Goal: Task Accomplishment & Management: Use online tool/utility

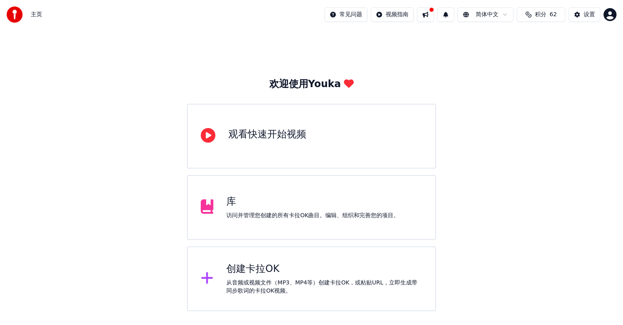
click at [509, 71] on div "欢迎使用Youka 观看快速开始视频 库 访问并管理您创建的所有[PERSON_NAME]OK曲目。编辑、组织和完善您的项目。 创建[PERSON_NAME]…" at bounding box center [311, 170] width 623 height 282
click at [272, 282] on div "从音频或视频文件（MP3、MP4等）创建卡拉OK，或粘贴URL，立即生成带同步歌词的卡拉OK视频。" at bounding box center [324, 287] width 196 height 16
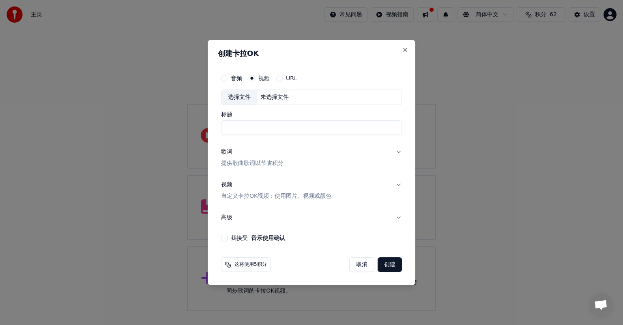
click at [281, 101] on div "未选择文件" at bounding box center [274, 97] width 35 height 8
type input "**********"
click at [343, 146] on button "歌词 提供歌曲歌词以节省积分" at bounding box center [311, 158] width 181 height 32
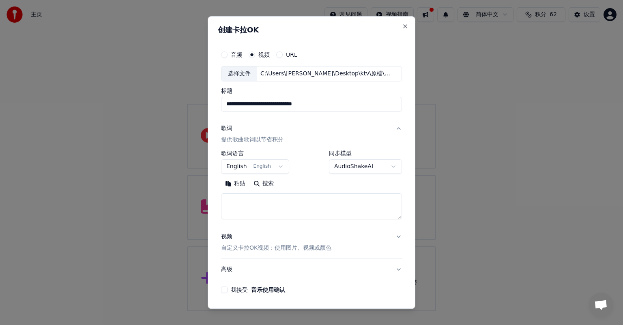
click at [275, 169] on button "English English" at bounding box center [255, 166] width 68 height 15
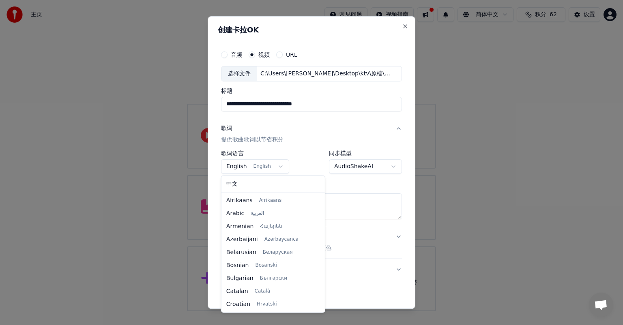
scroll to position [52, 0]
select select "**"
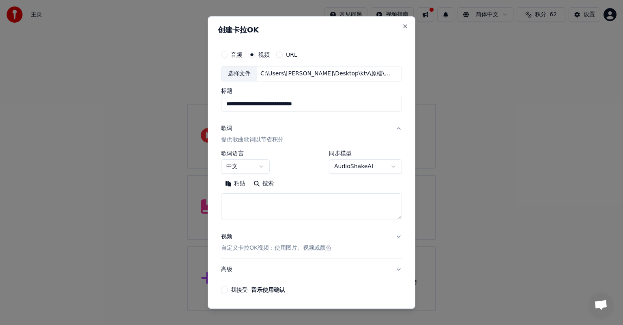
click at [251, 198] on textarea at bounding box center [311, 206] width 181 height 26
paste textarea "**********"
type textarea "**********"
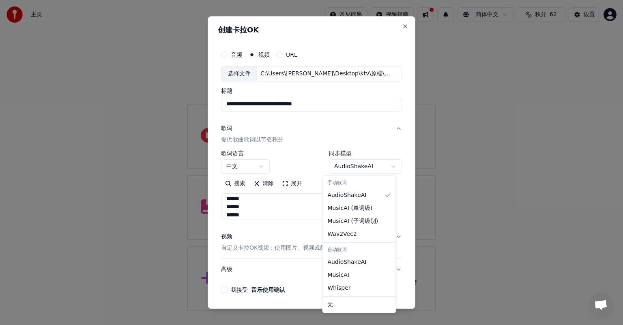
click at [389, 170] on body "**********" at bounding box center [311, 155] width 623 height 311
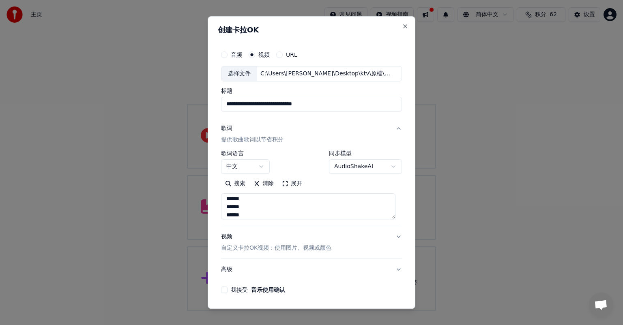
click at [302, 135] on body "**********" at bounding box center [311, 155] width 623 height 311
click at [322, 129] on button "歌词 提供歌曲歌词以节省积分" at bounding box center [311, 134] width 181 height 32
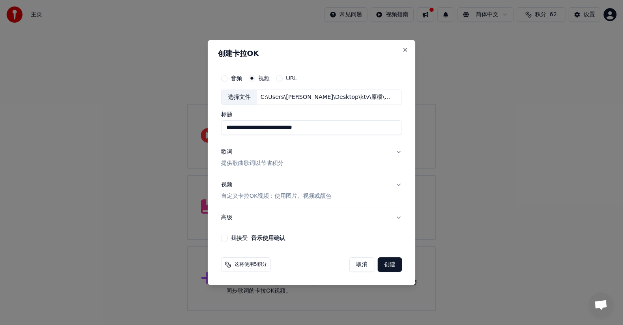
click at [236, 237] on label "我接受 音乐使用确认" at bounding box center [258, 238] width 54 height 6
click at [227, 237] on button "我接受 音乐使用确认" at bounding box center [224, 238] width 6 height 6
click at [299, 127] on input "**********" at bounding box center [311, 127] width 181 height 15
drag, startPoint x: 370, startPoint y: 128, endPoint x: 207, endPoint y: 127, distance: 162.6
click at [207, 127] on body "**********" at bounding box center [311, 155] width 623 height 311
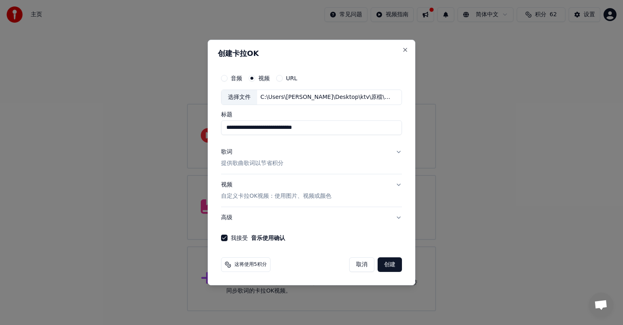
click at [262, 127] on input "**********" at bounding box center [311, 127] width 181 height 15
drag, startPoint x: 254, startPoint y: 127, endPoint x: 404, endPoint y: 129, distance: 149.6
click at [404, 129] on div "**********" at bounding box center [311, 156] width 187 height 178
click at [233, 128] on input "*****" at bounding box center [311, 127] width 181 height 15
type input "********"
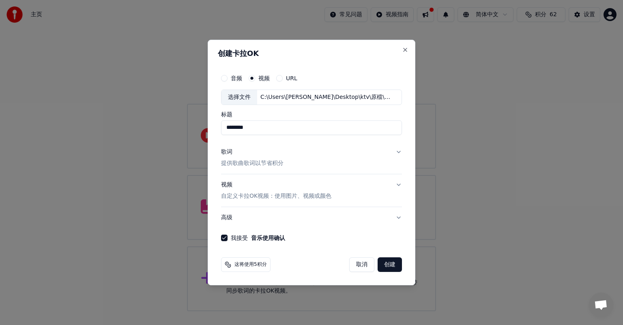
click at [392, 267] on button "创建" at bounding box center [389, 264] width 24 height 15
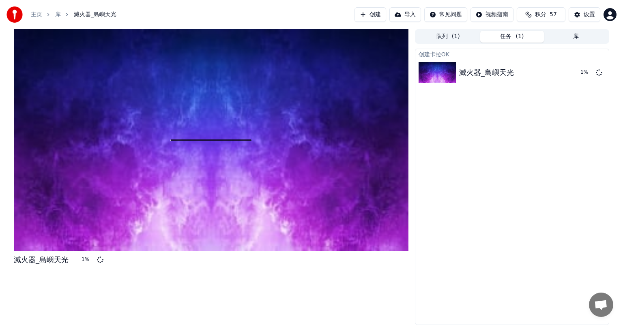
click at [368, 18] on button "创建" at bounding box center [370, 14] width 32 height 15
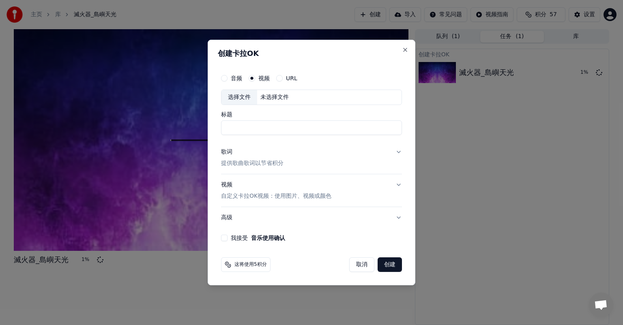
click at [269, 98] on div "未选择文件" at bounding box center [274, 97] width 35 height 8
click at [227, 126] on input "**********" at bounding box center [311, 127] width 181 height 15
drag, startPoint x: 230, startPoint y: 127, endPoint x: 214, endPoint y: 127, distance: 16.2
click at [214, 127] on div "**********" at bounding box center [312, 163] width 208 height 246
paste input "**"
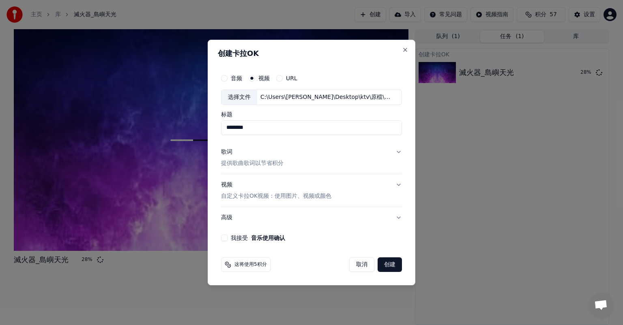
click at [314, 280] on div "创建[PERSON_NAME]OK 音频 视频 URL 选择文件 C:\Users\[PERSON_NAME]\Desktop\ktv\原檔\《等一個人咖啡》…" at bounding box center [312, 163] width 208 height 246
drag, startPoint x: 242, startPoint y: 130, endPoint x: 197, endPoint y: 126, distance: 45.6
click at [197, 126] on body "主页 库 滅火器_島嶼天光 创建 导入 常见问题 视频指南 积分 57 设置 滅火器_島嶼天光 32 % 队列 ( 1 ) 任务 ( 1 ) 库 创建[PER…" at bounding box center [311, 162] width 623 height 325
paste input
click at [285, 129] on input "********" at bounding box center [311, 127] width 181 height 15
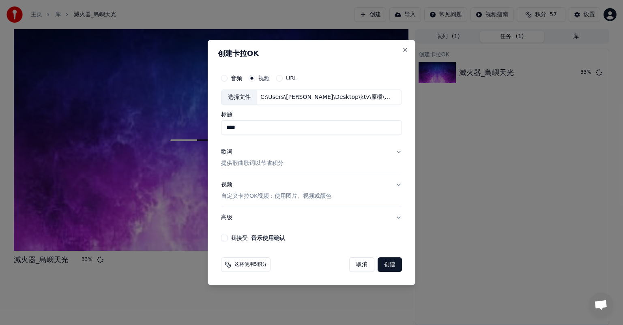
paste input "**"
type input "******"
drag, startPoint x: 327, startPoint y: 154, endPoint x: 321, endPoint y: 157, distance: 6.7
click at [326, 154] on button "歌词 提供歌曲歌词以节省积分" at bounding box center [311, 158] width 181 height 32
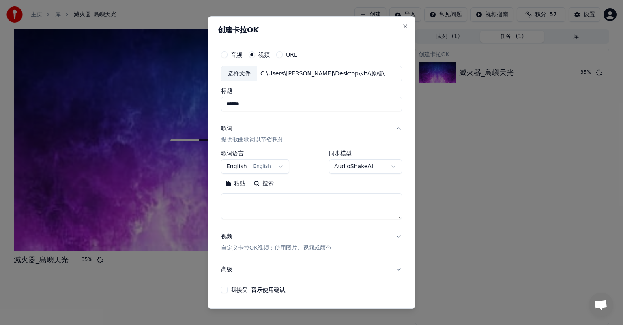
click at [279, 211] on textarea at bounding box center [311, 206] width 181 height 26
paste textarea "**********"
type textarea "**********"
click at [281, 162] on button "English English" at bounding box center [255, 166] width 68 height 15
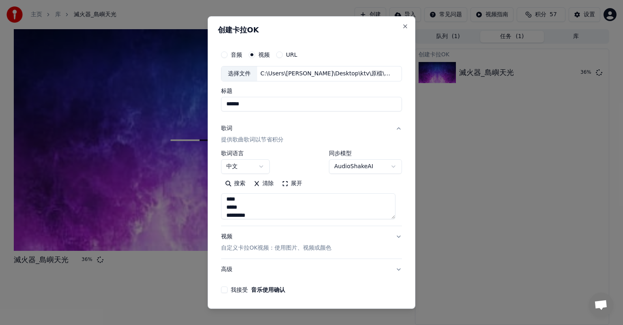
scroll to position [378, 0]
click at [231, 290] on label "我接受 音乐使用确认" at bounding box center [258, 290] width 54 height 6
click at [227, 290] on button "我接受 音乐使用确认" at bounding box center [224, 290] width 6 height 6
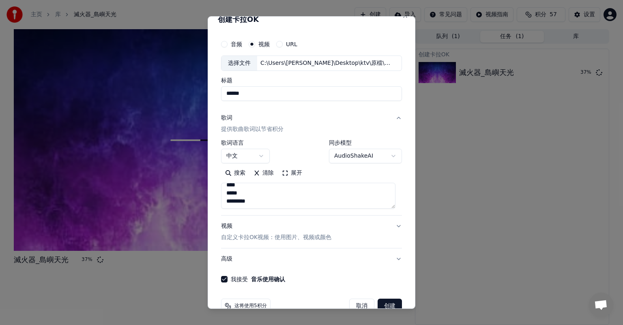
scroll to position [28, 0]
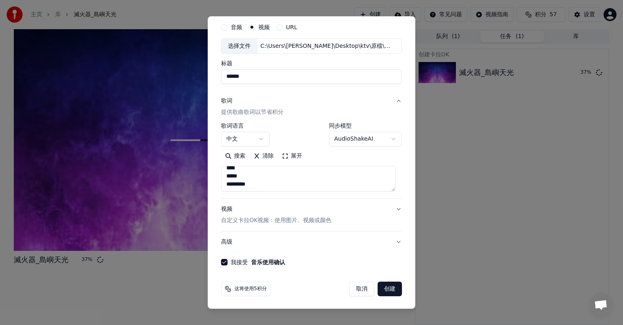
click at [385, 287] on button "创建" at bounding box center [389, 289] width 24 height 15
select select "**"
select select
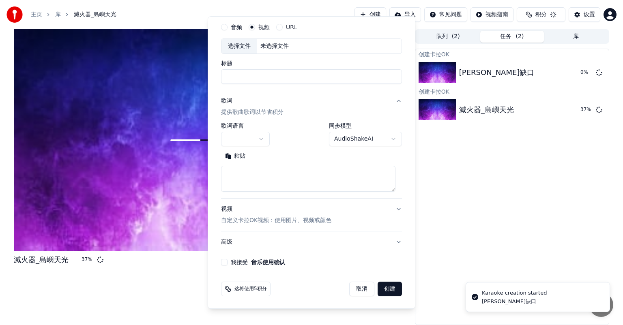
scroll to position [0, 0]
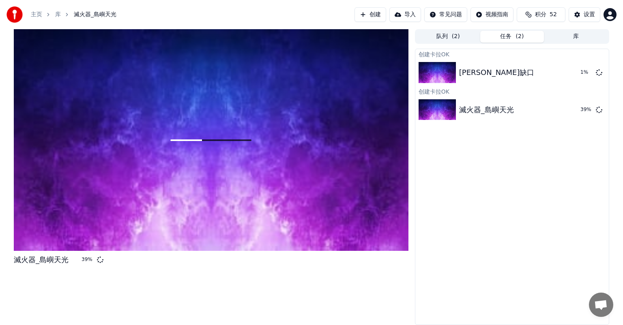
click at [372, 15] on button "创建" at bounding box center [370, 14] width 32 height 15
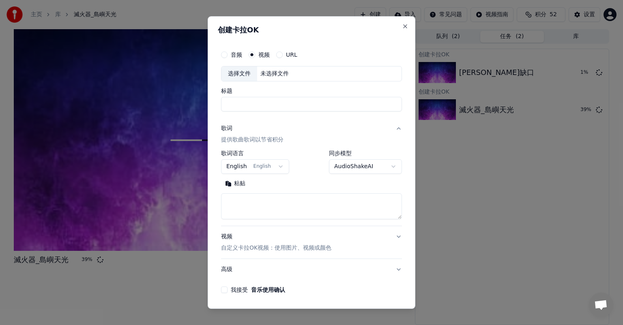
click at [272, 75] on div "未选择文件" at bounding box center [274, 74] width 35 height 8
drag, startPoint x: 277, startPoint y: 104, endPoint x: 314, endPoint y: 105, distance: 36.5
click at [314, 105] on input "**********" at bounding box center [311, 104] width 181 height 15
click at [274, 100] on input "**********" at bounding box center [311, 104] width 181 height 15
drag, startPoint x: 255, startPoint y: 101, endPoint x: 179, endPoint y: 100, distance: 76.2
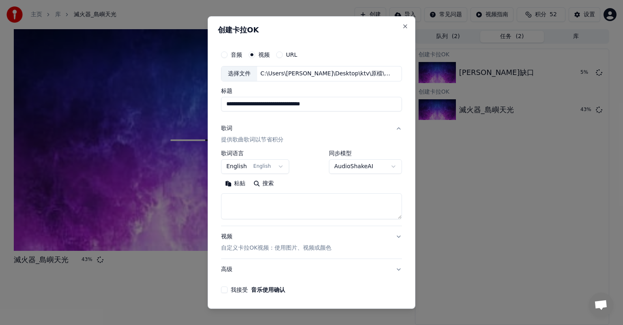
click at [179, 100] on body "**********" at bounding box center [311, 162] width 623 height 325
drag, startPoint x: 285, startPoint y: 103, endPoint x: 392, endPoint y: 102, distance: 107.0
click at [392, 102] on input "**********" at bounding box center [311, 104] width 181 height 15
type input "**********"
click at [281, 207] on textarea at bounding box center [311, 206] width 181 height 26
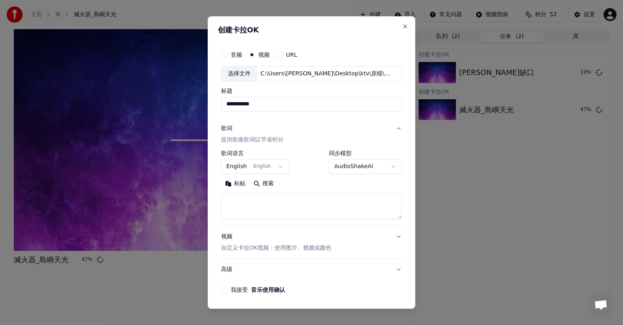
paste textarea "**********"
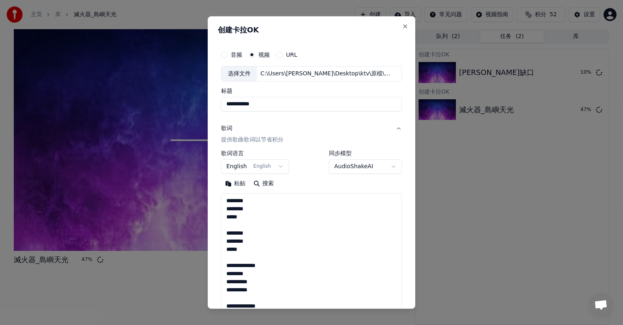
scroll to position [317, 0]
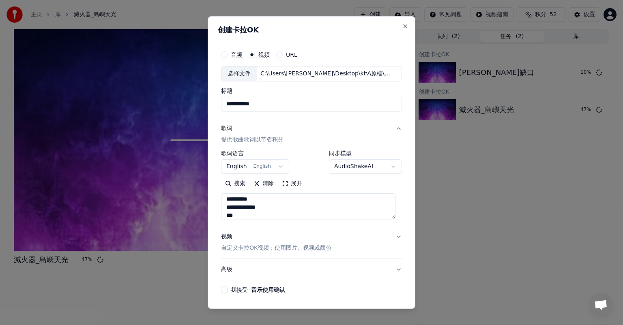
type textarea "**********"
click at [275, 165] on body "**********" at bounding box center [311, 162] width 623 height 325
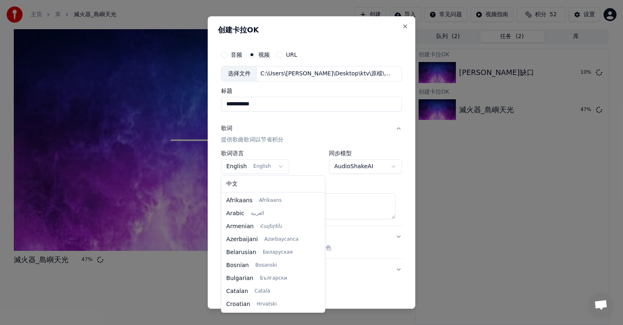
scroll to position [52, 0]
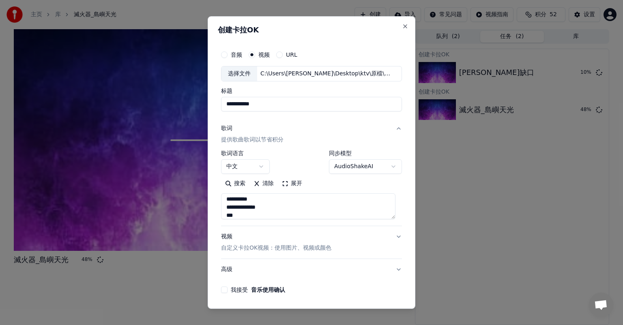
click at [231, 291] on label "我接受 音乐使用确认" at bounding box center [258, 290] width 54 height 6
click at [227, 291] on button "我接受 音乐使用确认" at bounding box center [224, 290] width 6 height 6
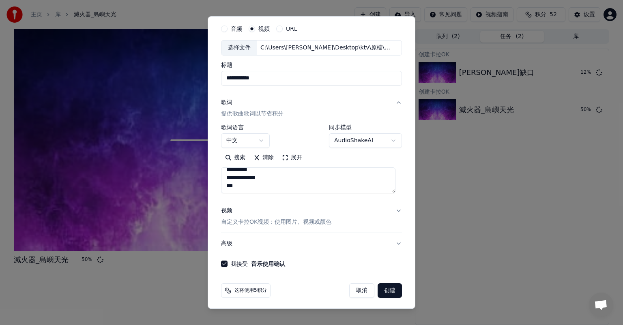
scroll to position [28, 0]
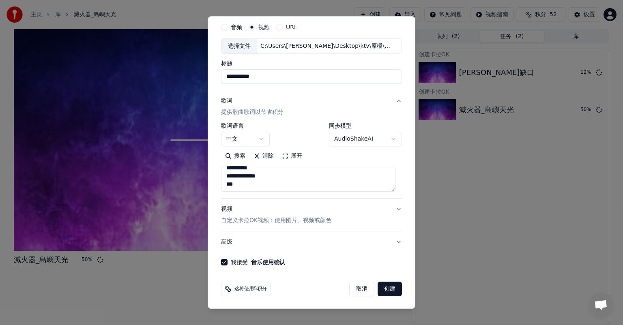
click at [384, 290] on button "创建" at bounding box center [389, 289] width 24 height 15
select select "**"
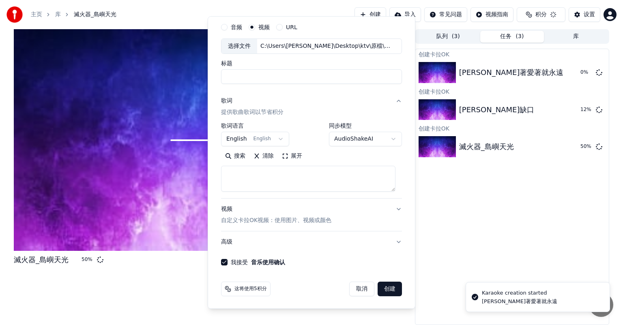
scroll to position [0, 0]
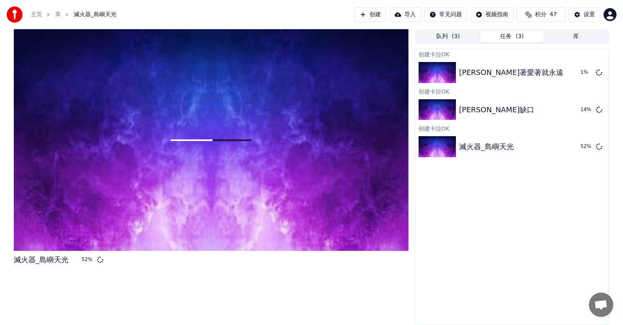
click at [369, 15] on button "创建" at bounding box center [370, 14] width 32 height 15
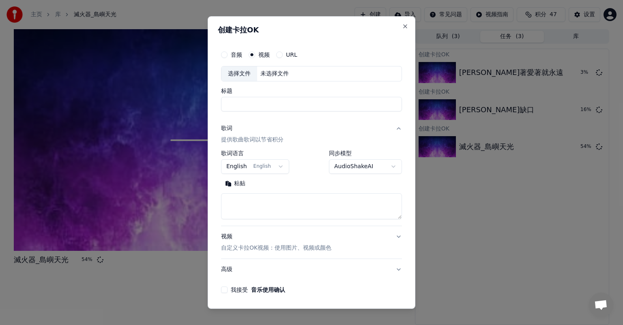
click at [279, 71] on div "未选择文件" at bounding box center [274, 74] width 35 height 8
click at [250, 104] on input "**********" at bounding box center [311, 104] width 181 height 15
drag, startPoint x: 274, startPoint y: 104, endPoint x: 393, endPoint y: 105, distance: 119.2
click at [393, 105] on input "**********" at bounding box center [311, 104] width 181 height 15
drag, startPoint x: 282, startPoint y: 103, endPoint x: 249, endPoint y: 101, distance: 32.9
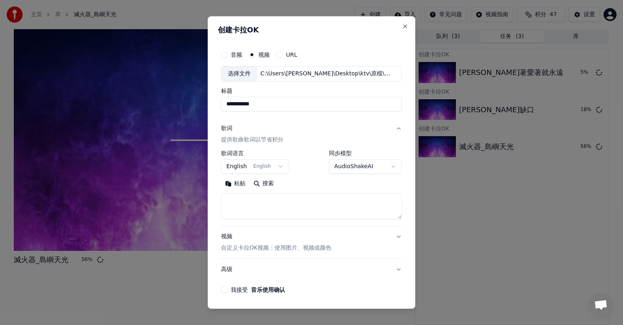
click at [249, 101] on input "**********" at bounding box center [311, 104] width 181 height 15
type input "**********"
click at [289, 208] on textarea at bounding box center [311, 206] width 181 height 26
paste textarea "**********"
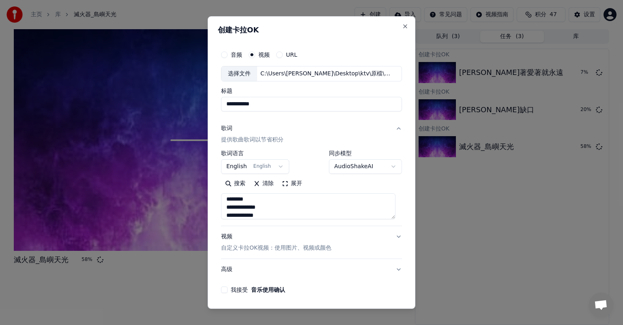
type textarea "**********"
click at [278, 168] on body "**********" at bounding box center [311, 162] width 623 height 325
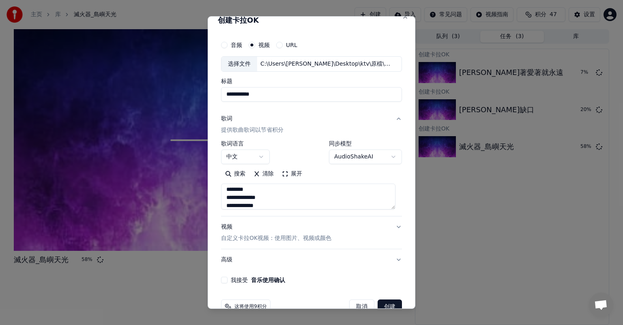
scroll to position [28, 0]
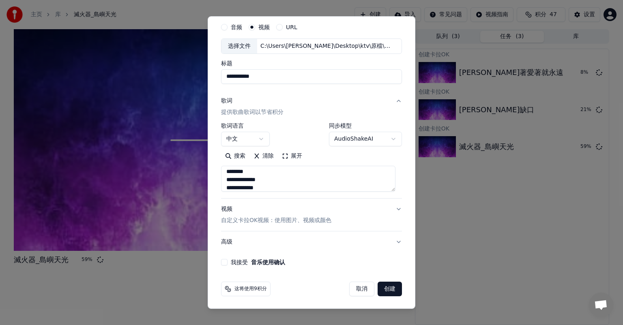
click at [232, 262] on label "我接受 音乐使用确认" at bounding box center [258, 262] width 54 height 6
click at [227, 262] on button "我接受 音乐使用确认" at bounding box center [224, 262] width 6 height 6
click at [385, 290] on button "创建" at bounding box center [389, 289] width 24 height 15
select select "**"
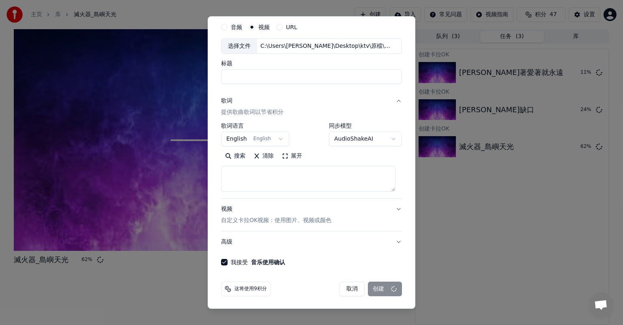
select select
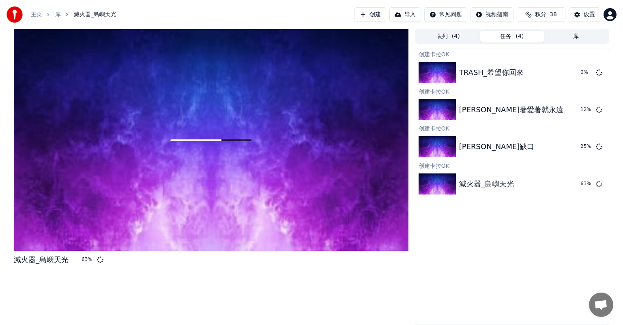
click at [373, 15] on button "创建" at bounding box center [370, 14] width 32 height 15
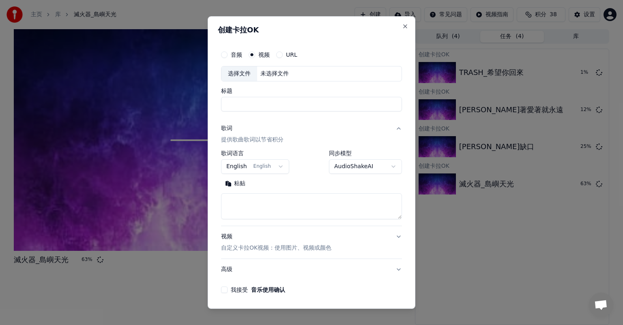
click at [280, 75] on div "未选择文件" at bounding box center [274, 74] width 35 height 8
click at [252, 103] on input "**********" at bounding box center [311, 104] width 181 height 15
drag, startPoint x: 286, startPoint y: 105, endPoint x: 403, endPoint y: 105, distance: 116.4
click at [403, 105] on div "**********" at bounding box center [312, 162] width 208 height 293
click at [305, 103] on input "**********" at bounding box center [311, 104] width 181 height 15
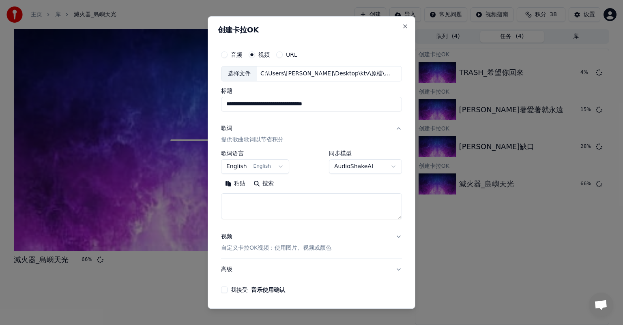
drag, startPoint x: 303, startPoint y: 103, endPoint x: 383, endPoint y: 105, distance: 79.5
click at [382, 105] on input "**********" at bounding box center [311, 104] width 181 height 15
drag, startPoint x: 247, startPoint y: 102, endPoint x: 285, endPoint y: 104, distance: 38.6
click at [285, 104] on input "**********" at bounding box center [311, 104] width 181 height 15
click at [310, 102] on input "**********" at bounding box center [311, 104] width 181 height 15
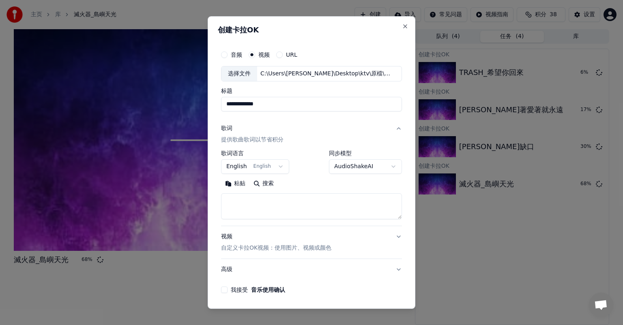
type input "**********"
click at [274, 206] on textarea at bounding box center [311, 206] width 181 height 26
paste textarea "**********"
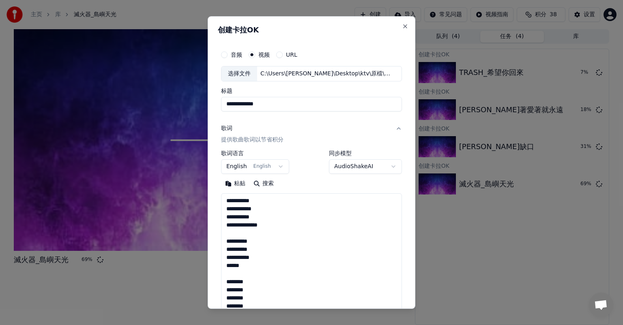
scroll to position [423, 0]
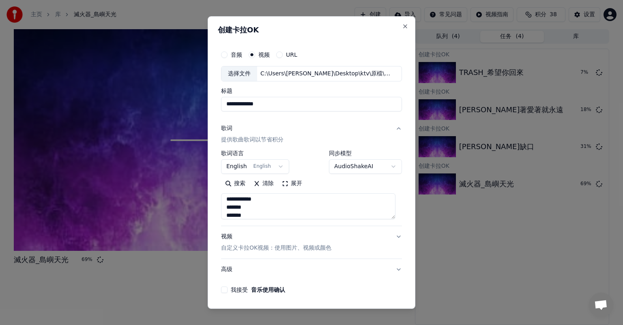
type textarea "**********"
click at [283, 164] on body "**********" at bounding box center [311, 162] width 623 height 325
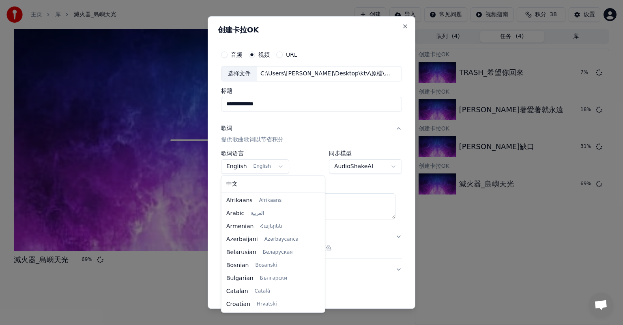
scroll to position [52, 0]
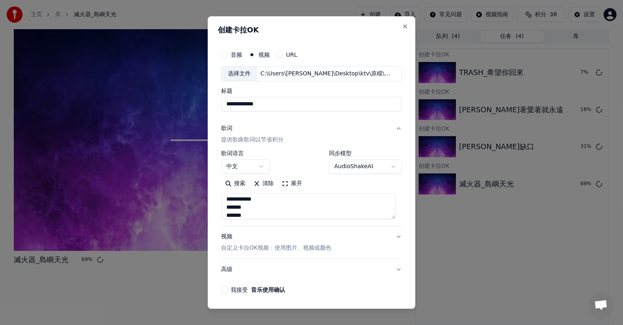
click at [226, 289] on button "我接受 音乐使用确认" at bounding box center [224, 290] width 6 height 6
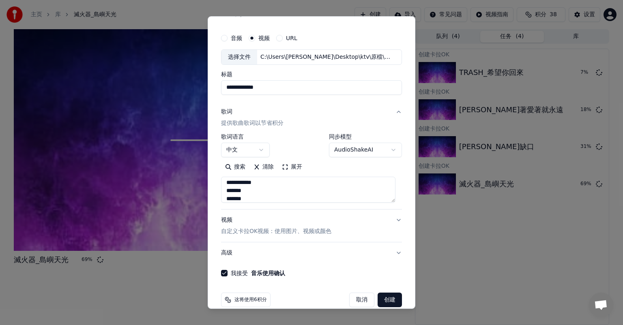
scroll to position [28, 0]
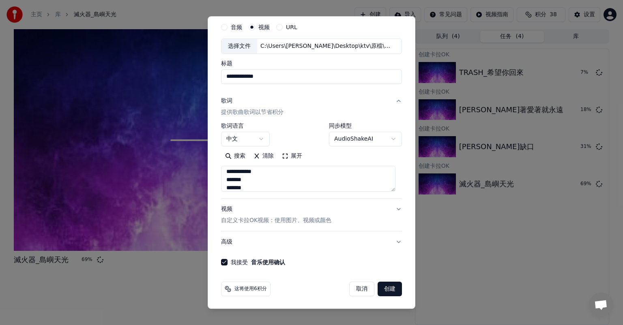
click at [385, 287] on button "创建" at bounding box center [389, 289] width 24 height 15
select select "**"
select select
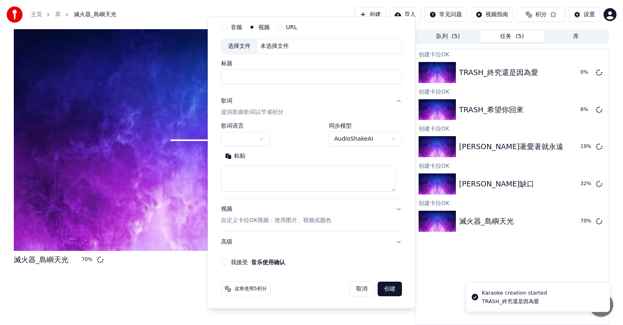
scroll to position [0, 0]
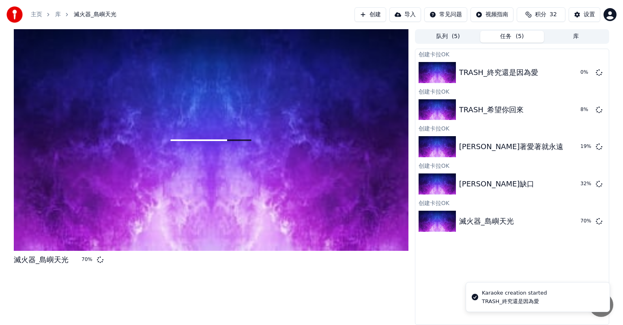
click at [376, 16] on button "创建" at bounding box center [370, 14] width 32 height 15
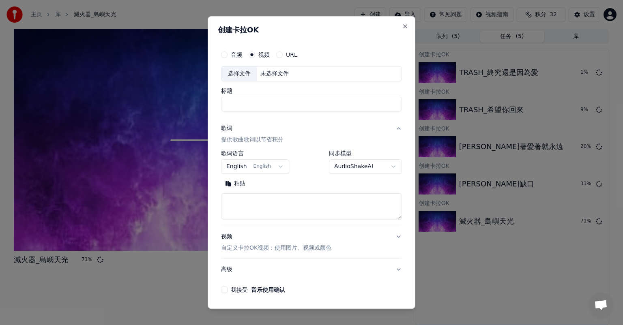
click at [268, 73] on div "未选择文件" at bounding box center [274, 74] width 35 height 8
drag, startPoint x: 241, startPoint y: 103, endPoint x: 267, endPoint y: 105, distance: 26.4
click at [267, 105] on input "**********" at bounding box center [311, 104] width 181 height 15
click at [245, 106] on input "******" at bounding box center [311, 104] width 181 height 15
type input "******"
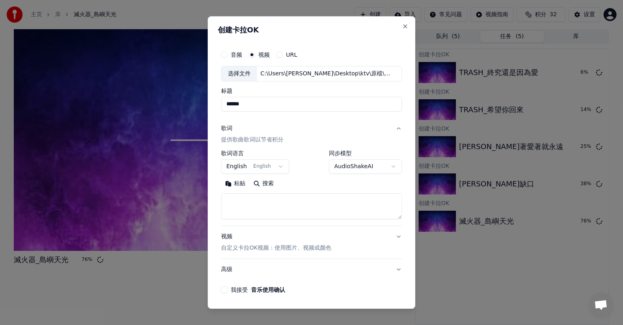
click at [273, 197] on textarea at bounding box center [311, 206] width 181 height 26
paste textarea "**********"
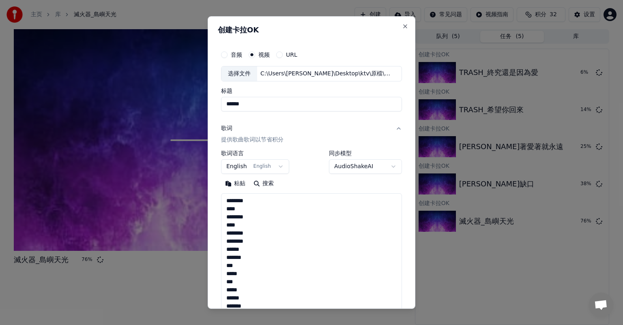
scroll to position [439, 0]
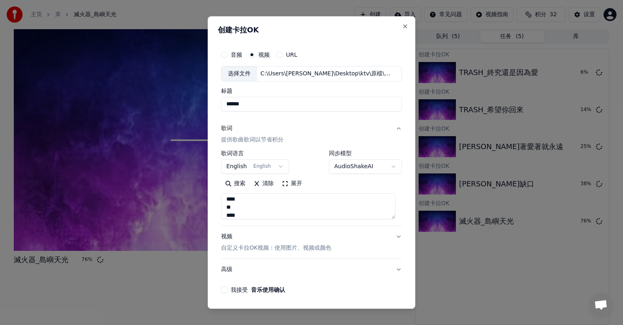
type textarea "**********"
click at [282, 165] on body "**********" at bounding box center [311, 162] width 623 height 325
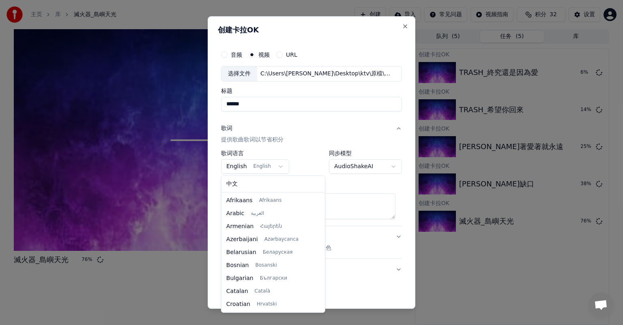
scroll to position [52, 0]
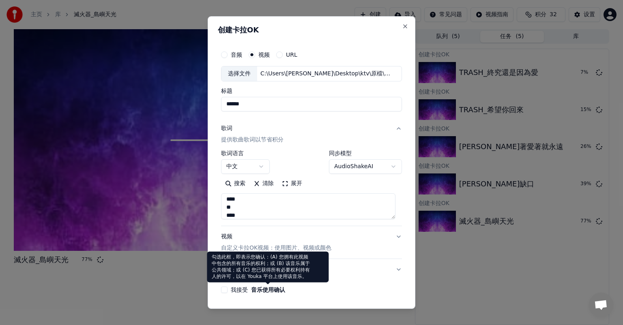
click at [235, 290] on label "我接受 音乐使用确认" at bounding box center [258, 290] width 54 height 6
click at [227, 290] on button "我接受 音乐使用确认" at bounding box center [224, 290] width 6 height 6
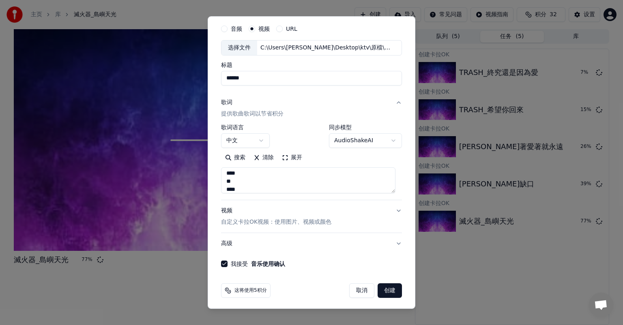
scroll to position [28, 0]
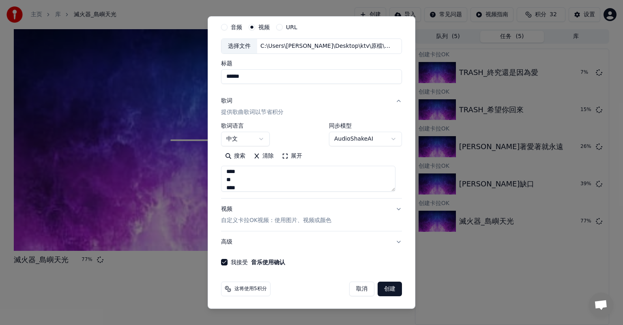
click at [386, 287] on button "创建" at bounding box center [389, 289] width 24 height 15
select select "**"
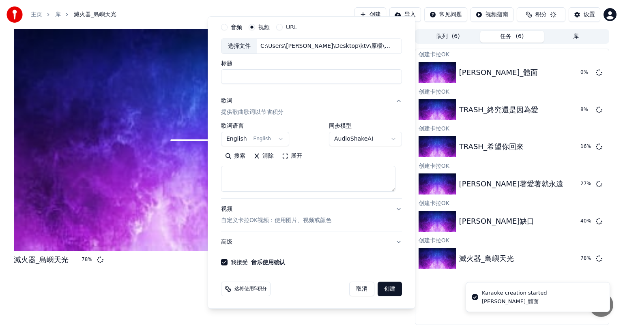
scroll to position [0, 0]
select select
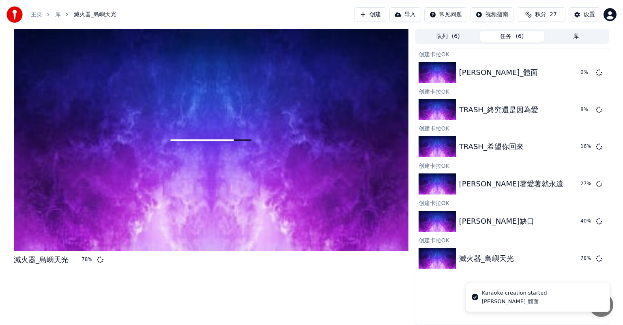
click at [369, 16] on button "创建" at bounding box center [370, 14] width 32 height 15
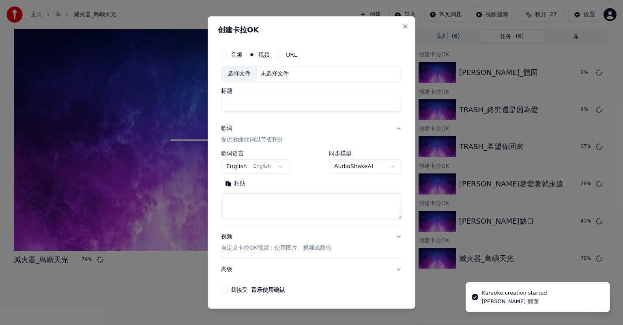
click at [271, 73] on div "未选择文件" at bounding box center [274, 74] width 35 height 8
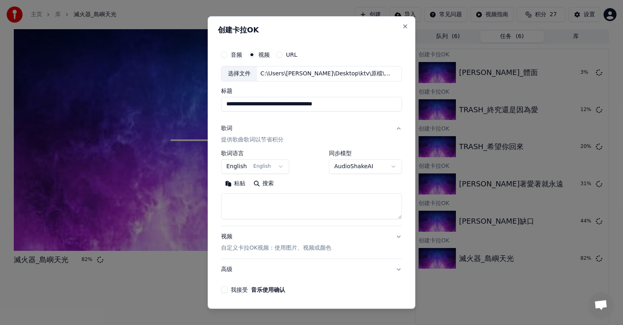
drag, startPoint x: 277, startPoint y: 105, endPoint x: 243, endPoint y: 105, distance: 33.7
click at [243, 105] on input "**********" at bounding box center [311, 104] width 181 height 15
drag, startPoint x: 274, startPoint y: 105, endPoint x: 244, endPoint y: 103, distance: 30.9
click at [244, 103] on input "*********" at bounding box center [311, 104] width 181 height 15
click at [272, 103] on input "*********" at bounding box center [311, 104] width 181 height 15
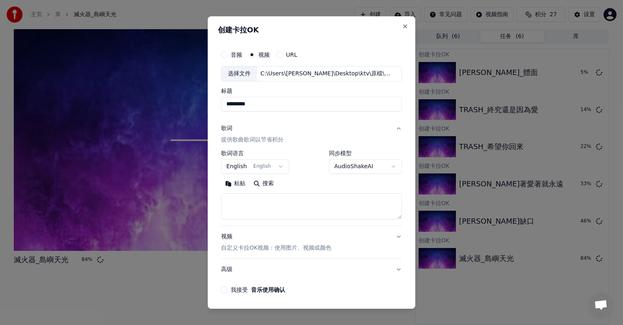
drag, startPoint x: 284, startPoint y: 103, endPoint x: 252, endPoint y: 105, distance: 31.7
click at [246, 103] on input "*********" at bounding box center [311, 104] width 181 height 15
type input "*********"
click at [271, 199] on textarea at bounding box center [311, 206] width 181 height 26
paste textarea "**********"
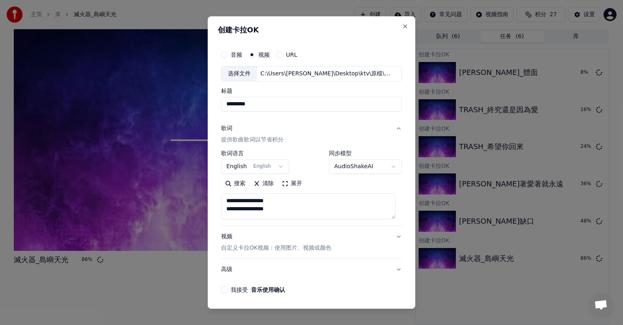
scroll to position [212, 0]
type textarea "**********"
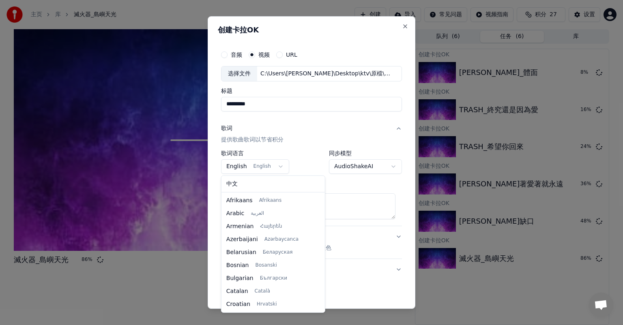
click at [283, 165] on button "English English" at bounding box center [255, 166] width 68 height 15
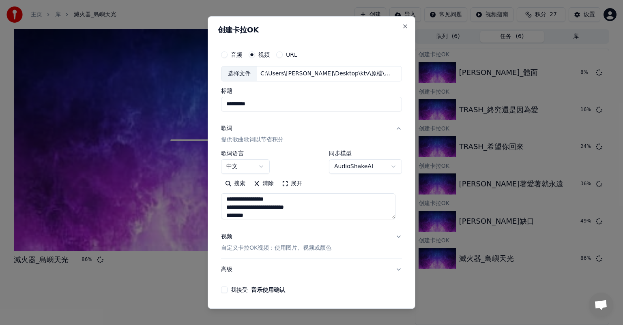
scroll to position [28, 0]
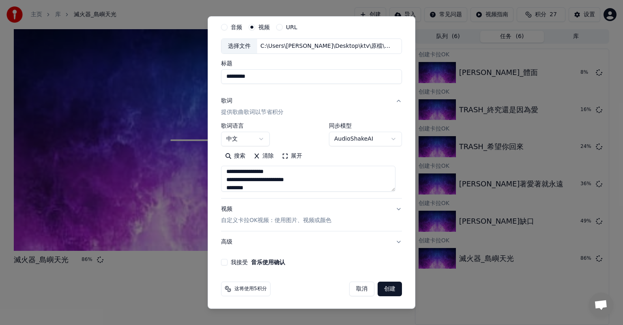
click at [225, 264] on button "我接受 音乐使用确认" at bounding box center [224, 262] width 6 height 6
click at [386, 288] on button "创建" at bounding box center [389, 289] width 24 height 15
select select "**"
select select
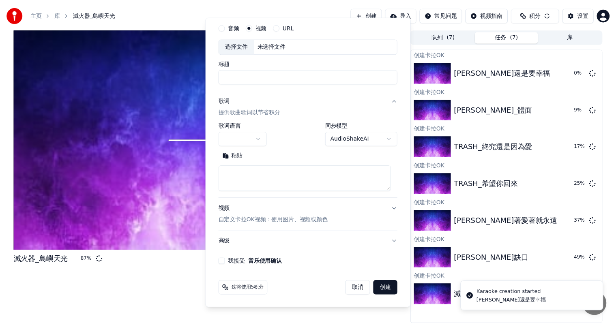
scroll to position [0, 0]
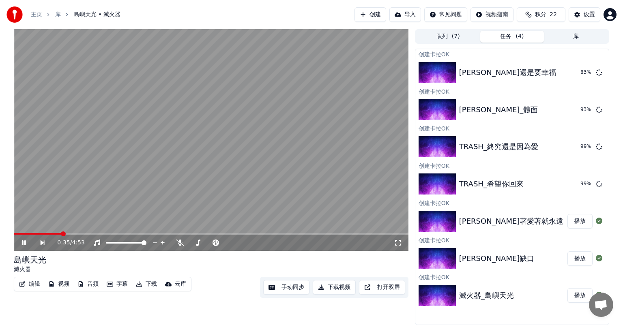
click at [24, 240] on icon at bounding box center [29, 243] width 19 height 6
click at [534, 182] on div "TRASH_希望你回來" at bounding box center [525, 183] width 133 height 11
click at [498, 189] on div "TRASH_希望你回來" at bounding box center [491, 183] width 64 height 11
click at [526, 63] on div "[PERSON_NAME]還是要幸福 播放" at bounding box center [511, 73] width 193 height 28
click at [577, 71] on button "播放" at bounding box center [579, 72] width 25 height 15
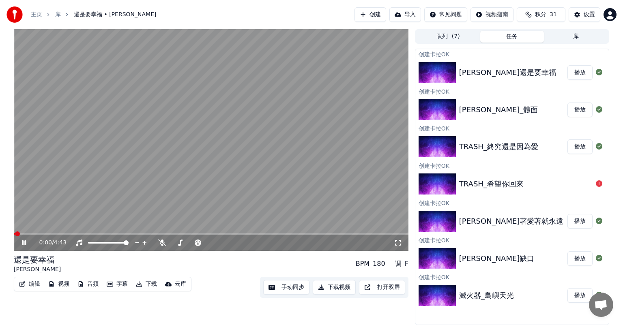
click at [31, 233] on span at bounding box center [211, 234] width 395 height 2
click at [55, 233] on span at bounding box center [211, 234] width 395 height 2
drag, startPoint x: 85, startPoint y: 232, endPoint x: 90, endPoint y: 232, distance: 4.9
click at [90, 232] on video at bounding box center [211, 140] width 395 height 222
click at [27, 245] on icon at bounding box center [29, 243] width 19 height 6
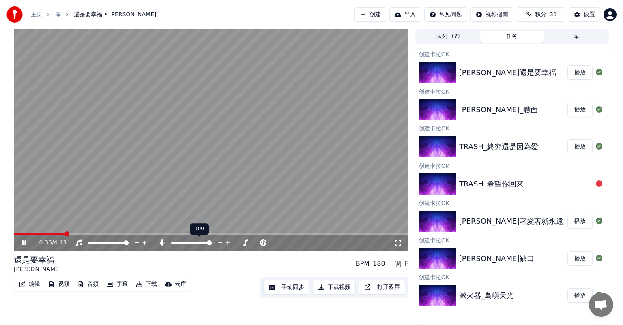
click at [212, 245] on span at bounding box center [209, 242] width 5 height 5
click at [279, 286] on button "手动同步" at bounding box center [286, 287] width 46 height 15
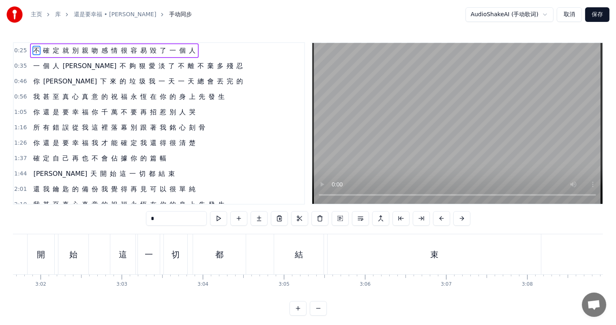
scroll to position [0, 14770]
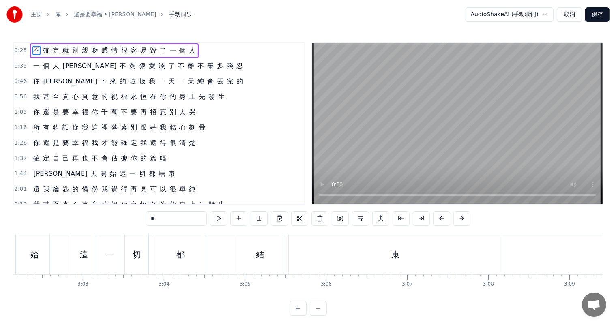
click at [408, 255] on div "束" at bounding box center [395, 254] width 213 height 40
type input "*"
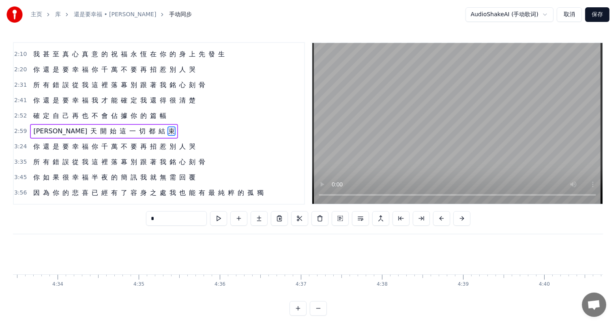
scroll to position [0, 22368]
click at [601, 14] on button "保存" at bounding box center [597, 14] width 24 height 15
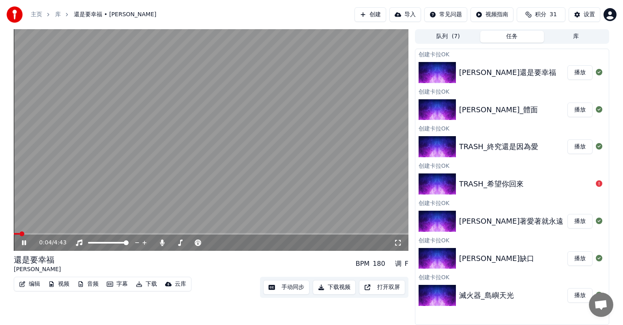
click at [334, 289] on button "下载视频" at bounding box center [334, 287] width 43 height 15
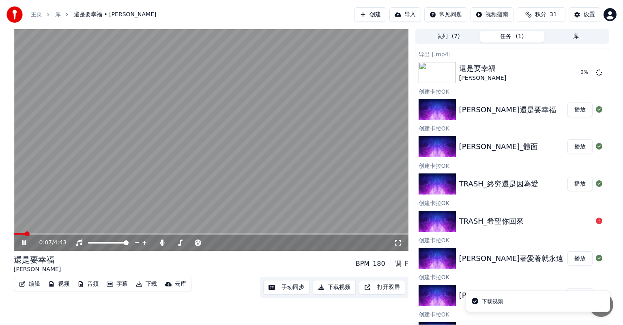
click at [495, 152] on div "[PERSON_NAME]_體面" at bounding box center [498, 146] width 79 height 11
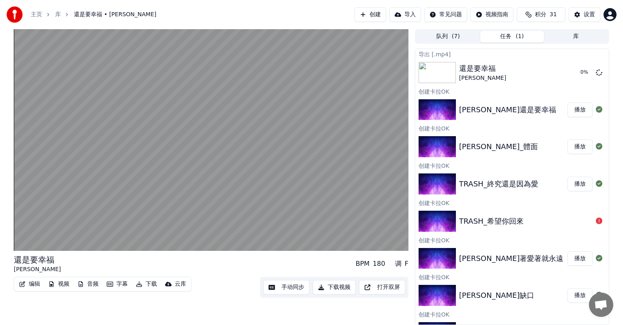
click at [571, 147] on button "播放" at bounding box center [579, 146] width 25 height 15
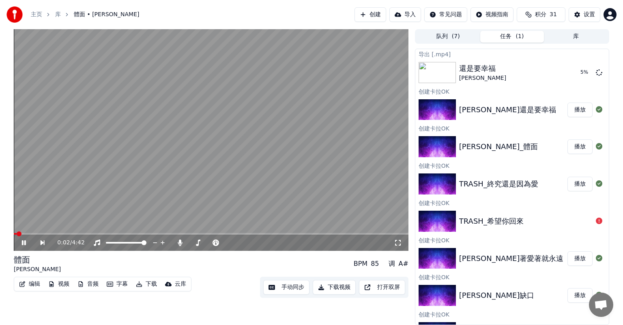
click at [75, 233] on video at bounding box center [211, 140] width 395 height 222
click at [77, 234] on span at bounding box center [211, 234] width 395 height 2
click at [25, 243] on icon at bounding box center [23, 243] width 5 height 6
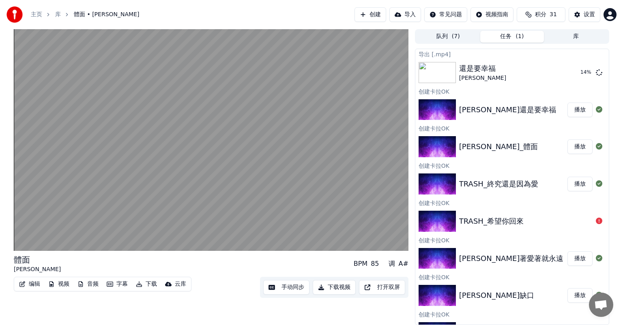
click at [291, 288] on button "手动同步" at bounding box center [286, 287] width 46 height 15
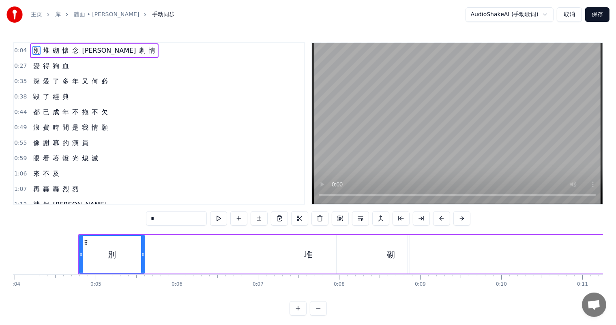
scroll to position [0, 258]
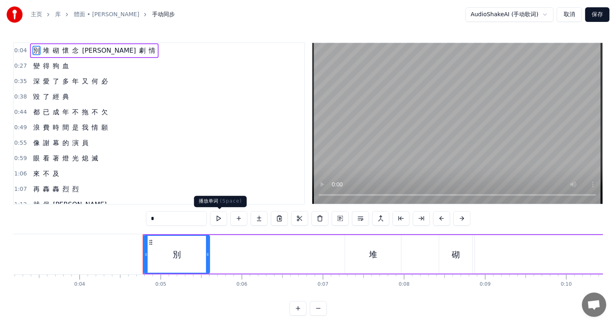
click at [217, 219] on button at bounding box center [218, 218] width 17 height 15
click at [221, 219] on button at bounding box center [218, 218] width 17 height 15
click at [219, 219] on button at bounding box center [218, 218] width 17 height 15
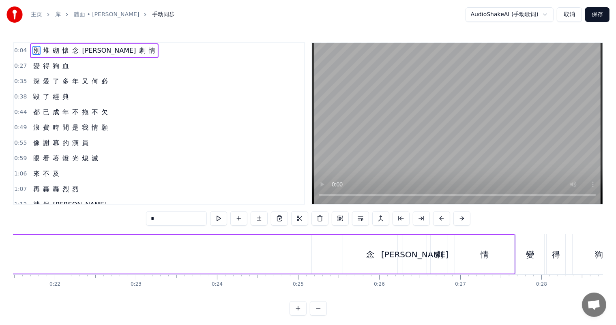
scroll to position [0, 1807]
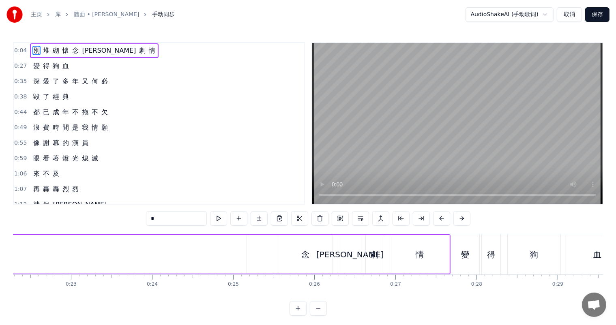
click at [20, 49] on span "0:04" at bounding box center [20, 51] width 13 height 8
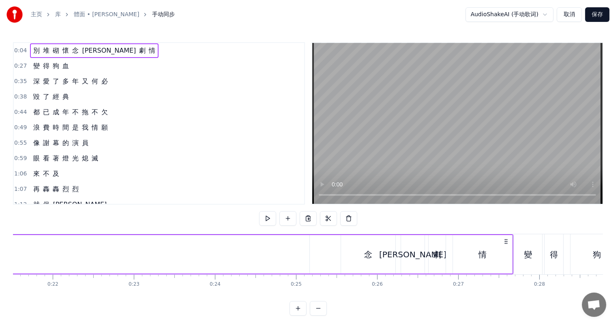
click at [21, 49] on span "0:04" at bounding box center [20, 51] width 13 height 8
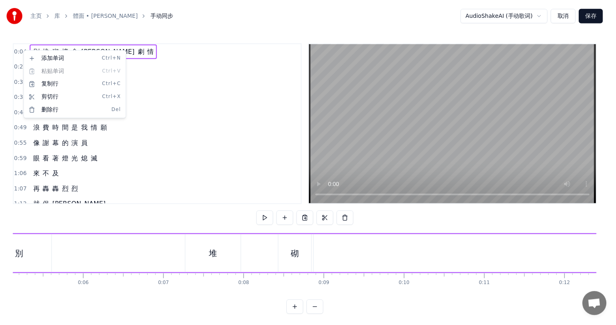
scroll to position [0, 347]
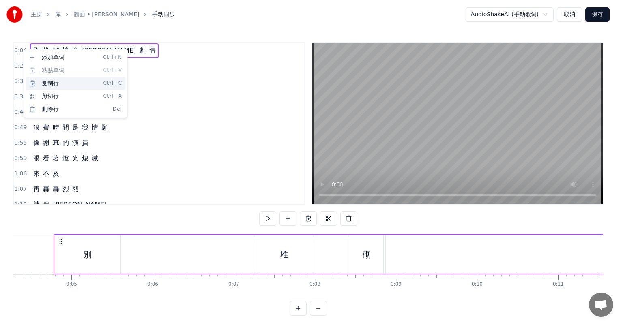
click at [71, 86] on div "复制行 Ctrl+C" at bounding box center [76, 83] width 100 height 13
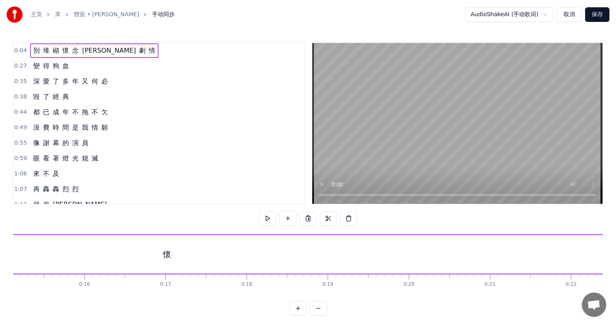
scroll to position [0, 1200]
click at [201, 252] on div "懷" at bounding box center [193, 254] width 1321 height 39
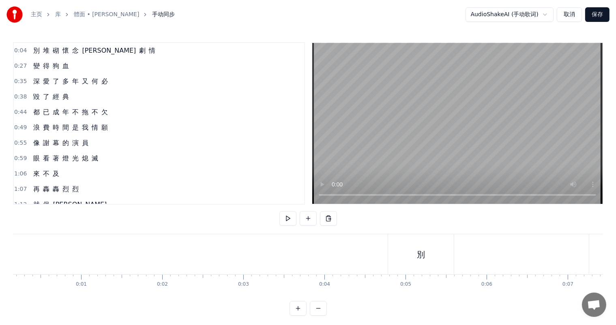
scroll to position [0, 0]
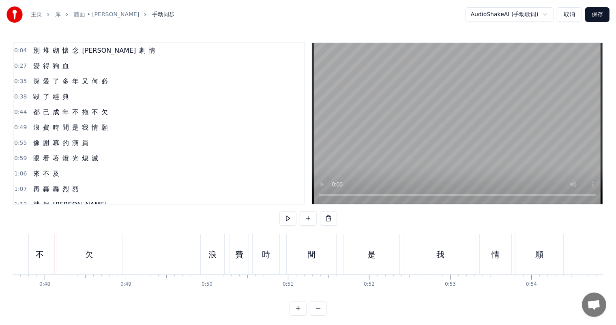
click at [34, 48] on span "別" at bounding box center [36, 50] width 8 height 9
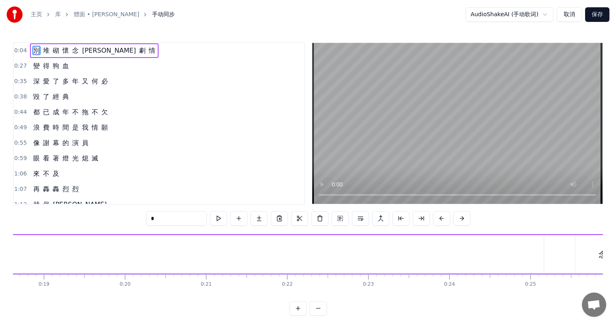
scroll to position [0, 1291]
click at [101, 253] on div "懷" at bounding box center [103, 255] width 8 height 12
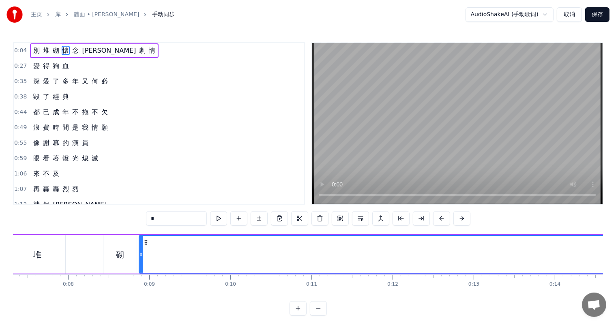
scroll to position [0, 607]
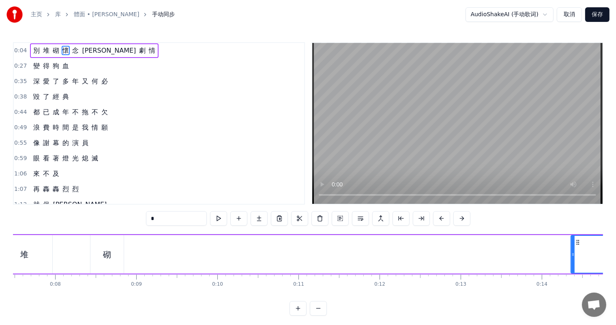
drag, startPoint x: 127, startPoint y: 255, endPoint x: 571, endPoint y: 247, distance: 444.9
click at [571, 247] on div at bounding box center [572, 254] width 3 height 37
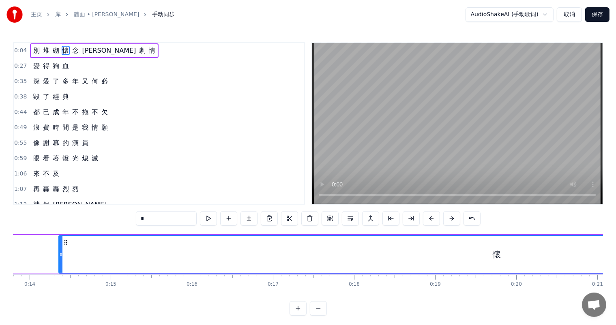
scroll to position [0, 1124]
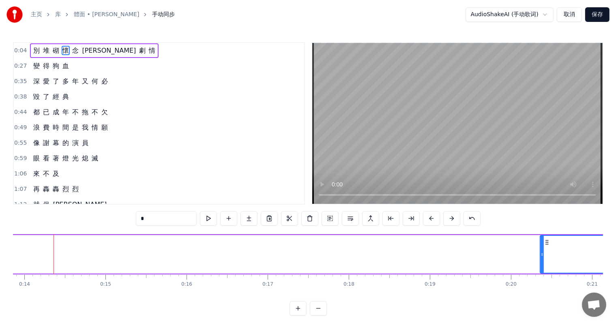
drag, startPoint x: 55, startPoint y: 255, endPoint x: 543, endPoint y: 251, distance: 487.4
click at [543, 251] on icon at bounding box center [541, 254] width 3 height 6
drag, startPoint x: 544, startPoint y: 255, endPoint x: 590, endPoint y: 250, distance: 46.9
click at [580, 249] on div at bounding box center [578, 254] width 3 height 37
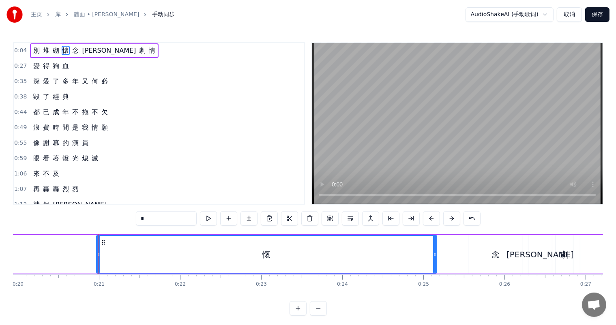
scroll to position [0, 1662]
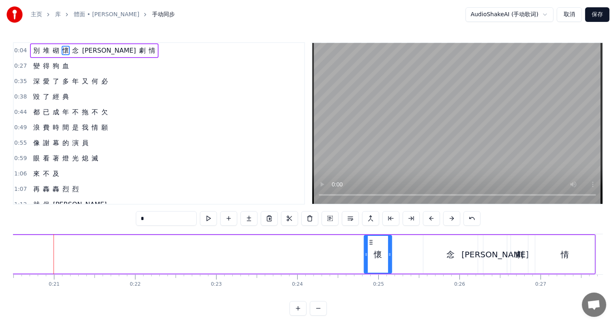
drag, startPoint x: 52, startPoint y: 253, endPoint x: 365, endPoint y: 257, distance: 312.6
click at [365, 257] on icon at bounding box center [366, 254] width 3 height 6
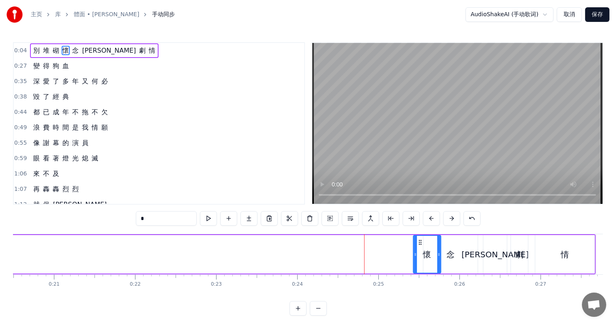
drag, startPoint x: 376, startPoint y: 241, endPoint x: 419, endPoint y: 242, distance: 42.6
click at [419, 242] on circle at bounding box center [419, 242] width 0 height 0
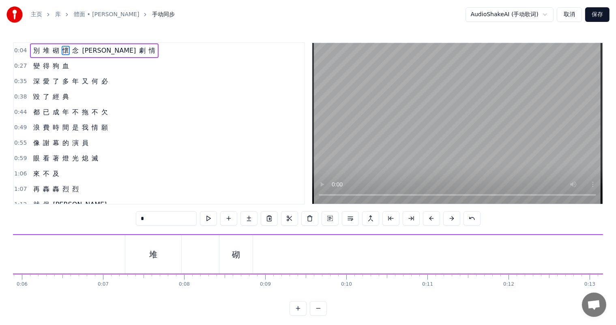
scroll to position [0, 490]
click at [221, 251] on div "砌" at bounding box center [223, 255] width 8 height 12
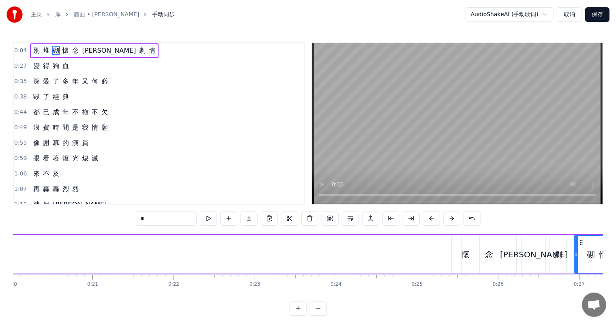
scroll to position [0, 1660]
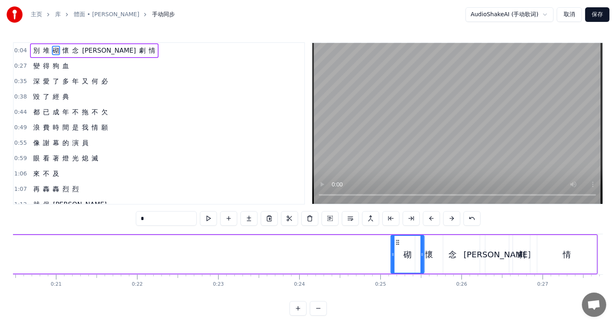
drag, startPoint x: 212, startPoint y: 242, endPoint x: 396, endPoint y: 243, distance: 184.5
click at [396, 243] on icon at bounding box center [397, 242] width 6 height 6
drag, startPoint x: 66, startPoint y: 295, endPoint x: 71, endPoint y: 297, distance: 4.4
click at [71, 295] on div "別 堆 砌 懷 念 讓 劇 情 變 得 狗 血 深 愛 了 多 年 又 何 必 毀 了 經 典 都 已 成 年 不 拖 不 欠 浪 費 時 間 是 我 情 願…" at bounding box center [308, 264] width 590 height 61
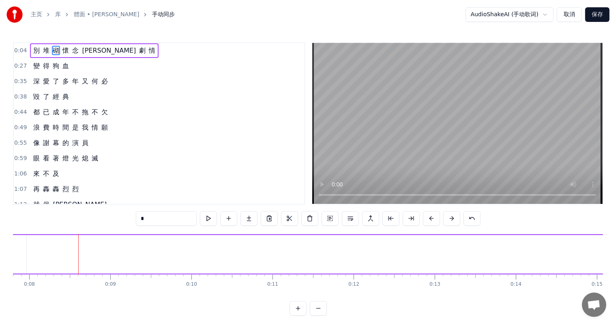
scroll to position [0, 477]
click at [152, 255] on div "堆" at bounding box center [154, 255] width 8 height 12
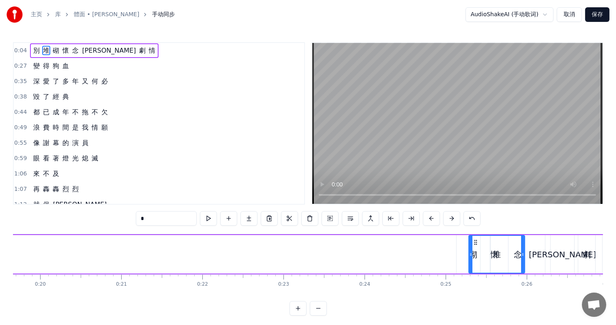
scroll to position [0, 1595]
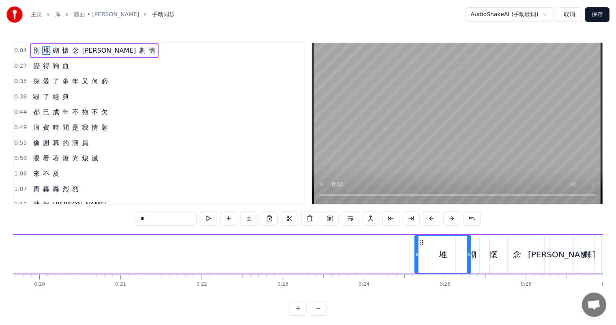
drag, startPoint x: 135, startPoint y: 242, endPoint x: 424, endPoint y: 253, distance: 288.9
click at [424, 253] on div "堆" at bounding box center [442, 254] width 55 height 37
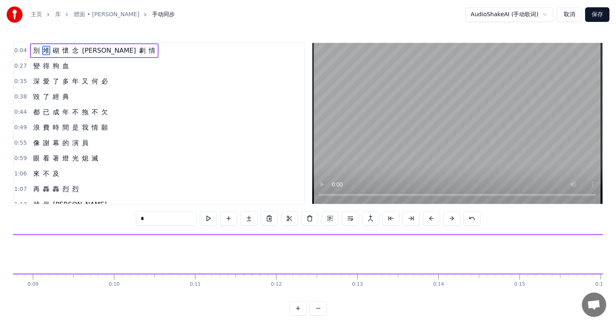
scroll to position [0, 0]
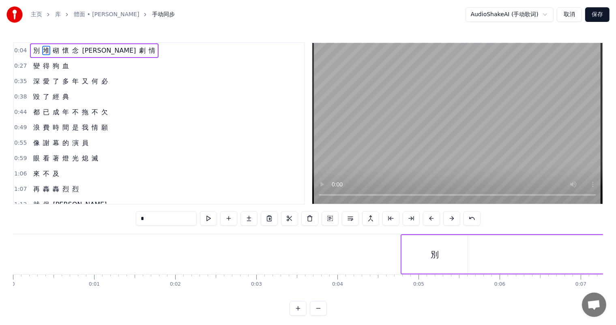
drag, startPoint x: 436, startPoint y: 259, endPoint x: 417, endPoint y: 253, distance: 20.1
click at [436, 259] on div "別" at bounding box center [435, 255] width 8 height 12
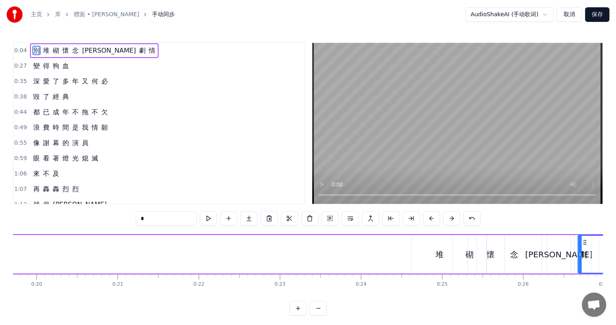
scroll to position [0, 1615]
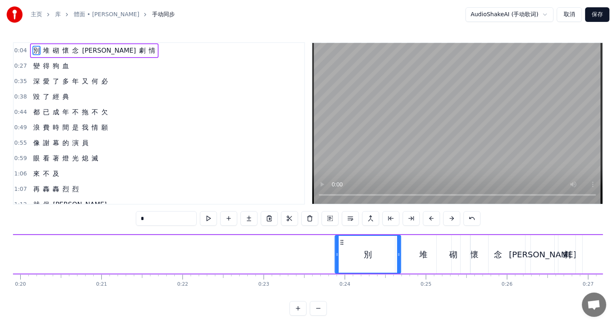
drag, startPoint x: 409, startPoint y: 243, endPoint x: 342, endPoint y: 253, distance: 67.6
click at [342, 253] on div "別" at bounding box center [367, 254] width 65 height 37
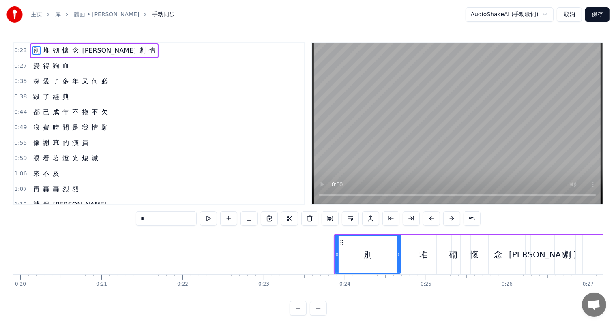
click at [425, 255] on div "堆" at bounding box center [423, 255] width 8 height 12
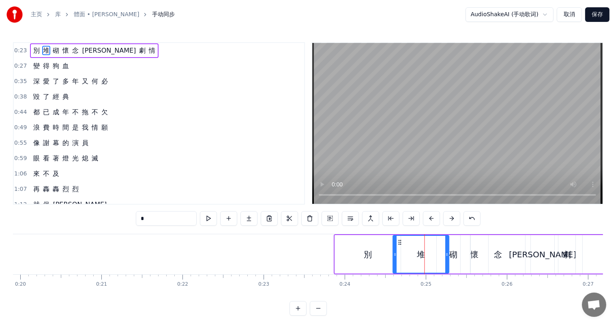
click at [403, 242] on icon at bounding box center [400, 242] width 6 height 6
click at [369, 253] on div "別" at bounding box center [368, 255] width 8 height 12
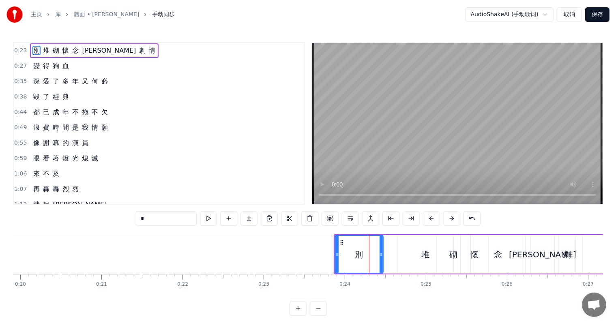
drag, startPoint x: 398, startPoint y: 253, endPoint x: 367, endPoint y: 253, distance: 31.6
click at [380, 254] on icon at bounding box center [381, 254] width 3 height 6
drag, startPoint x: 341, startPoint y: 242, endPoint x: 351, endPoint y: 242, distance: 10.5
click at [352, 242] on circle at bounding box center [352, 242] width 0 height 0
drag, startPoint x: 389, startPoint y: 253, endPoint x: 379, endPoint y: 255, distance: 10.3
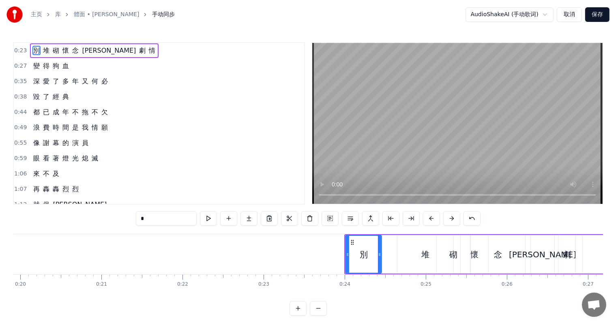
click at [379, 255] on icon at bounding box center [379, 254] width 3 height 6
drag, startPoint x: 351, startPoint y: 241, endPoint x: 357, endPoint y: 240, distance: 5.7
click at [357, 240] on icon at bounding box center [358, 242] width 6 height 6
drag, startPoint x: 386, startPoint y: 254, endPoint x: 380, endPoint y: 254, distance: 5.7
click at [380, 254] on icon at bounding box center [379, 254] width 3 height 6
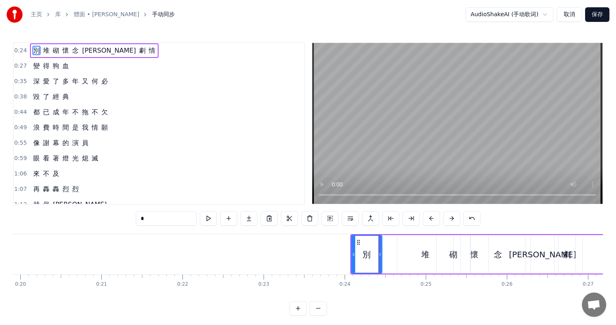
click at [425, 255] on div "堆" at bounding box center [425, 255] width 8 height 12
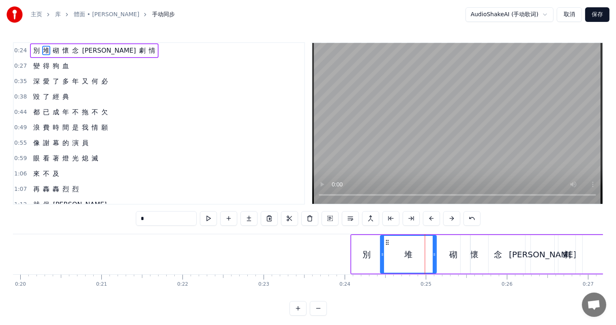
drag, startPoint x: 403, startPoint y: 241, endPoint x: 386, endPoint y: 243, distance: 17.2
click at [386, 243] on icon at bounding box center [387, 242] width 6 height 6
drag, startPoint x: 433, startPoint y: 254, endPoint x: 407, endPoint y: 254, distance: 25.9
click at [407, 254] on icon at bounding box center [408, 254] width 3 height 6
drag, startPoint x: 452, startPoint y: 254, endPoint x: 444, endPoint y: 245, distance: 11.5
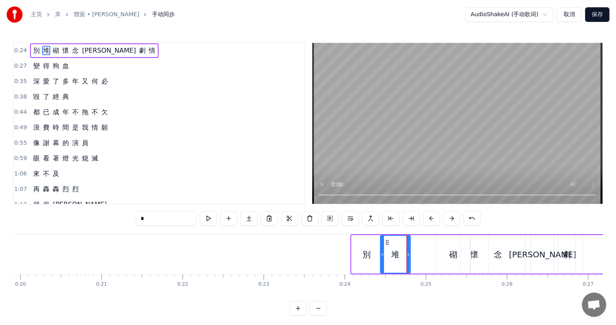
click at [452, 253] on div "砌" at bounding box center [453, 255] width 8 height 12
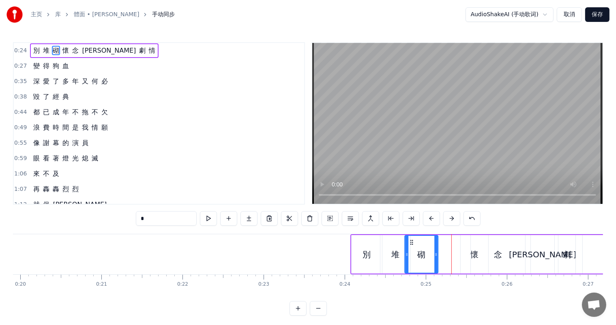
drag, startPoint x: 442, startPoint y: 243, endPoint x: 410, endPoint y: 245, distance: 32.1
click at [410, 245] on icon at bounding box center [411, 242] width 6 height 6
click at [439, 254] on icon at bounding box center [439, 254] width 3 height 6
click at [363, 259] on div "別" at bounding box center [366, 255] width 8 height 12
type input "*"
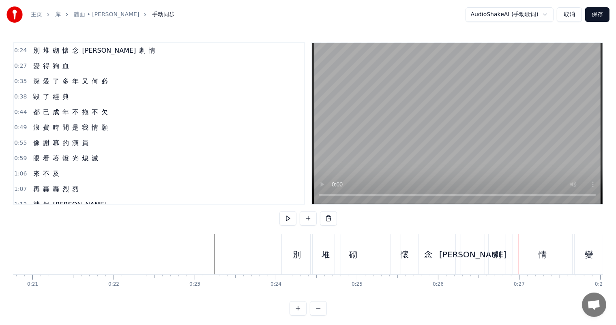
scroll to position [0, 1678]
click at [407, 258] on div "念" at bounding box center [434, 254] width 54 height 40
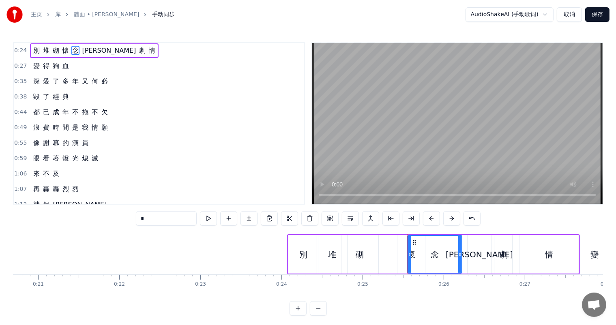
click at [414, 251] on div "念" at bounding box center [435, 254] width 54 height 37
click at [402, 258] on div "懷" at bounding box center [411, 254] width 28 height 39
type input "*"
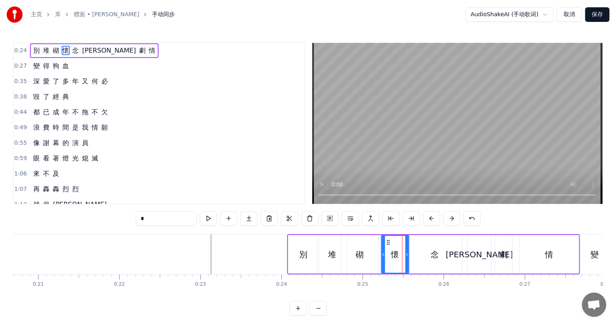
drag, startPoint x: 401, startPoint y: 241, endPoint x: 386, endPoint y: 242, distance: 14.2
click at [386, 242] on icon at bounding box center [388, 242] width 6 height 6
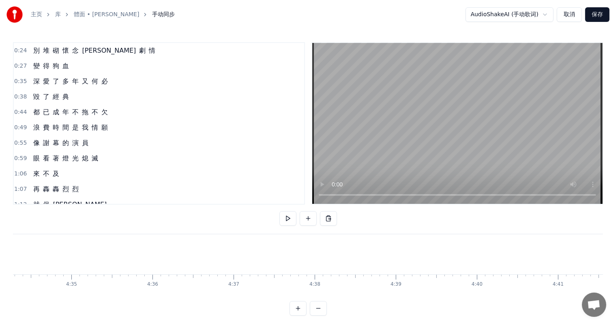
scroll to position [0, 22345]
click at [37, 49] on span "別" at bounding box center [36, 50] width 8 height 9
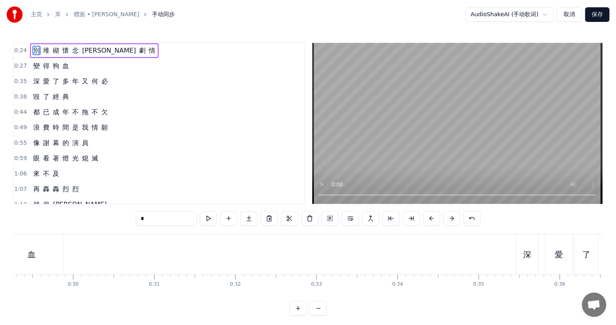
scroll to position [0, 1911]
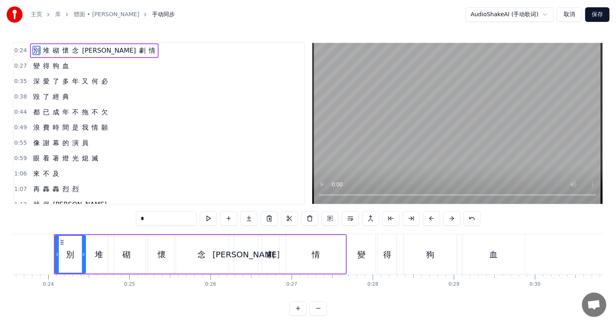
click at [597, 13] on button "保存" at bounding box center [597, 14] width 24 height 15
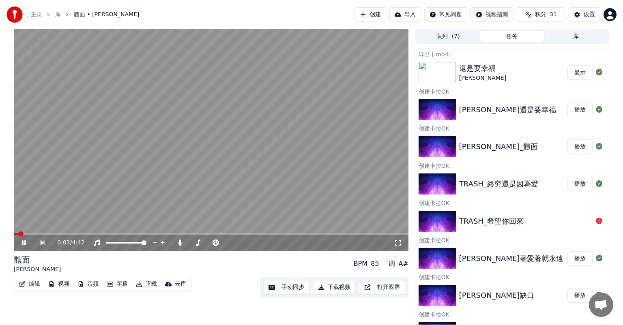
click at [43, 233] on video at bounding box center [211, 140] width 395 height 222
click at [48, 234] on span at bounding box center [211, 234] width 395 height 2
click at [21, 246] on icon at bounding box center [29, 243] width 19 height 6
click at [333, 287] on button "下载视频" at bounding box center [334, 287] width 43 height 15
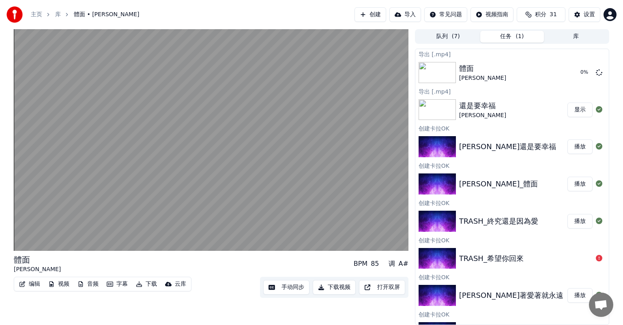
click at [508, 224] on div "TRASH_終究還是因為愛" at bounding box center [498, 221] width 79 height 11
click at [575, 220] on button "播放" at bounding box center [579, 221] width 25 height 15
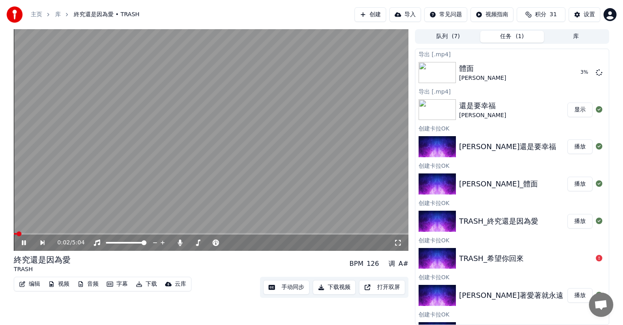
click at [25, 234] on span at bounding box center [211, 234] width 395 height 2
click at [35, 234] on span at bounding box center [211, 234] width 395 height 2
click at [293, 287] on button "手动同步" at bounding box center [286, 287] width 46 height 15
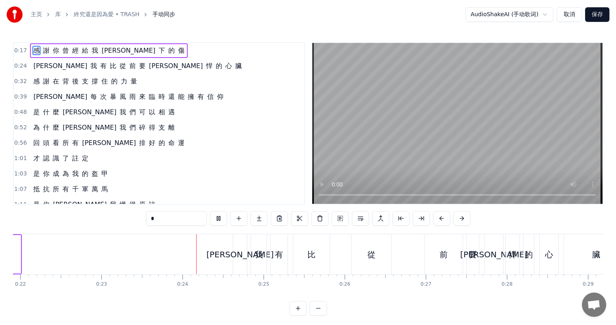
scroll to position [0, 1871]
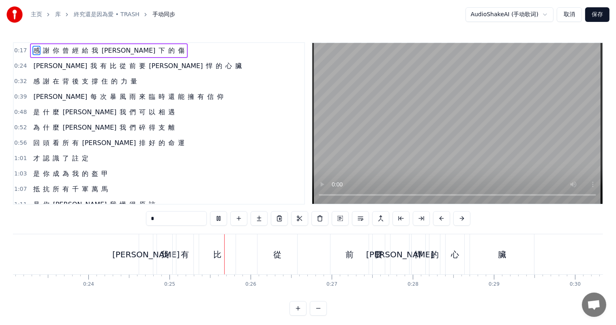
click at [320, 316] on button at bounding box center [318, 308] width 17 height 15
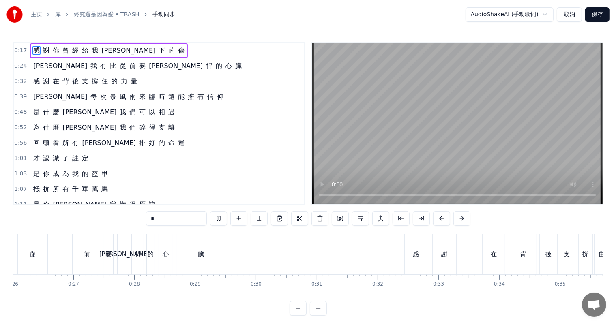
click at [320, 316] on button at bounding box center [318, 308] width 17 height 15
click at [320, 316] on div at bounding box center [307, 308] width 37 height 15
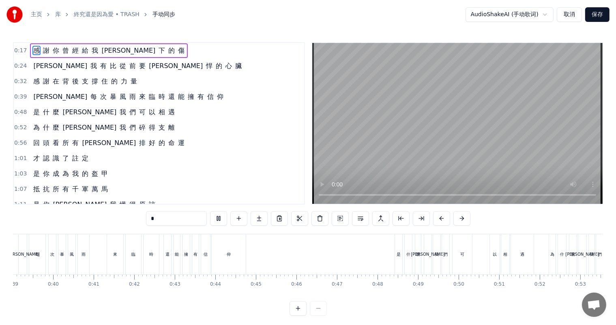
click at [320, 316] on div at bounding box center [307, 308] width 37 height 15
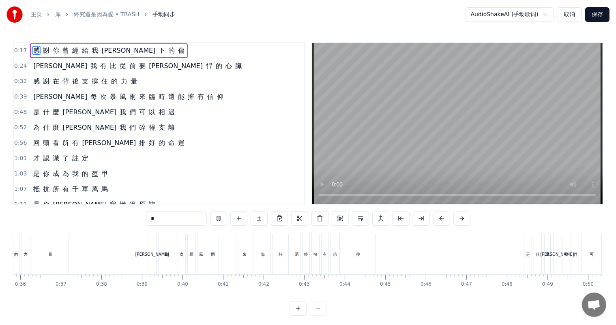
click at [320, 316] on div at bounding box center [307, 308] width 37 height 15
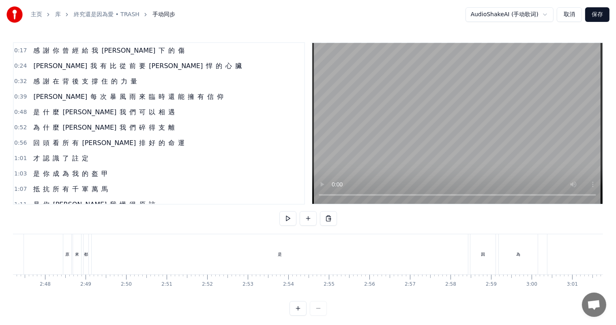
scroll to position [0, 6815]
click at [41, 255] on div "來" at bounding box center [42, 254] width 4 height 6
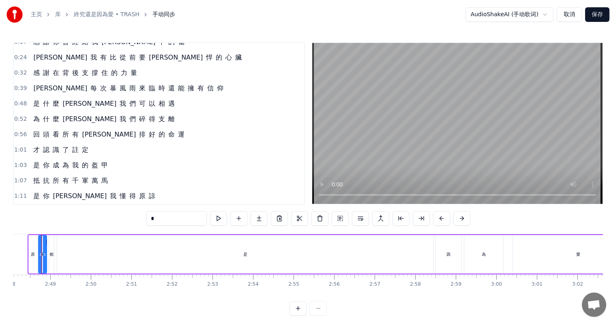
scroll to position [0, 6802]
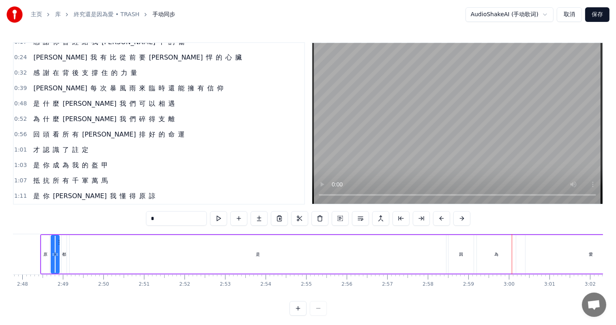
click at [242, 258] on div "是" at bounding box center [258, 254] width 376 height 39
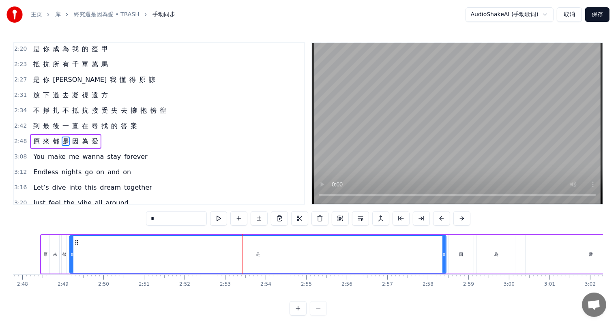
scroll to position [374, 0]
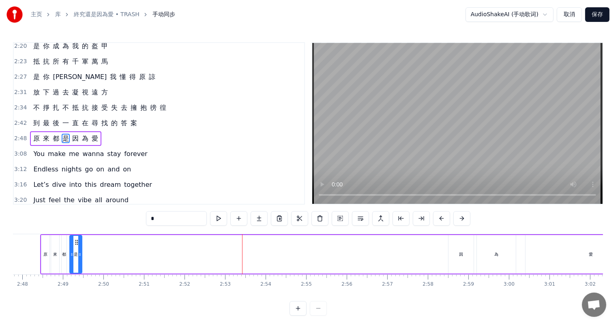
drag, startPoint x: 444, startPoint y: 254, endPoint x: 79, endPoint y: 256, distance: 364.1
click at [79, 256] on icon at bounding box center [79, 254] width 3 height 6
click at [461, 254] on div "因" at bounding box center [461, 254] width 4 height 6
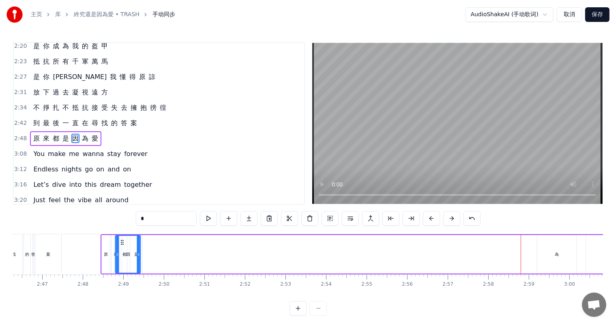
scroll to position [0, 6739]
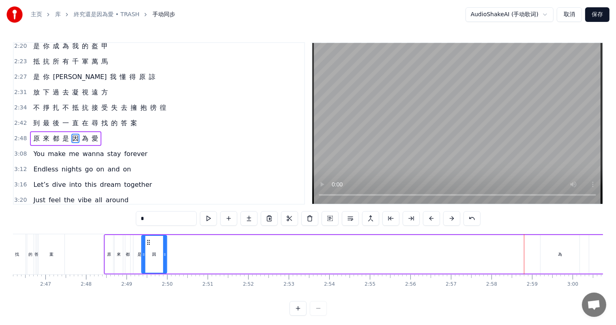
drag, startPoint x: 367, startPoint y: 245, endPoint x: 202, endPoint y: 249, distance: 164.6
click at [148, 245] on icon at bounding box center [149, 242] width 6 height 6
click at [557, 249] on div "為" at bounding box center [559, 254] width 39 height 39
type input "*"
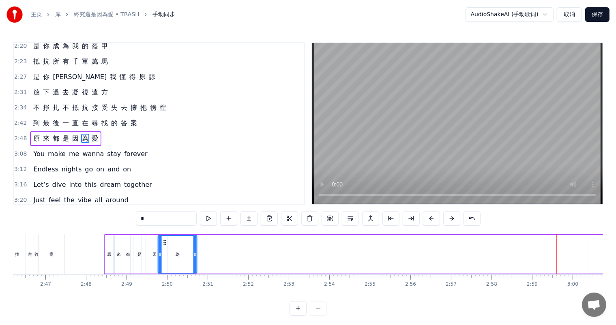
drag, startPoint x: 546, startPoint y: 240, endPoint x: 215, endPoint y: 250, distance: 330.6
click at [164, 243] on icon at bounding box center [165, 242] width 6 height 6
drag, startPoint x: 195, startPoint y: 254, endPoint x: 172, endPoint y: 255, distance: 23.9
click at [172, 255] on icon at bounding box center [171, 254] width 3 height 6
click at [163, 242] on circle at bounding box center [163, 242] width 0 height 0
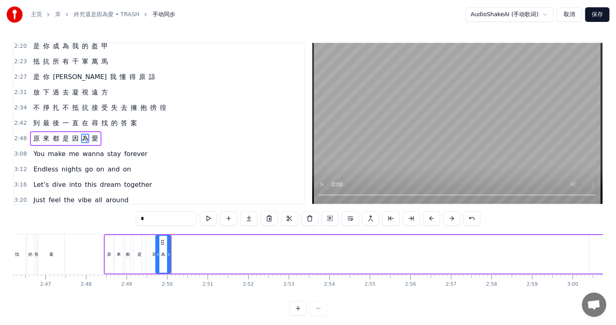
click at [220, 250] on div "原 來 都 是 因 為 愛" at bounding box center [412, 254] width 617 height 40
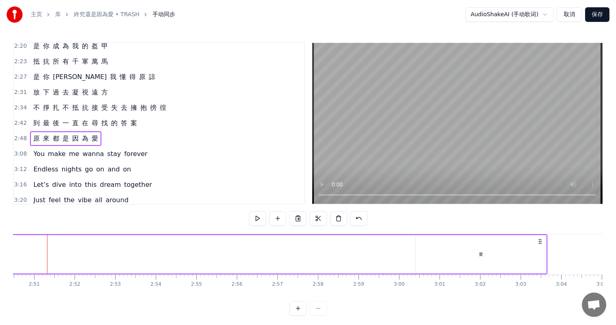
scroll to position [0, 6961]
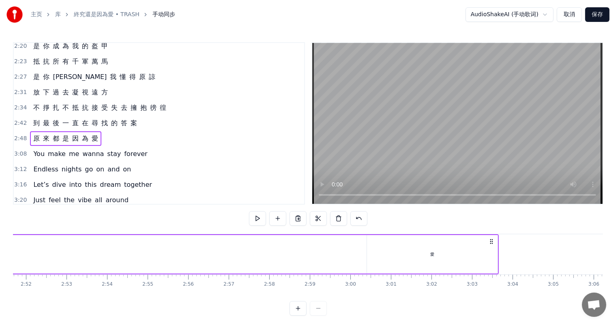
click at [431, 255] on div "愛" at bounding box center [432, 254] width 4 height 6
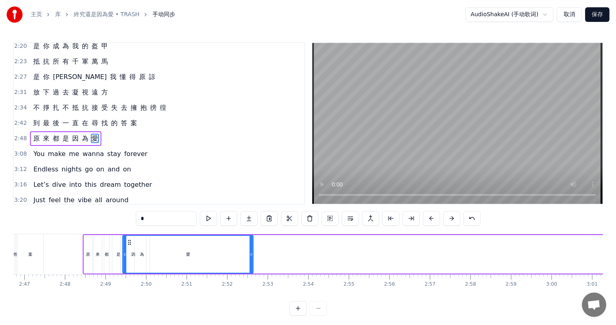
scroll to position [0, 6755]
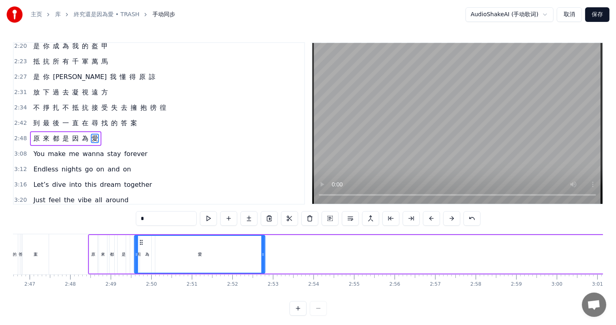
drag, startPoint x: 373, startPoint y: 242, endPoint x: 140, endPoint y: 251, distance: 232.9
click at [140, 251] on div "愛" at bounding box center [200, 254] width 130 height 37
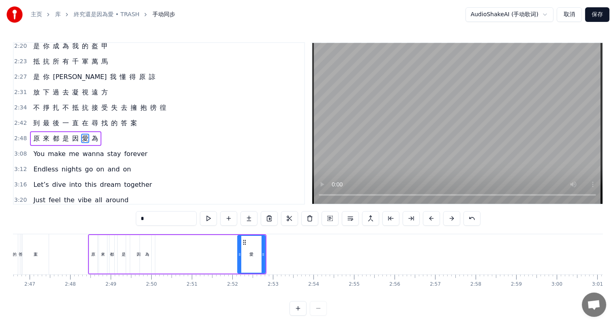
drag, startPoint x: 136, startPoint y: 255, endPoint x: 245, endPoint y: 248, distance: 109.3
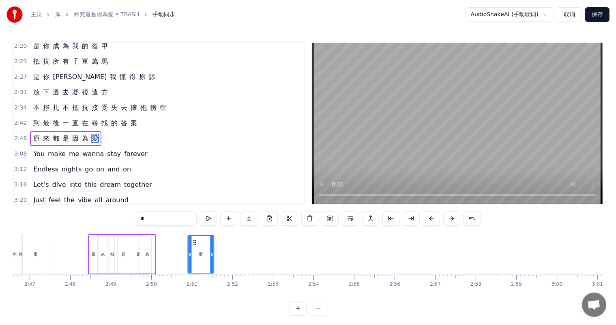
drag, startPoint x: 241, startPoint y: 241, endPoint x: 195, endPoint y: 242, distance: 46.6
click at [195, 242] on icon at bounding box center [194, 242] width 6 height 6
click at [37, 255] on div "案" at bounding box center [36, 254] width 4 height 6
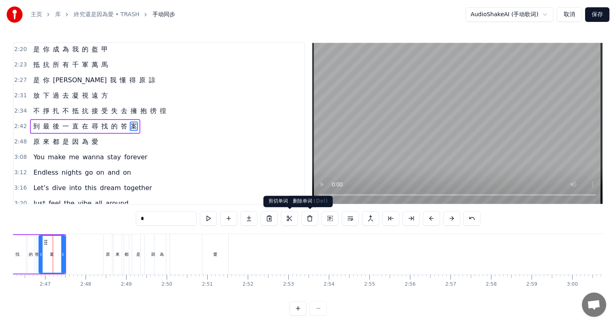
scroll to position [0, 6738]
click at [211, 255] on div "愛" at bounding box center [216, 254] width 26 height 40
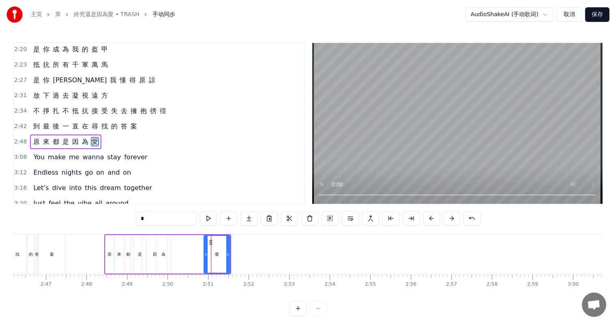
scroll to position [374, 0]
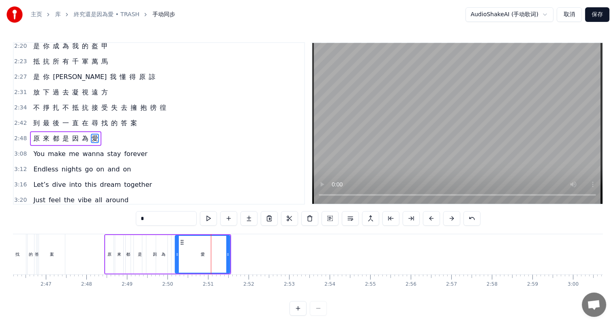
drag, startPoint x: 204, startPoint y: 253, endPoint x: 175, endPoint y: 254, distance: 28.8
click at [176, 254] on icon at bounding box center [177, 254] width 3 height 6
click at [54, 258] on div "案" at bounding box center [52, 254] width 26 height 40
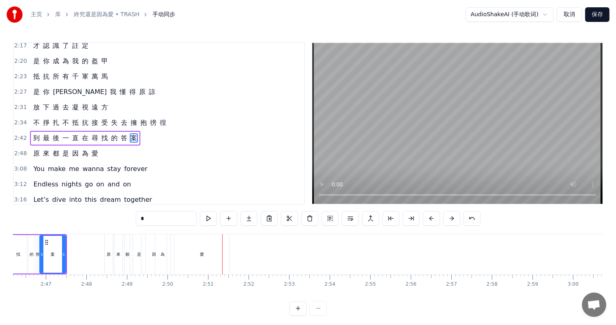
click at [49, 256] on div "案" at bounding box center [52, 254] width 25 height 37
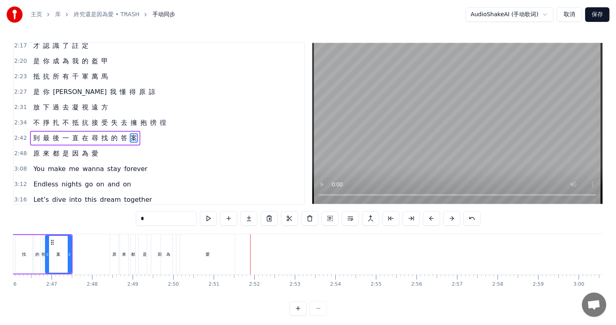
click at [169, 257] on div "為" at bounding box center [168, 254] width 15 height 40
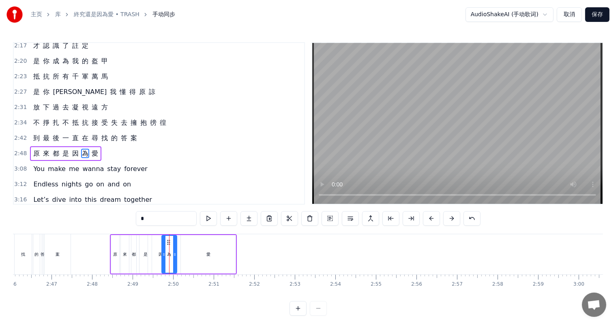
scroll to position [374, 0]
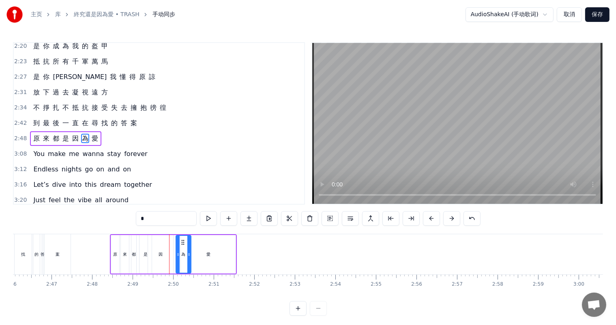
drag, startPoint x: 167, startPoint y: 241, endPoint x: 174, endPoint y: 245, distance: 8.3
click at [181, 242] on icon at bounding box center [183, 242] width 6 height 6
click at [210, 253] on div "愛" at bounding box center [208, 254] width 55 height 39
drag, startPoint x: 226, startPoint y: 255, endPoint x: 211, endPoint y: 255, distance: 15.0
click at [211, 255] on icon at bounding box center [211, 254] width 3 height 6
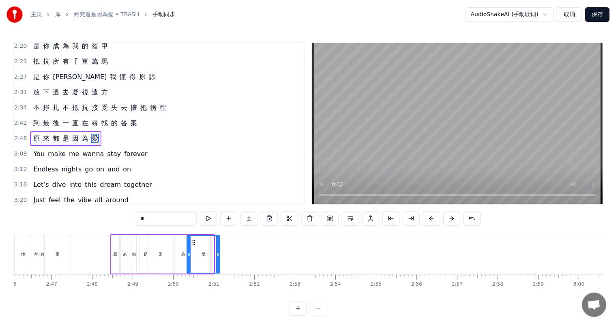
drag, startPoint x: 188, startPoint y: 242, endPoint x: 194, endPoint y: 241, distance: 6.1
click at [194, 241] on icon at bounding box center [194, 242] width 6 height 6
click at [58, 253] on div "案" at bounding box center [58, 254] width 4 height 6
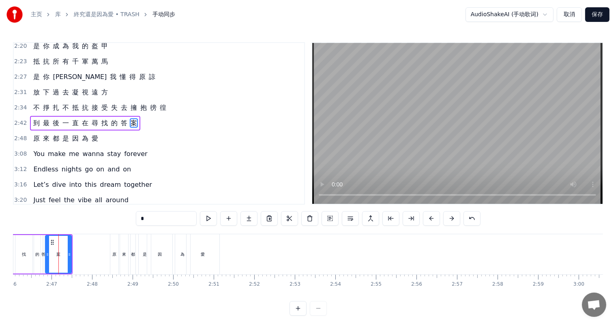
scroll to position [359, 0]
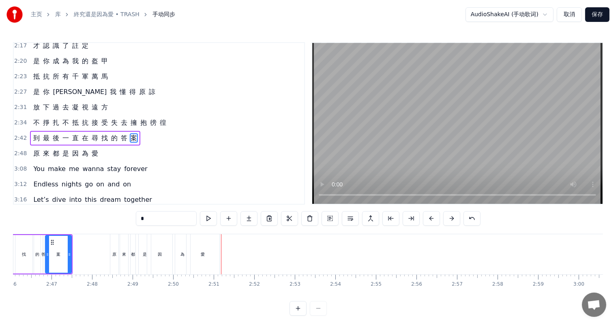
click at [182, 252] on div "為" at bounding box center [182, 254] width 4 height 6
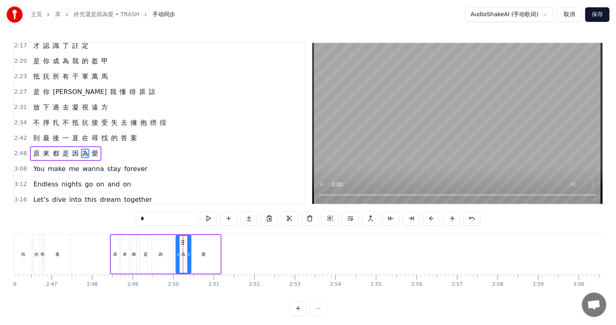
scroll to position [374, 0]
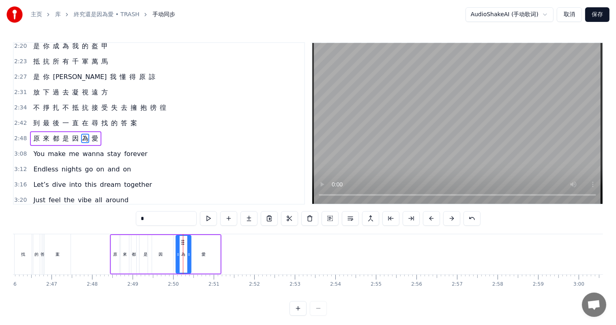
click at [176, 255] on icon at bounding box center [177, 254] width 3 height 6
drag, startPoint x: 180, startPoint y: 240, endPoint x: 158, endPoint y: 252, distance: 25.0
click at [167, 240] on icon at bounding box center [170, 242] width 6 height 6
click at [157, 254] on div "因" at bounding box center [160, 254] width 25 height 39
drag, startPoint x: 169, startPoint y: 254, endPoint x: 163, endPoint y: 254, distance: 6.9
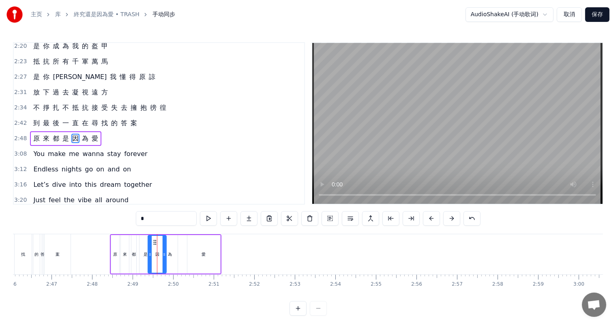
click at [163, 254] on icon at bounding box center [164, 254] width 3 height 6
click at [171, 253] on div "為" at bounding box center [170, 254] width 4 height 6
click at [166, 241] on icon at bounding box center [167, 242] width 6 height 6
drag, startPoint x: 205, startPoint y: 254, endPoint x: 190, endPoint y: 255, distance: 15.0
click at [204, 254] on div "愛" at bounding box center [203, 254] width 33 height 39
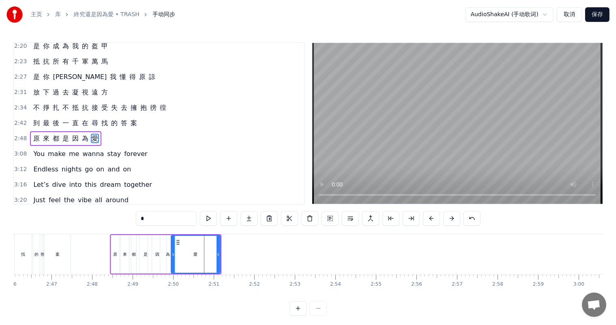
drag, startPoint x: 188, startPoint y: 255, endPoint x: 172, endPoint y: 255, distance: 16.2
click at [172, 255] on icon at bounding box center [173, 254] width 3 height 6
click at [58, 255] on div "案" at bounding box center [58, 254] width 4 height 6
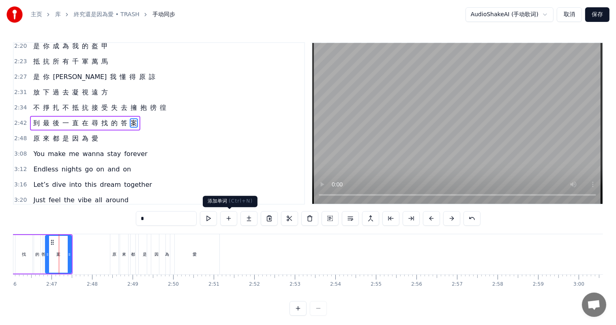
scroll to position [359, 0]
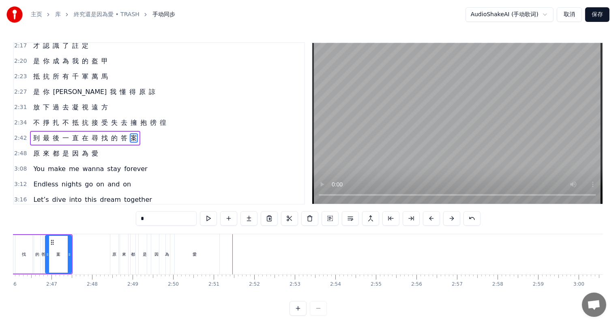
click at [164, 257] on div "為" at bounding box center [166, 254] width 15 height 40
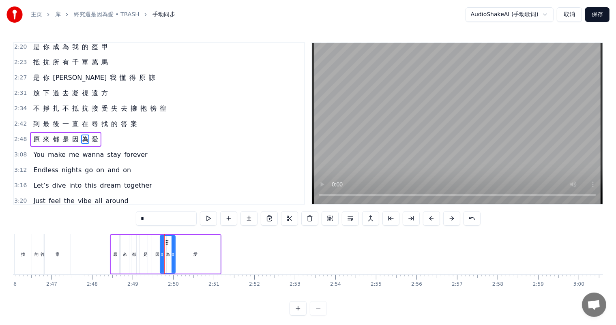
scroll to position [374, 0]
click at [155, 258] on div "因" at bounding box center [157, 254] width 18 height 39
drag, startPoint x: 164, startPoint y: 253, endPoint x: 159, endPoint y: 254, distance: 4.9
click at [159, 254] on icon at bounding box center [159, 254] width 3 height 6
click at [167, 256] on div "為" at bounding box center [168, 254] width 4 height 6
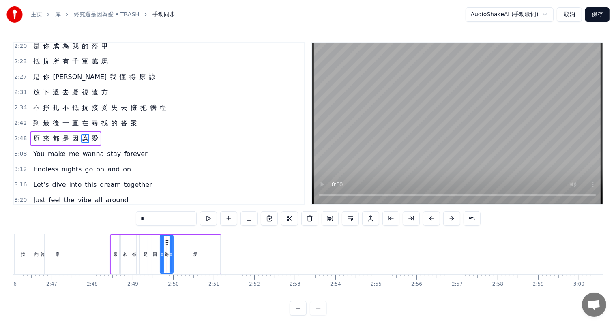
click at [170, 253] on icon at bounding box center [170, 254] width 3 height 6
click at [164, 240] on icon at bounding box center [166, 242] width 6 height 6
click at [196, 251] on div "愛" at bounding box center [195, 254] width 49 height 39
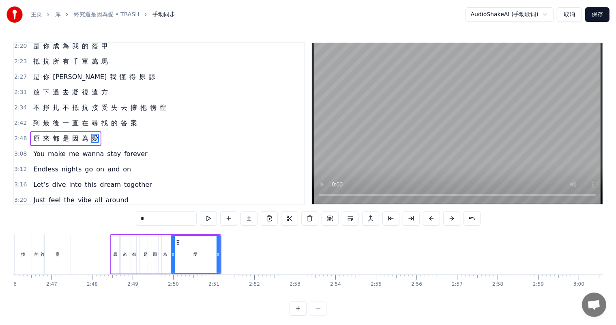
click at [56, 256] on div "案" at bounding box center [58, 254] width 4 height 6
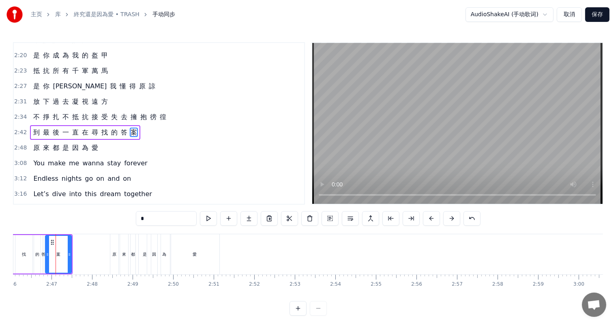
scroll to position [359, 0]
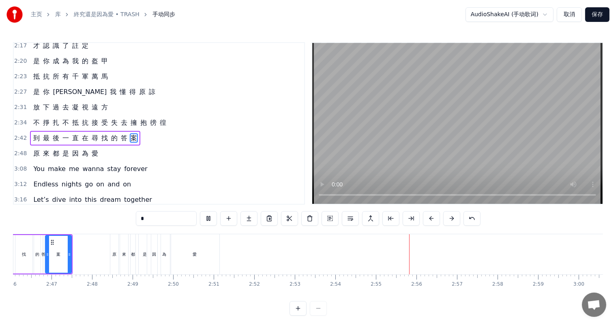
click at [144, 253] on div "是" at bounding box center [145, 254] width 4 height 6
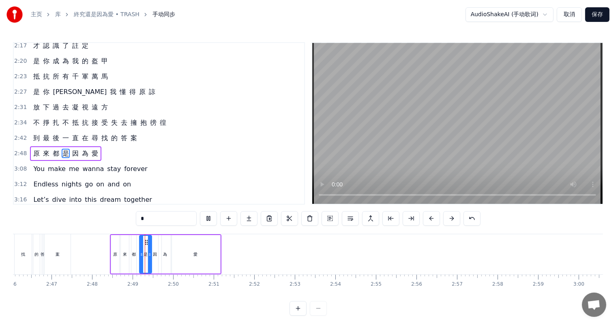
scroll to position [374, 0]
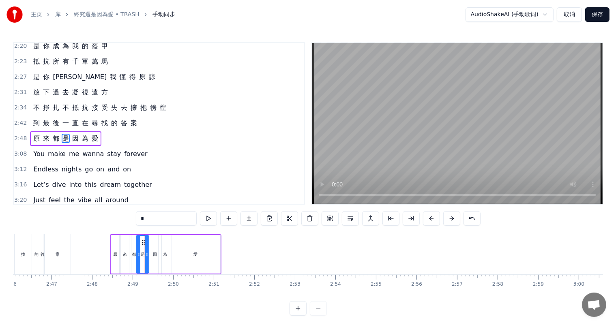
click at [142, 241] on icon at bounding box center [143, 242] width 6 height 6
click at [154, 246] on div "因" at bounding box center [154, 254] width 13 height 39
type input "*"
drag, startPoint x: 154, startPoint y: 238, endPoint x: 148, endPoint y: 240, distance: 6.3
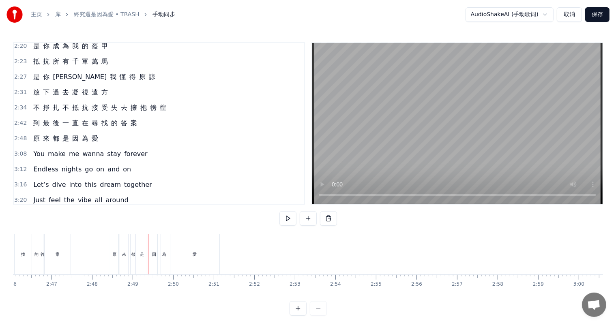
click at [153, 253] on div "因" at bounding box center [154, 254] width 4 height 6
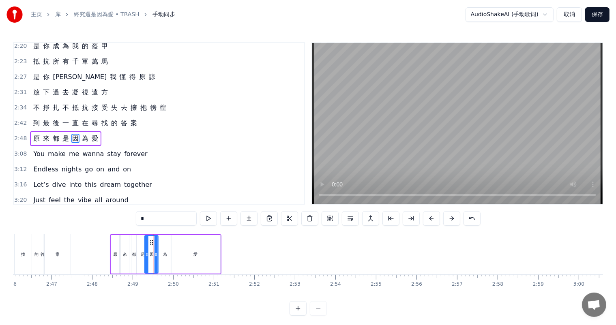
click at [152, 242] on circle at bounding box center [152, 242] width 0 height 0
click at [165, 253] on div "為" at bounding box center [165, 254] width 4 height 6
drag, startPoint x: 165, startPoint y: 239, endPoint x: 160, endPoint y: 241, distance: 5.9
click at [160, 241] on icon at bounding box center [160, 242] width 6 height 6
click at [187, 248] on div "愛" at bounding box center [195, 254] width 49 height 39
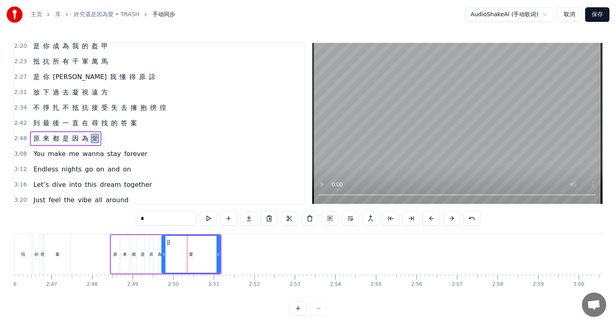
drag, startPoint x: 171, startPoint y: 251, endPoint x: 161, endPoint y: 251, distance: 9.4
click at [162, 251] on div at bounding box center [163, 254] width 3 height 37
click at [59, 254] on div "案" at bounding box center [58, 254] width 4 height 6
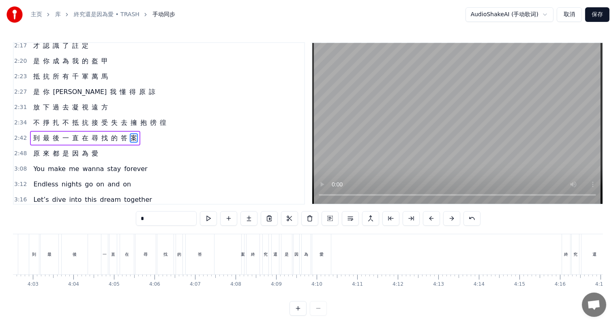
scroll to position [0, 9916]
click at [240, 258] on div "愛" at bounding box center [238, 254] width 19 height 40
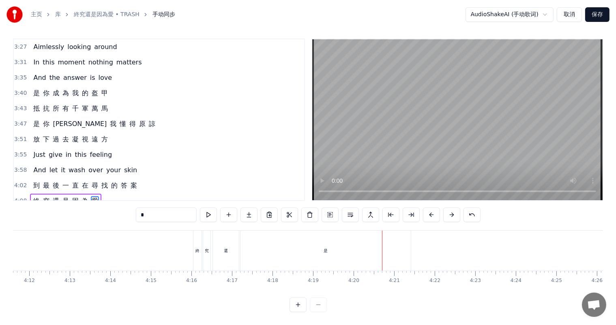
scroll to position [0, 10125]
click at [403, 248] on div "是" at bounding box center [402, 251] width 4 height 6
type input "*"
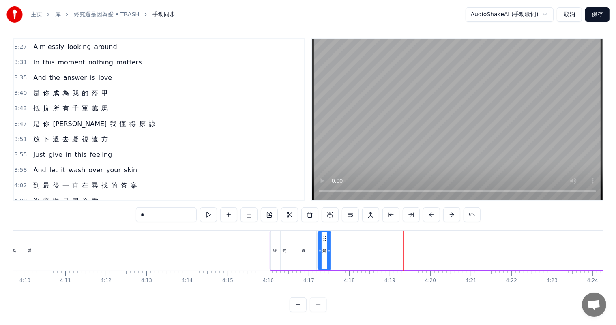
drag, startPoint x: 485, startPoint y: 243, endPoint x: 328, endPoint y: 245, distance: 157.3
click at [328, 248] on icon at bounding box center [328, 251] width 3 height 6
drag, startPoint x: 323, startPoint y: 229, endPoint x: 315, endPoint y: 229, distance: 7.3
click at [315, 236] on icon at bounding box center [317, 239] width 6 height 6
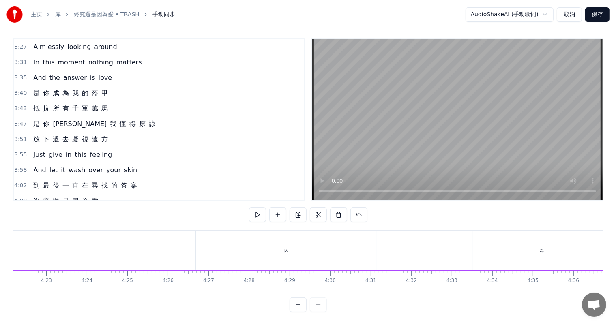
scroll to position [0, 10634]
click at [273, 249] on div "因" at bounding box center [282, 251] width 181 height 39
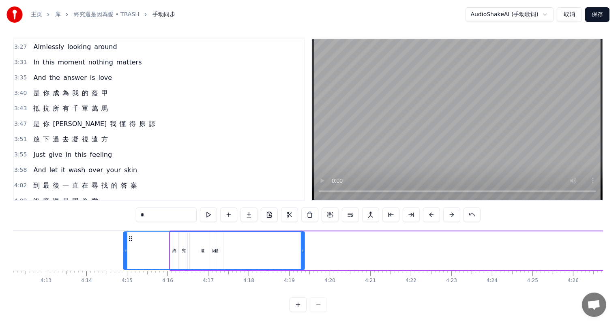
scroll to position [0, 10225]
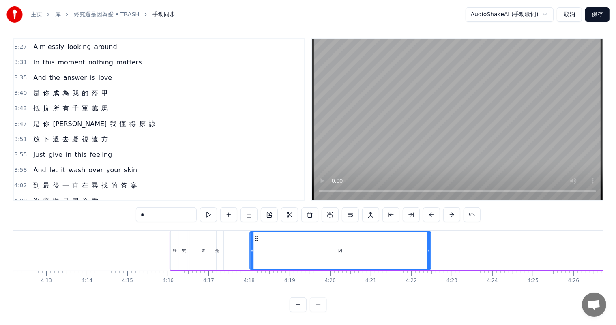
drag, startPoint x: 199, startPoint y: 231, endPoint x: 274, endPoint y: 248, distance: 76.8
click at [267, 242] on div "因" at bounding box center [341, 250] width 180 height 37
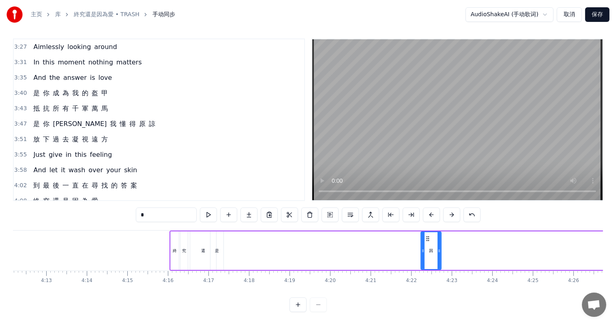
drag, startPoint x: 261, startPoint y: 244, endPoint x: 431, endPoint y: 238, distance: 169.6
click at [422, 248] on icon at bounding box center [422, 251] width 3 height 6
drag, startPoint x: 425, startPoint y: 232, endPoint x: 227, endPoint y: 232, distance: 197.5
click at [227, 236] on icon at bounding box center [227, 239] width 6 height 6
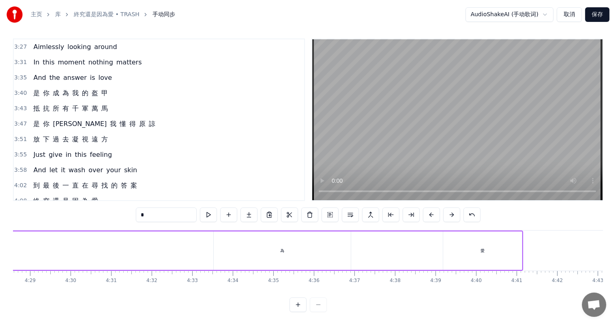
scroll to position [0, 10882]
click at [287, 249] on div "為" at bounding box center [289, 251] width 137 height 39
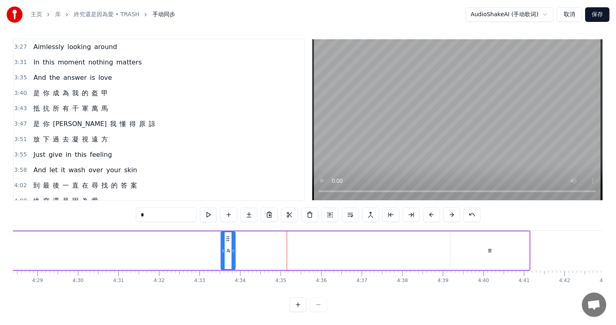
drag, startPoint x: 355, startPoint y: 243, endPoint x: 230, endPoint y: 242, distance: 125.3
click at [232, 247] on div at bounding box center [233, 250] width 3 height 37
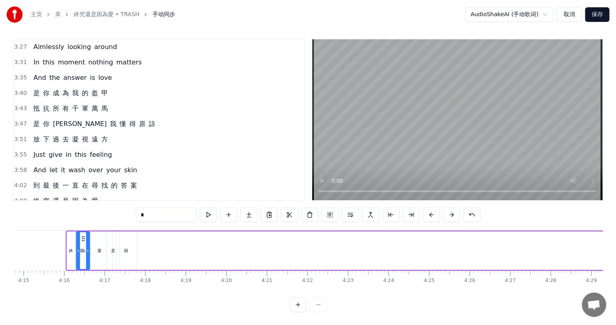
scroll to position [0, 10316]
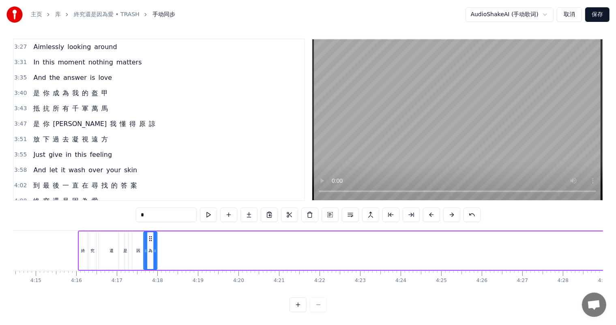
drag, startPoint x: 229, startPoint y: 230, endPoint x: 152, endPoint y: 240, distance: 77.2
click at [152, 240] on div "為" at bounding box center [150, 250] width 13 height 37
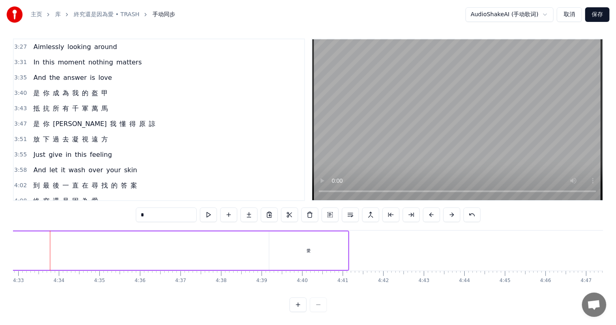
scroll to position [0, 11015]
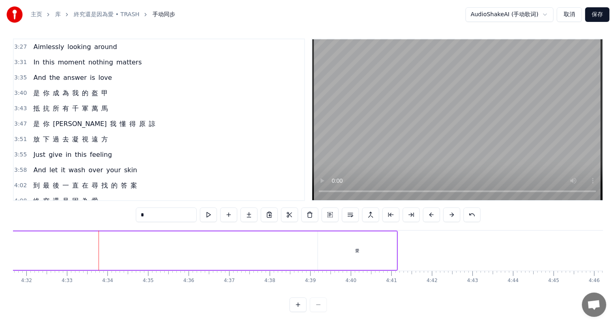
click at [352, 243] on div "愛" at bounding box center [357, 251] width 79 height 39
type input "*"
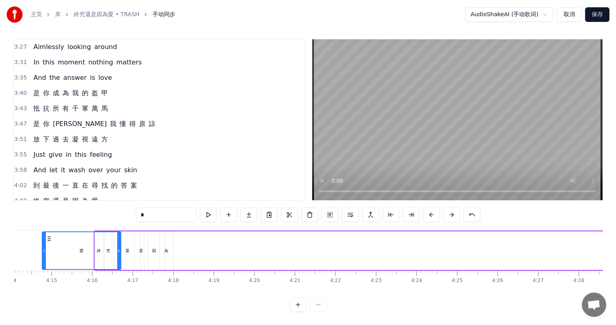
scroll to position [0, 10242]
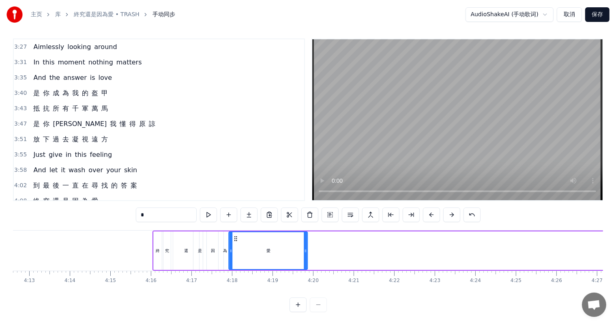
drag, startPoint x: 324, startPoint y: 232, endPoint x: 236, endPoint y: 240, distance: 88.8
click at [236, 240] on div "愛" at bounding box center [268, 250] width 78 height 37
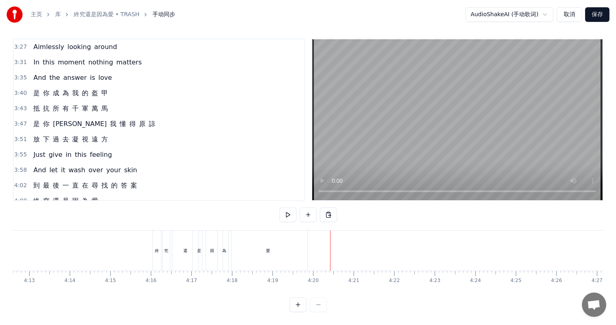
click at [266, 248] on div "愛" at bounding box center [268, 251] width 4 height 6
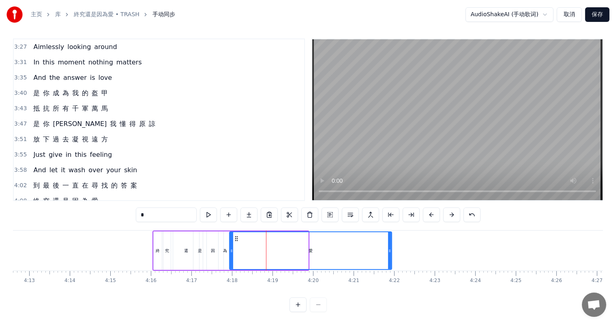
drag, startPoint x: 305, startPoint y: 244, endPoint x: 384, endPoint y: 242, distance: 79.1
click at [388, 248] on icon at bounding box center [389, 251] width 3 height 6
click at [156, 248] on div "終" at bounding box center [158, 251] width 4 height 6
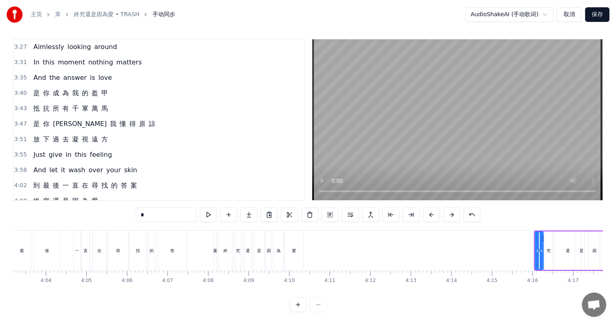
scroll to position [0, 9861]
click at [292, 248] on div "愛" at bounding box center [293, 251] width 19 height 40
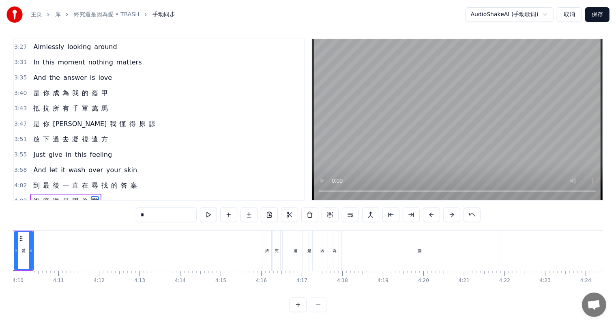
scroll to position [0, 10090]
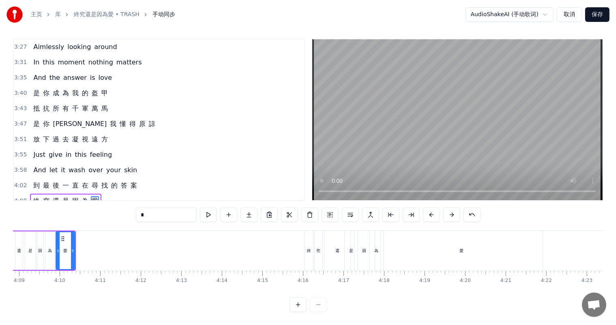
click at [374, 248] on div "為" at bounding box center [376, 251] width 4 height 6
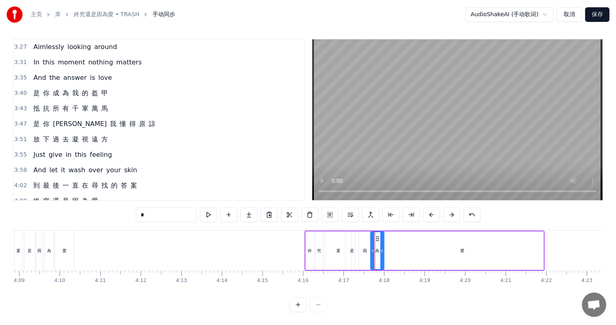
click at [365, 248] on div "因" at bounding box center [365, 251] width 4 height 6
drag, startPoint x: 372, startPoint y: 244, endPoint x: 366, endPoint y: 244, distance: 5.7
click at [366, 248] on icon at bounding box center [367, 251] width 3 height 6
click at [374, 244] on div "為" at bounding box center [377, 251] width 13 height 39
drag, startPoint x: 376, startPoint y: 232, endPoint x: 360, endPoint y: 242, distance: 18.6
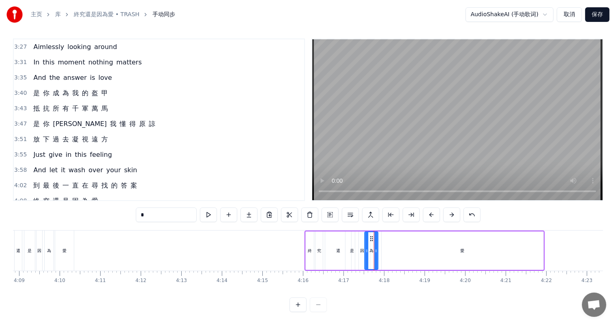
click at [370, 236] on icon at bounding box center [372, 239] width 6 height 6
click at [359, 243] on div "因" at bounding box center [362, 251] width 15 height 39
click at [357, 236] on icon at bounding box center [359, 239] width 6 height 6
click at [339, 248] on div "還" at bounding box center [338, 251] width 4 height 6
drag, startPoint x: 348, startPoint y: 244, endPoint x: 338, endPoint y: 243, distance: 10.2
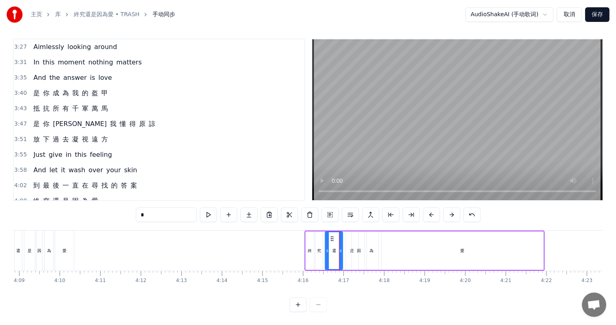
click at [339, 248] on icon at bounding box center [340, 251] width 3 height 6
click at [350, 248] on div "是" at bounding box center [352, 251] width 4 height 6
drag, startPoint x: 350, startPoint y: 230, endPoint x: 343, endPoint y: 230, distance: 7.3
click at [343, 236] on icon at bounding box center [344, 239] width 6 height 6
drag, startPoint x: 358, startPoint y: 242, endPoint x: 354, endPoint y: 233, distance: 9.6
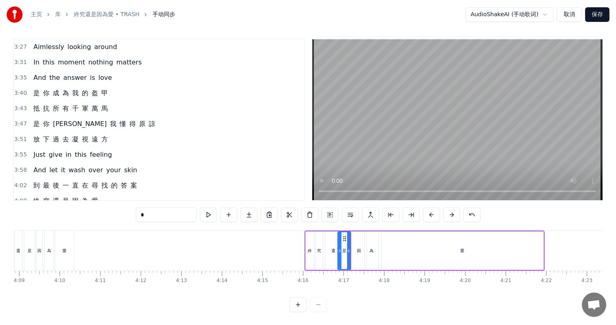
click at [357, 248] on div "因" at bounding box center [359, 251] width 4 height 6
click at [354, 236] on icon at bounding box center [355, 239] width 6 height 6
drag, startPoint x: 371, startPoint y: 244, endPoint x: 367, endPoint y: 232, distance: 12.1
click at [371, 248] on div "為" at bounding box center [371, 251] width 4 height 6
drag, startPoint x: 370, startPoint y: 230, endPoint x: 365, endPoint y: 230, distance: 5.3
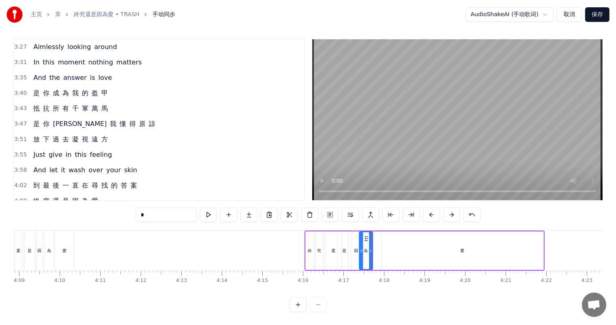
click at [365, 236] on icon at bounding box center [366, 239] width 6 height 6
click at [64, 247] on div "愛" at bounding box center [64, 251] width 19 height 40
type input "*"
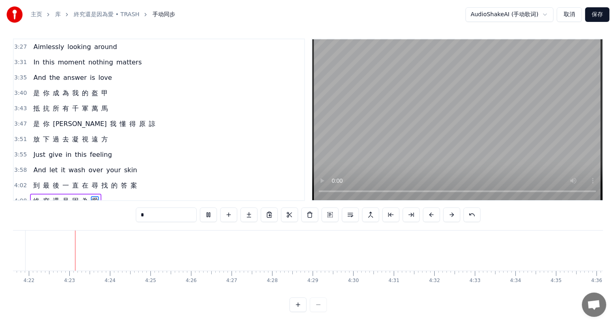
scroll to position [0, 10608]
click at [597, 13] on button "保存" at bounding box center [597, 14] width 24 height 15
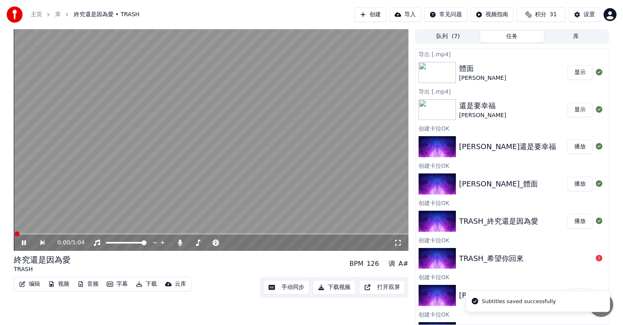
click at [332, 289] on button "下载视频" at bounding box center [334, 287] width 43 height 15
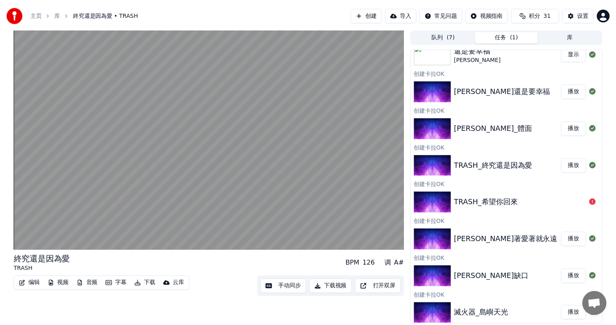
scroll to position [96, 0]
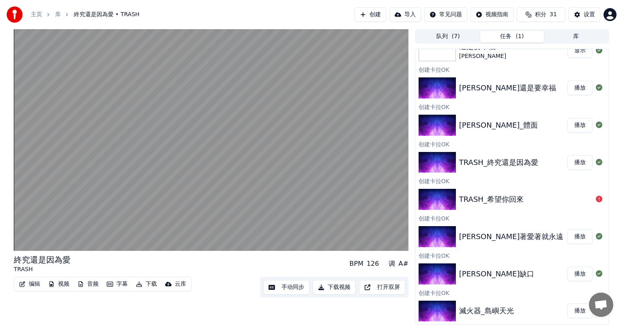
click at [500, 200] on div "TRASH_希望你回來" at bounding box center [491, 199] width 64 height 11
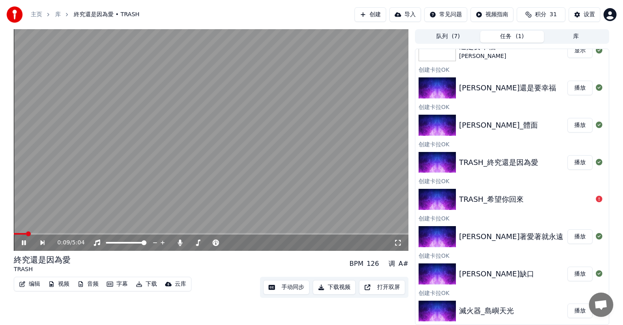
click at [501, 206] on div "TRASH_希望你回來" at bounding box center [511, 200] width 193 height 28
click at [500, 238] on div "[PERSON_NAME]著愛著就永遠" at bounding box center [511, 236] width 105 height 11
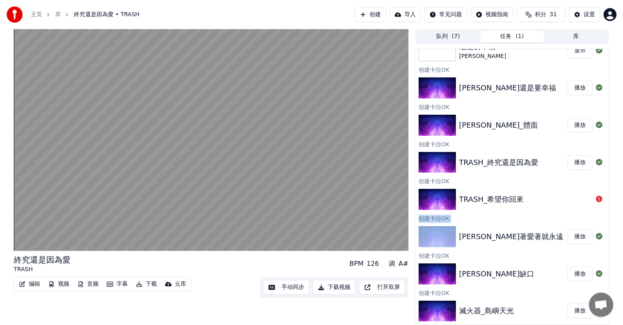
click at [570, 236] on button "播放" at bounding box center [579, 236] width 25 height 15
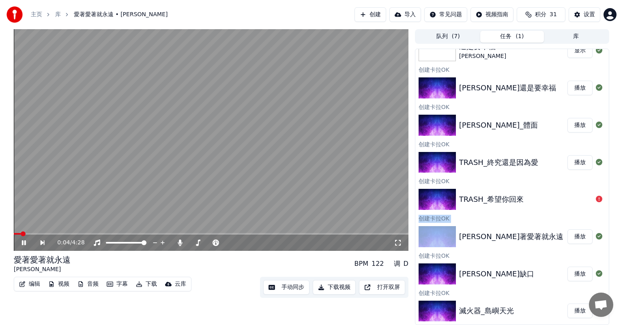
click at [271, 289] on button "手动同步" at bounding box center [286, 287] width 46 height 15
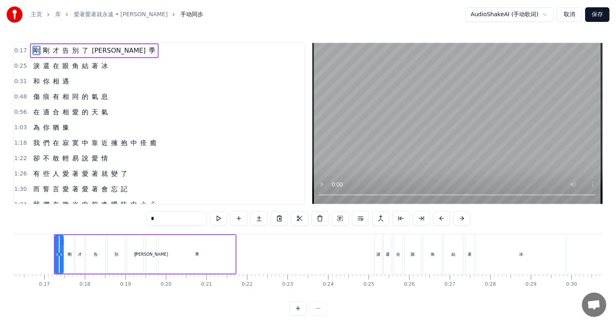
scroll to position [0, 658]
click at [323, 315] on div at bounding box center [307, 308] width 37 height 15
click at [322, 315] on div at bounding box center [307, 308] width 37 height 15
click at [321, 315] on div at bounding box center [307, 308] width 37 height 15
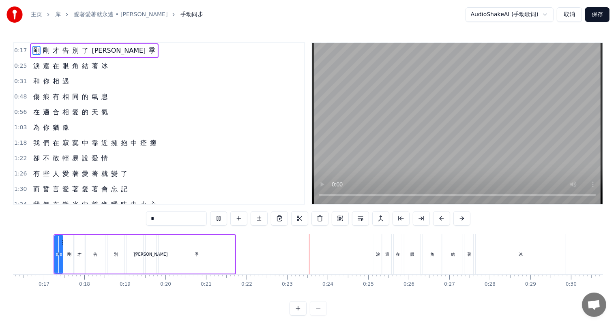
click at [320, 316] on div at bounding box center [307, 308] width 37 height 15
click at [316, 316] on div at bounding box center [307, 308] width 37 height 15
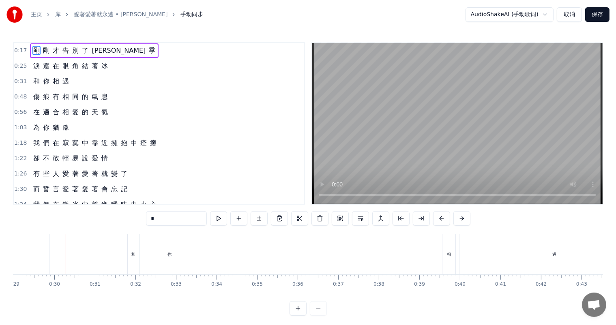
scroll to position [0, 1184]
click at [122, 255] on div "和" at bounding box center [124, 254] width 11 height 40
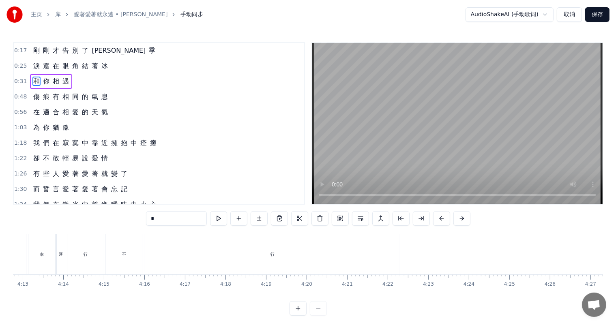
scroll to position [0, 10310]
click at [64, 254] on div "不" at bounding box center [63, 254] width 4 height 6
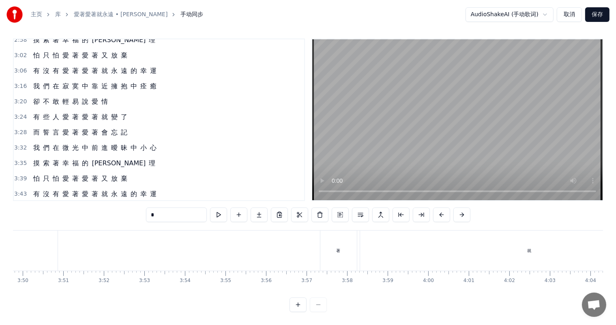
scroll to position [0, 9322]
drag, startPoint x: 330, startPoint y: 247, endPoint x: 342, endPoint y: 221, distance: 28.1
click at [330, 247] on div "著" at bounding box center [332, 251] width 36 height 40
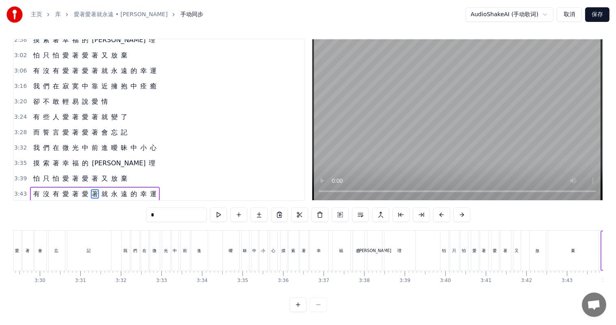
scroll to position [0, 8384]
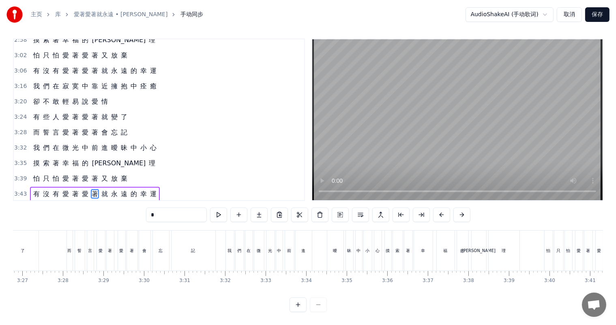
click at [405, 249] on div "著" at bounding box center [408, 251] width 8 height 40
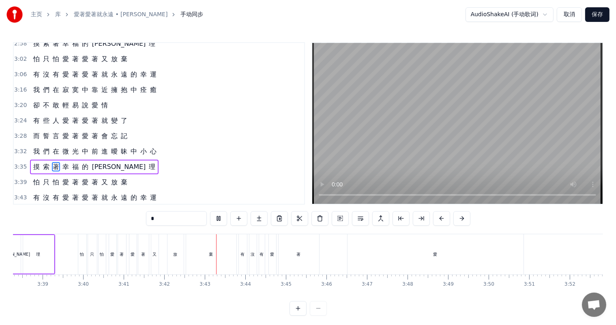
scroll to position [0, 8844]
click at [491, 254] on div "愛" at bounding box center [442, 254] width 176 height 40
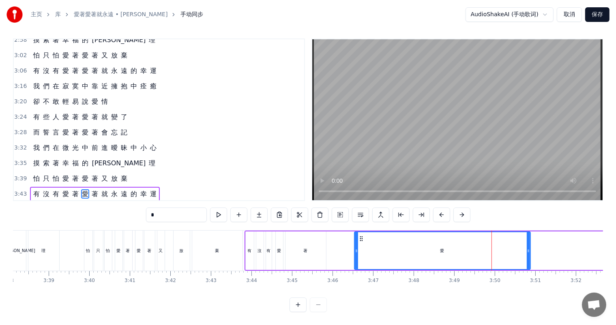
scroll to position [11, 0]
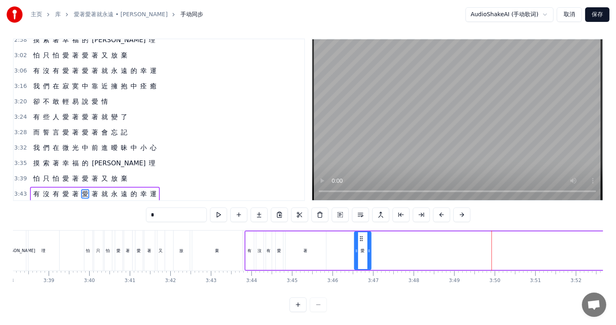
drag, startPoint x: 528, startPoint y: 245, endPoint x: 363, endPoint y: 238, distance: 164.7
click at [367, 248] on icon at bounding box center [368, 251] width 3 height 6
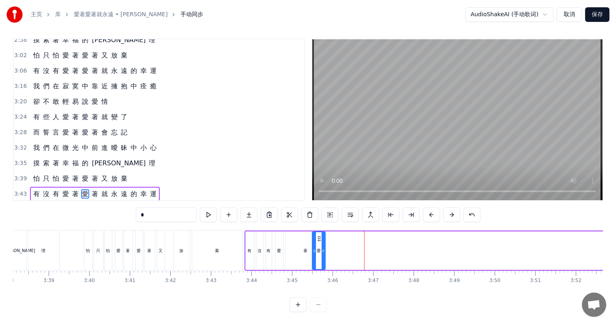
drag, startPoint x: 360, startPoint y: 229, endPoint x: 318, endPoint y: 227, distance: 42.2
click at [318, 232] on div "愛" at bounding box center [319, 250] width 12 height 37
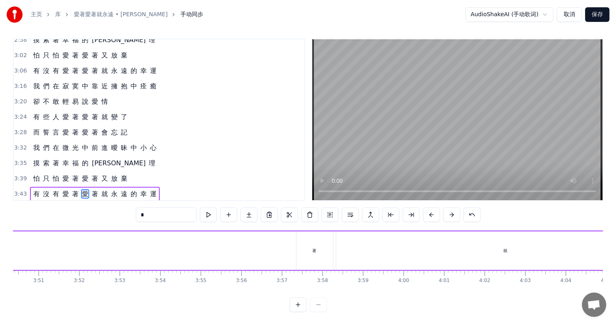
scroll to position [0, 9316]
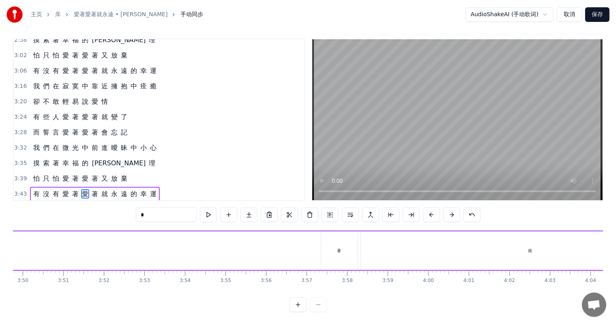
click at [343, 242] on div "著" at bounding box center [339, 251] width 36 height 39
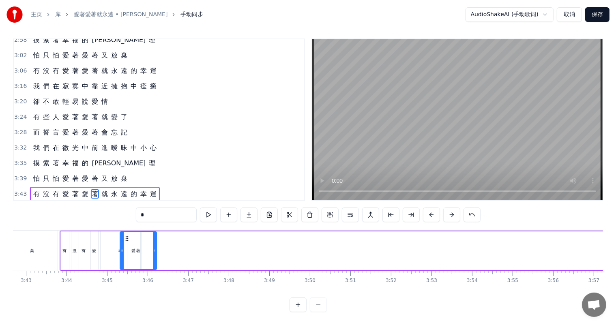
scroll to position [0, 9027]
drag, startPoint x: 320, startPoint y: 230, endPoint x: 139, endPoint y: 238, distance: 181.8
click at [139, 238] on div "著" at bounding box center [150, 250] width 36 height 37
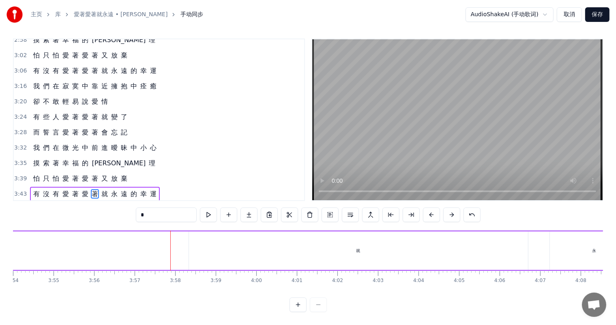
scroll to position [0, 9463]
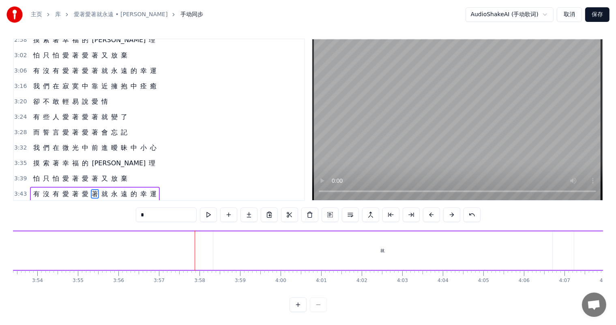
click at [383, 248] on div "就" at bounding box center [383, 251] width 4 height 6
drag, startPoint x: 214, startPoint y: 243, endPoint x: 537, endPoint y: 248, distance: 322.8
click at [537, 248] on div at bounding box center [537, 250] width 3 height 37
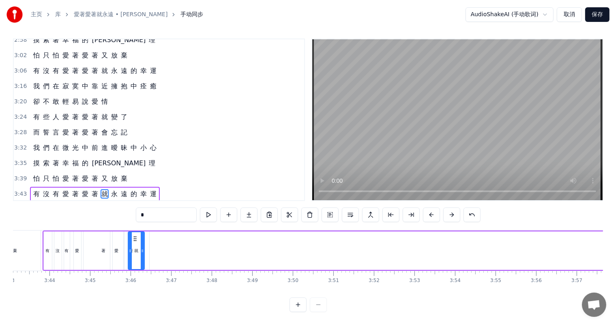
scroll to position [0, 9043]
drag, startPoint x: 544, startPoint y: 232, endPoint x: 189, endPoint y: 243, distance: 355.3
click at [154, 243] on div "就" at bounding box center [151, 250] width 15 height 37
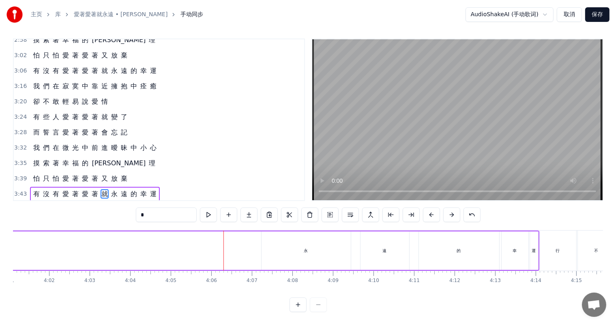
scroll to position [0, 9739]
click at [343, 248] on div "永" at bounding box center [343, 251] width 4 height 6
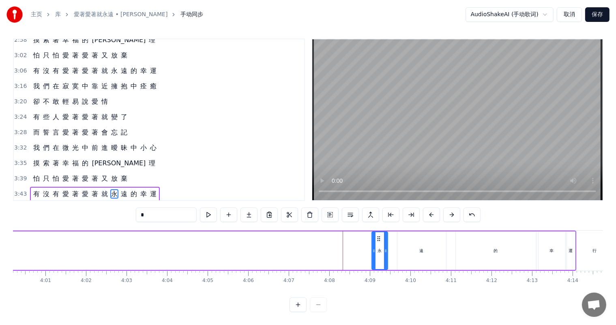
drag, startPoint x: 300, startPoint y: 246, endPoint x: 378, endPoint y: 236, distance: 79.3
click at [373, 248] on icon at bounding box center [373, 251] width 3 height 6
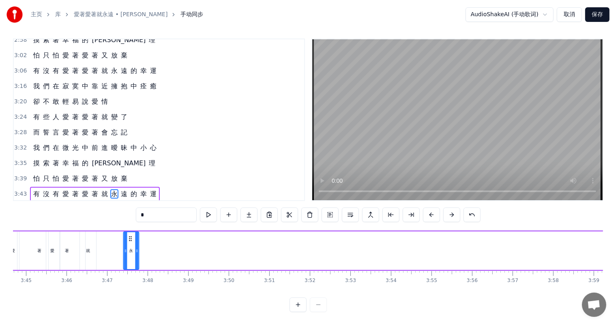
drag, startPoint x: 338, startPoint y: 234, endPoint x: 96, endPoint y: 235, distance: 242.5
click at [124, 235] on div "永" at bounding box center [131, 250] width 15 height 37
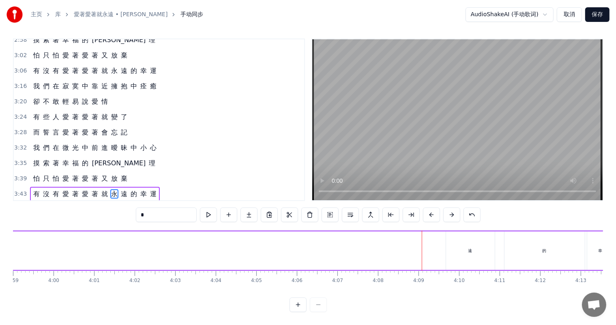
scroll to position [0, 9702]
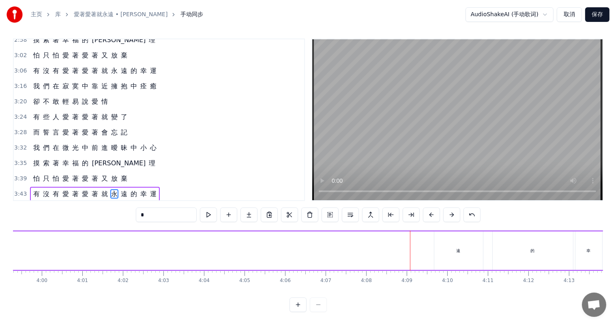
click at [454, 248] on div "遠" at bounding box center [458, 251] width 49 height 39
drag, startPoint x: 435, startPoint y: 245, endPoint x: 468, endPoint y: 247, distance: 33.3
click at [468, 247] on div at bounding box center [469, 250] width 3 height 37
drag, startPoint x: 469, startPoint y: 230, endPoint x: 187, endPoint y: 238, distance: 281.9
click at [120, 238] on div "遠" at bounding box center [123, 250] width 15 height 37
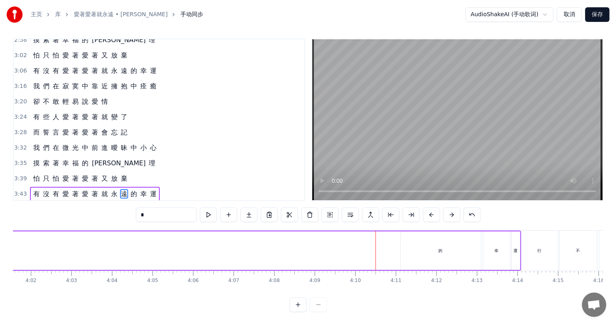
scroll to position [0, 9831]
click at [405, 248] on div "的" at bounding box center [404, 251] width 80 height 39
drag, startPoint x: 367, startPoint y: 243, endPoint x: 435, endPoint y: 237, distance: 68.4
click at [430, 245] on div "的" at bounding box center [435, 250] width 16 height 37
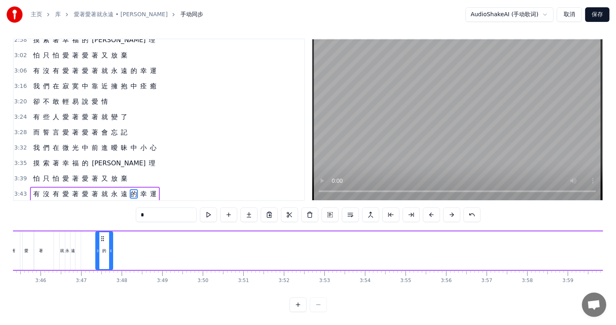
drag, startPoint x: 433, startPoint y: 229, endPoint x: 104, endPoint y: 234, distance: 329.3
click at [104, 234] on div "的" at bounding box center [104, 250] width 16 height 37
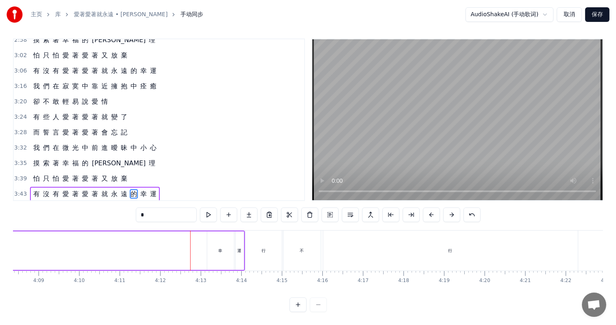
scroll to position [0, 10009]
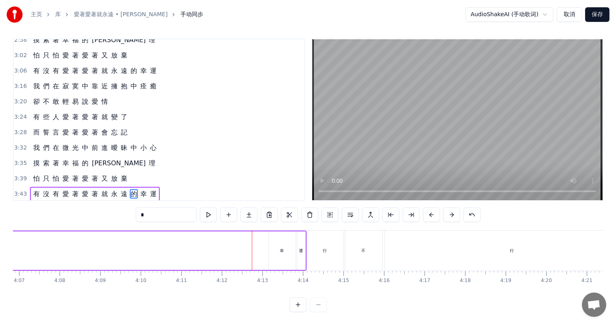
click at [284, 244] on div "幸" at bounding box center [282, 251] width 27 height 39
drag, startPoint x: 271, startPoint y: 244, endPoint x: 282, endPoint y: 243, distance: 11.4
click at [282, 248] on icon at bounding box center [282, 251] width 3 height 6
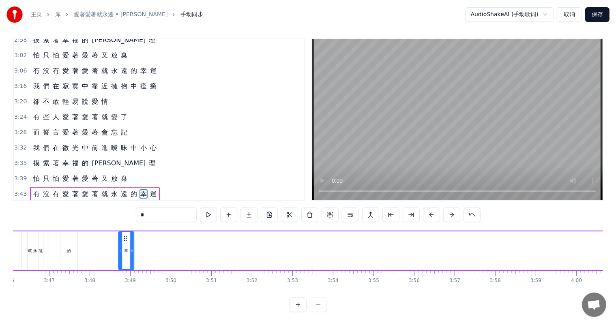
drag, startPoint x: 286, startPoint y: 231, endPoint x: 132, endPoint y: 238, distance: 154.6
click at [119, 237] on div "幸" at bounding box center [126, 250] width 15 height 37
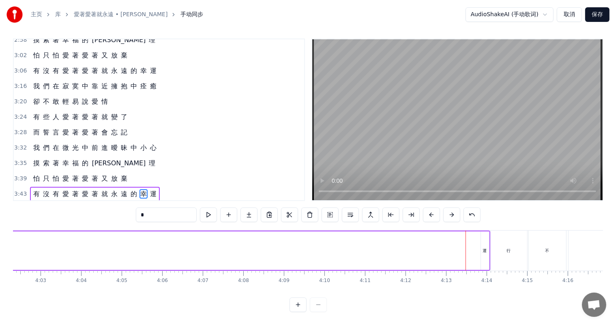
scroll to position [0, 9972]
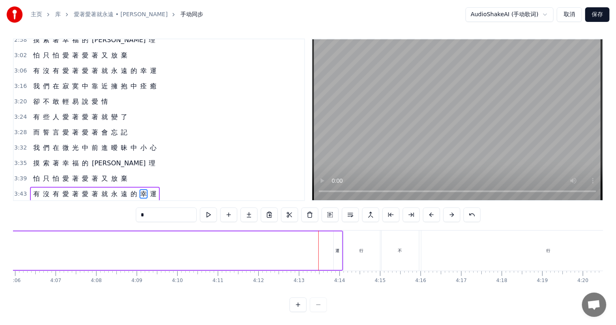
click at [337, 248] on div "運" at bounding box center [338, 251] width 4 height 6
drag, startPoint x: 334, startPoint y: 243, endPoint x: 328, endPoint y: 243, distance: 5.3
click at [332, 248] on icon at bounding box center [333, 251] width 3 height 6
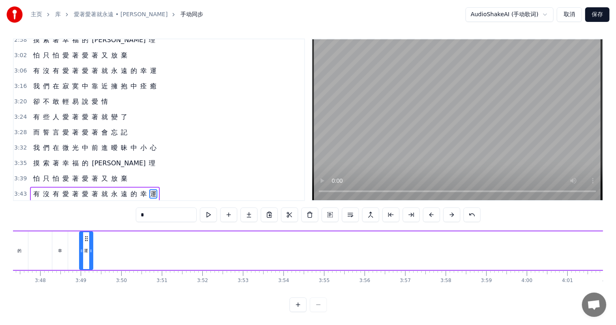
scroll to position [0, 9214]
drag, startPoint x: 328, startPoint y: 231, endPoint x: 108, endPoint y: 242, distance: 220.4
click at [145, 235] on div "運" at bounding box center [146, 250] width 13 height 37
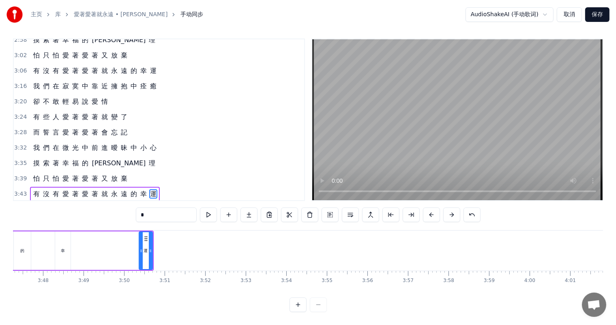
click at [65, 242] on div "幸" at bounding box center [62, 251] width 15 height 39
type input "*"
drag, startPoint x: 74, startPoint y: 230, endPoint x: 69, endPoint y: 232, distance: 5.4
click at [96, 232] on div "有 沒 有 愛 著 愛 著 就 永 遠 的 幸 運" at bounding box center [14, 251] width 280 height 40
click at [63, 248] on div "幸" at bounding box center [63, 251] width 4 height 6
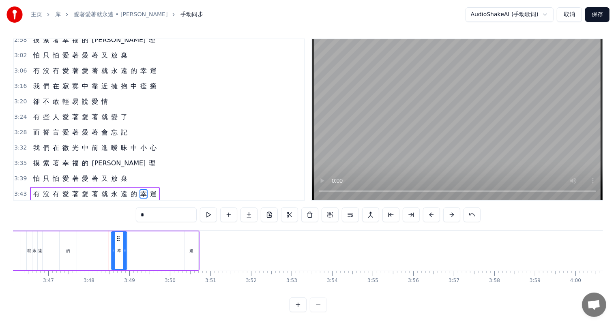
scroll to position [0, 9168]
drag, startPoint x: 62, startPoint y: 230, endPoint x: 161, endPoint y: 235, distance: 99.1
click at [161, 235] on div "幸" at bounding box center [164, 250] width 15 height 37
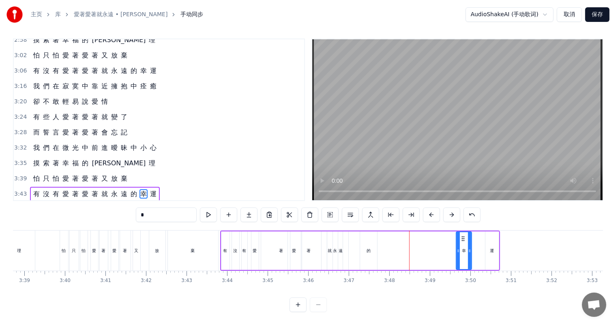
scroll to position [0, 8844]
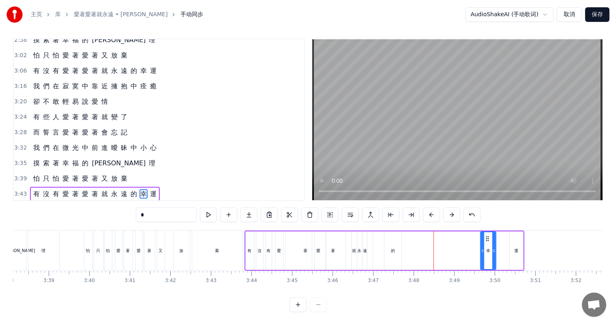
click at [395, 245] on div "的" at bounding box center [392, 251] width 17 height 39
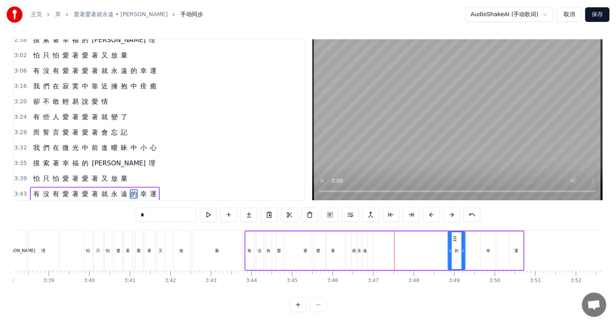
drag, startPoint x: 389, startPoint y: 231, endPoint x: 402, endPoint y: 238, distance: 14.7
click at [452, 236] on icon at bounding box center [455, 239] width 6 height 6
click at [363, 248] on div "遠" at bounding box center [365, 251] width 4 height 6
drag, startPoint x: 373, startPoint y: 241, endPoint x: 370, endPoint y: 236, distance: 5.8
click at [376, 248] on icon at bounding box center [374, 251] width 3 height 6
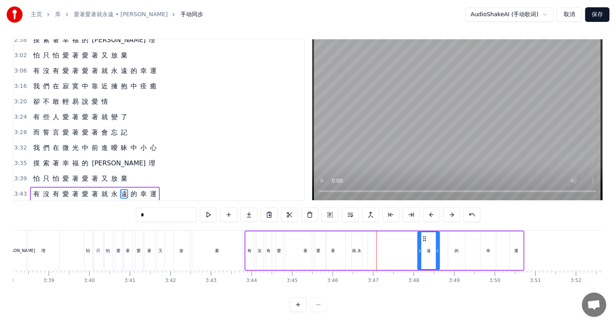
drag, startPoint x: 370, startPoint y: 231, endPoint x: 423, endPoint y: 235, distance: 53.3
click at [423, 235] on div "遠" at bounding box center [428, 250] width 21 height 37
click at [360, 248] on div "永" at bounding box center [359, 251] width 4 height 6
drag, startPoint x: 358, startPoint y: 229, endPoint x: 379, endPoint y: 234, distance: 21.2
click at [379, 236] on icon at bounding box center [380, 239] width 6 height 6
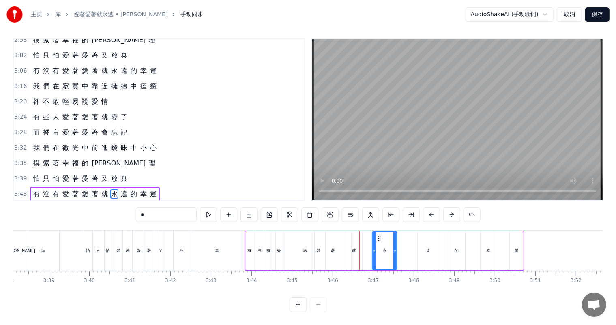
drag, startPoint x: 385, startPoint y: 243, endPoint x: 394, endPoint y: 242, distance: 9.0
click at [397, 248] on icon at bounding box center [394, 251] width 3 height 6
click at [251, 248] on div "有" at bounding box center [250, 251] width 4 height 6
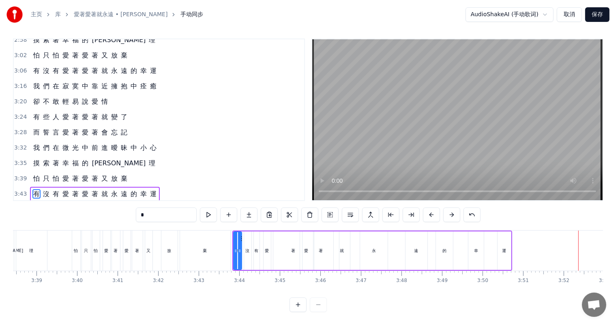
scroll to position [0, 8611]
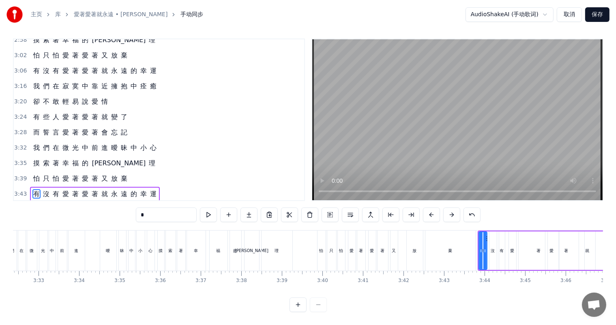
click at [318, 246] on div "怕" at bounding box center [321, 251] width 8 height 40
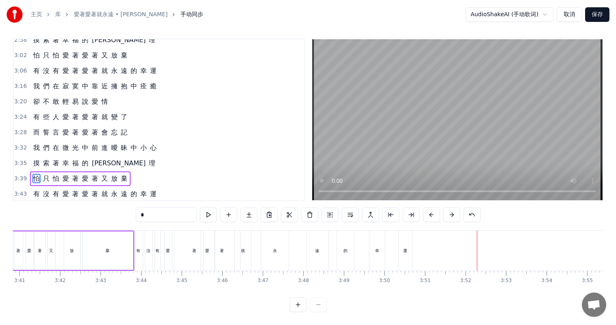
scroll to position [0, 8942]
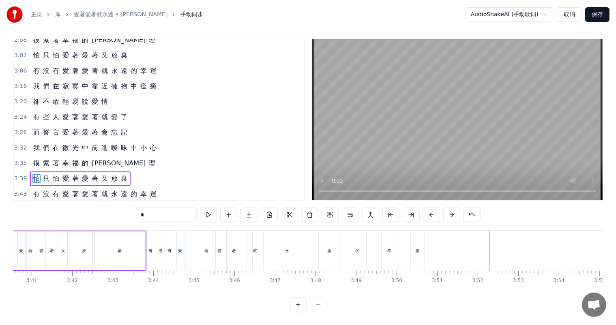
click at [388, 250] on div "幸" at bounding box center [389, 251] width 4 height 6
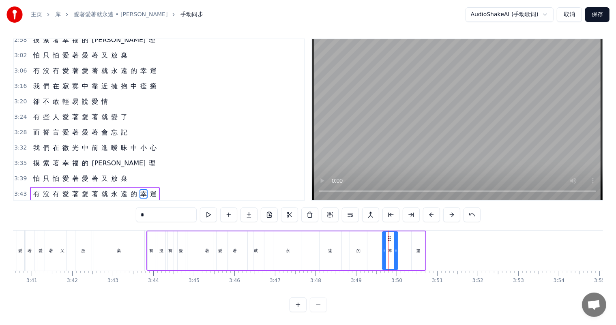
click at [334, 247] on div "遠" at bounding box center [331, 251] width 22 height 39
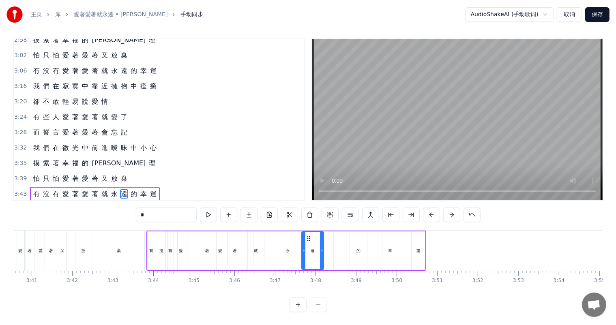
drag, startPoint x: 324, startPoint y: 232, endPoint x: 300, endPoint y: 233, distance: 24.3
click at [305, 236] on icon at bounding box center [308, 239] width 6 height 6
drag, startPoint x: 355, startPoint y: 244, endPoint x: 353, endPoint y: 233, distance: 11.6
click at [355, 243] on div "的" at bounding box center [358, 251] width 17 height 39
type input "*"
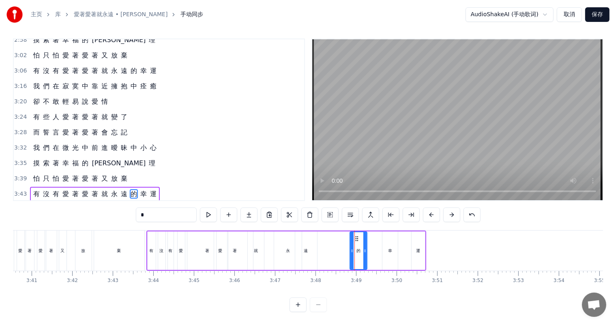
drag, startPoint x: 354, startPoint y: 227, endPoint x: 342, endPoint y: 230, distance: 11.7
click at [326, 231] on div "有 沒 有 愛 著 愛 著 就 永 遠 的 幸 運" at bounding box center [286, 251] width 280 height 40
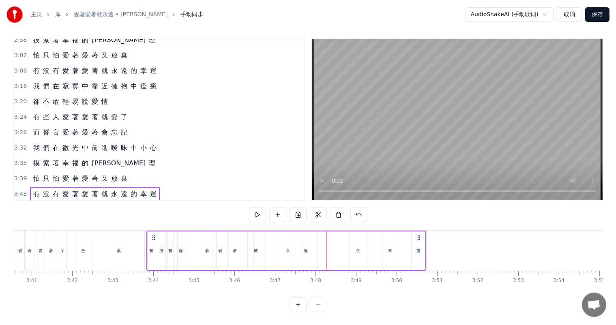
click at [360, 240] on div "的" at bounding box center [358, 251] width 17 height 39
drag, startPoint x: 354, startPoint y: 230, endPoint x: 325, endPoint y: 229, distance: 29.6
click at [325, 236] on icon at bounding box center [325, 239] width 6 height 6
drag, startPoint x: 389, startPoint y: 243, endPoint x: 385, endPoint y: 235, distance: 9.6
click at [388, 248] on div "幸" at bounding box center [390, 251] width 4 height 6
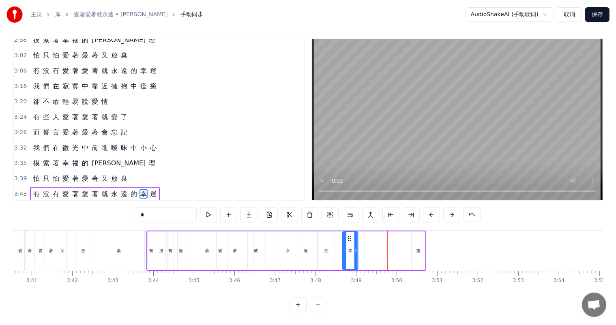
drag, startPoint x: 389, startPoint y: 230, endPoint x: 349, endPoint y: 229, distance: 40.1
click at [349, 236] on icon at bounding box center [349, 239] width 6 height 6
click at [414, 240] on div "運" at bounding box center [418, 251] width 13 height 39
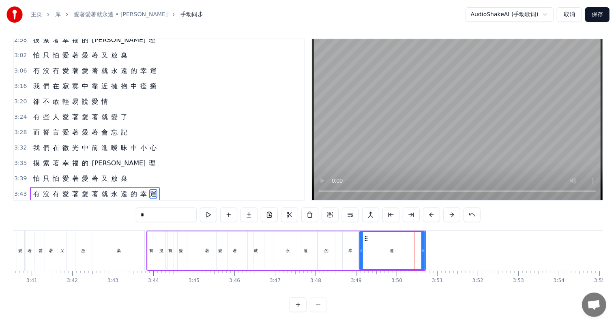
drag, startPoint x: 412, startPoint y: 243, endPoint x: 360, endPoint y: 244, distance: 52.3
click at [360, 248] on icon at bounding box center [361, 251] width 3 height 6
click at [120, 248] on div "棄" at bounding box center [119, 251] width 4 height 6
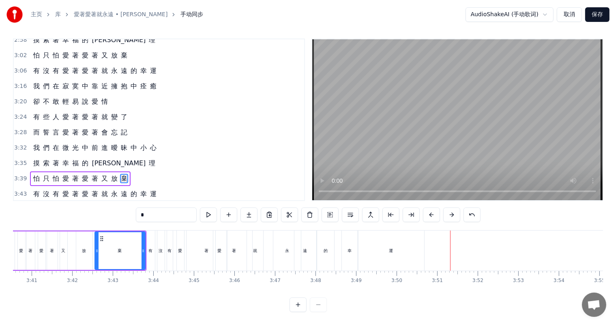
click at [116, 257] on div "棄" at bounding box center [119, 250] width 49 height 37
click at [351, 251] on div "幸" at bounding box center [349, 251] width 4 height 6
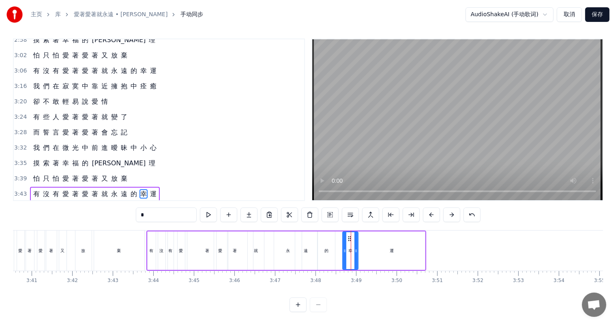
scroll to position [11, 0]
drag, startPoint x: 348, startPoint y: 230, endPoint x: 371, endPoint y: 232, distance: 23.2
click at [392, 248] on div "運" at bounding box center [392, 251] width 4 height 6
type input "*"
drag, startPoint x: 360, startPoint y: 243, endPoint x: 403, endPoint y: 240, distance: 43.1
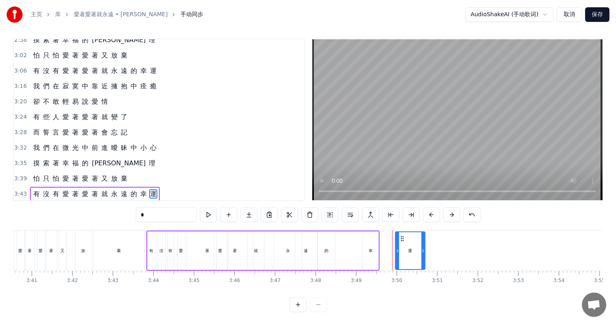
click at [403, 236] on icon at bounding box center [402, 239] width 6 height 6
click at [427, 242] on div "有 沒 有 愛 著 愛 著 就 永 遠 的 幸 運" at bounding box center [287, 251] width 282 height 40
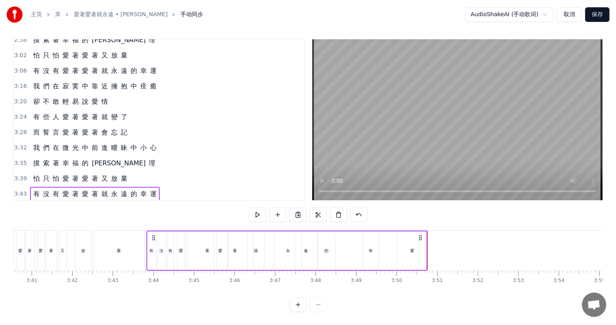
click at [410, 248] on div "運" at bounding box center [412, 251] width 4 height 6
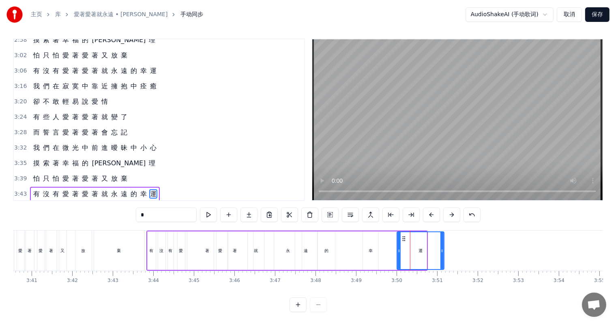
drag, startPoint x: 424, startPoint y: 243, endPoint x: 441, endPoint y: 245, distance: 17.1
click at [442, 248] on icon at bounding box center [441, 251] width 3 height 6
click at [369, 248] on div "幸" at bounding box center [371, 251] width 4 height 6
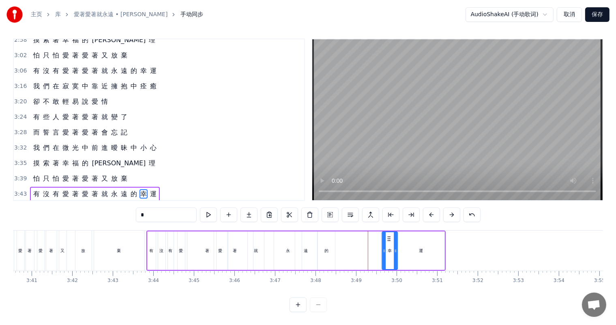
drag, startPoint x: 370, startPoint y: 230, endPoint x: 388, endPoint y: 232, distance: 18.3
click at [388, 236] on icon at bounding box center [389, 239] width 6 height 6
click at [327, 248] on div "的" at bounding box center [326, 251] width 4 height 6
drag, startPoint x: 324, startPoint y: 230, endPoint x: 362, endPoint y: 234, distance: 38.7
click at [370, 236] on icon at bounding box center [371, 239] width 6 height 6
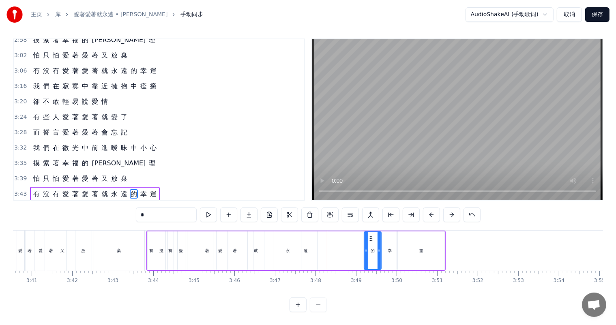
click at [305, 248] on div "遠" at bounding box center [306, 251] width 4 height 6
drag, startPoint x: 300, startPoint y: 230, endPoint x: 352, endPoint y: 234, distance: 51.6
click at [352, 236] on icon at bounding box center [353, 239] width 6 height 6
click at [288, 248] on div "永" at bounding box center [288, 251] width 4 height 6
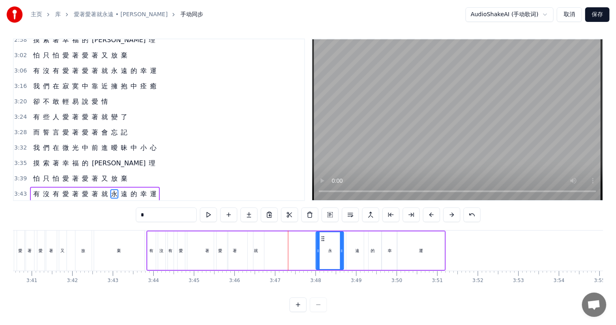
drag, startPoint x: 279, startPoint y: 230, endPoint x: 321, endPoint y: 232, distance: 41.8
click at [321, 236] on icon at bounding box center [323, 239] width 6 height 6
click at [123, 243] on div "棄" at bounding box center [119, 251] width 50 height 40
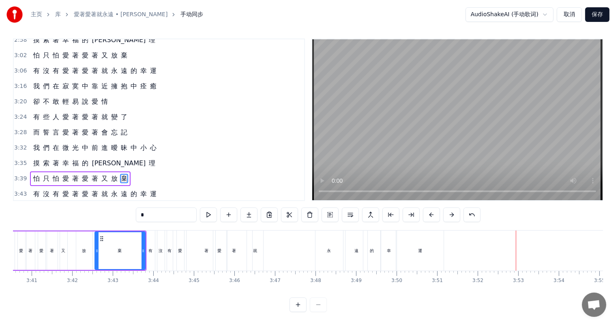
click at [255, 248] on div "就" at bounding box center [255, 251] width 4 height 6
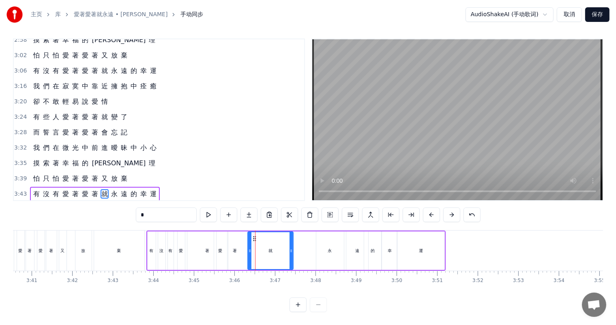
drag, startPoint x: 263, startPoint y: 247, endPoint x: 292, endPoint y: 244, distance: 29.3
click at [292, 244] on div at bounding box center [290, 250] width 3 height 37
click at [325, 243] on div "永" at bounding box center [330, 251] width 28 height 39
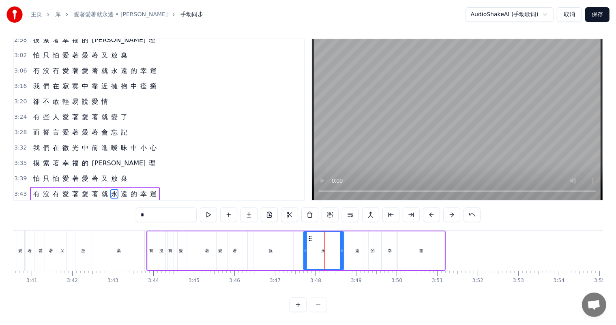
drag, startPoint x: 317, startPoint y: 244, endPoint x: 304, endPoint y: 243, distance: 13.0
click at [304, 248] on icon at bounding box center [305, 251] width 3 height 6
click at [305, 236] on icon at bounding box center [307, 239] width 6 height 6
click at [123, 242] on div "棄" at bounding box center [119, 251] width 50 height 40
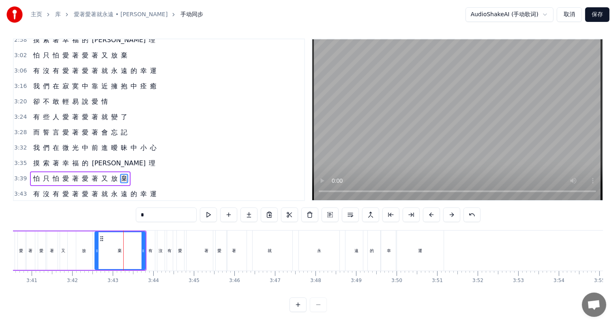
scroll to position [4, 0]
drag, startPoint x: 261, startPoint y: 253, endPoint x: 270, endPoint y: 248, distance: 9.8
click at [262, 253] on div "就" at bounding box center [269, 251] width 45 height 40
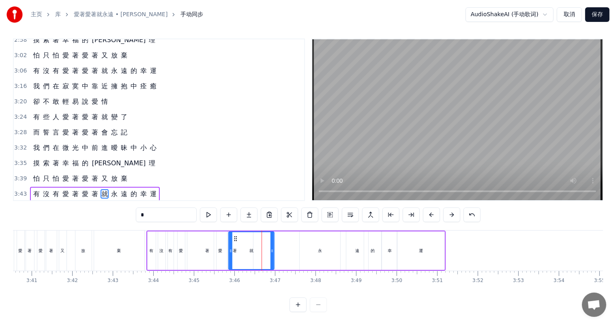
drag, startPoint x: 253, startPoint y: 231, endPoint x: 234, endPoint y: 232, distance: 19.1
click at [234, 236] on icon at bounding box center [235, 239] width 6 height 6
drag, startPoint x: 229, startPoint y: 243, endPoint x: 247, endPoint y: 244, distance: 17.1
click at [247, 248] on icon at bounding box center [247, 251] width 3 height 6
click at [121, 244] on div "棄" at bounding box center [119, 251] width 50 height 40
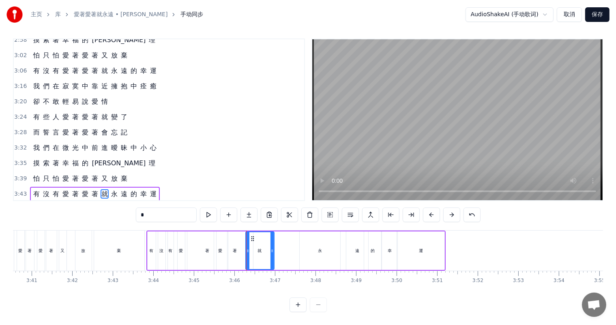
scroll to position [4, 0]
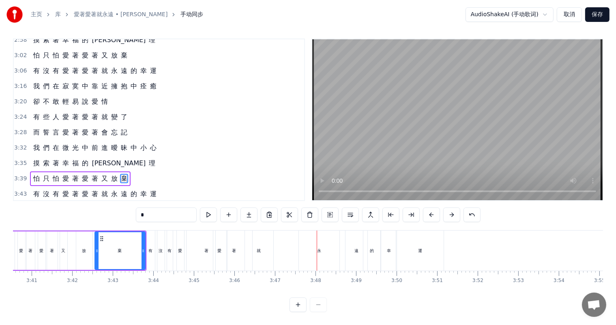
click at [206, 255] on div "著" at bounding box center [207, 251] width 41 height 40
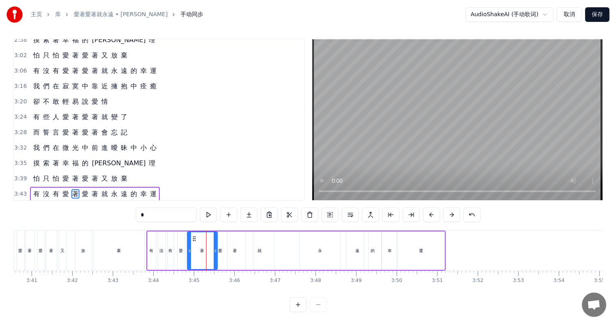
drag, startPoint x: 225, startPoint y: 244, endPoint x: 214, endPoint y: 245, distance: 10.5
click at [214, 248] on icon at bounding box center [215, 251] width 3 height 6
click at [221, 243] on div "著" at bounding box center [235, 251] width 36 height 39
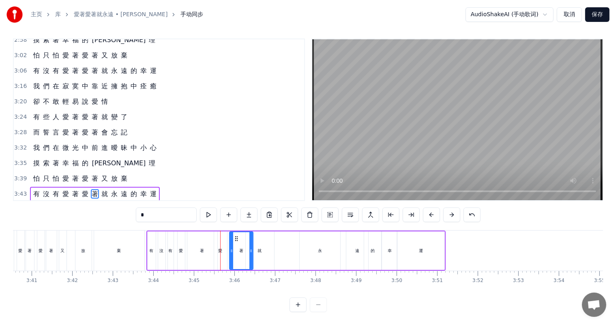
drag, startPoint x: 217, startPoint y: 243, endPoint x: 230, endPoint y: 244, distance: 13.0
click at [230, 248] on icon at bounding box center [231, 251] width 3 height 6
click at [219, 248] on div "愛" at bounding box center [221, 251] width 4 height 6
click at [122, 245] on div "棄" at bounding box center [119, 251] width 50 height 40
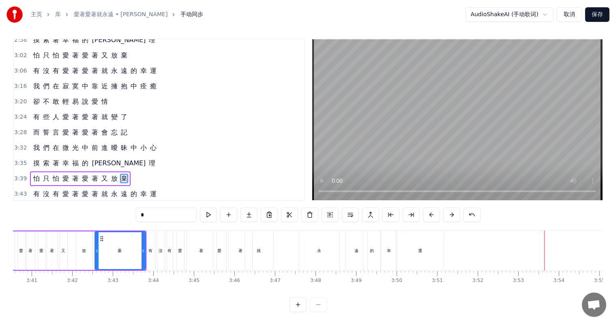
click at [262, 251] on div "就" at bounding box center [259, 251] width 28 height 40
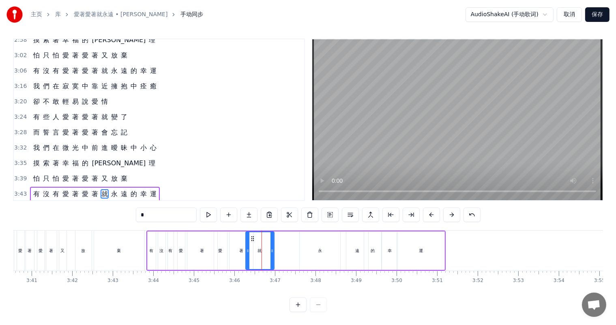
click at [322, 247] on div "永" at bounding box center [320, 251] width 41 height 39
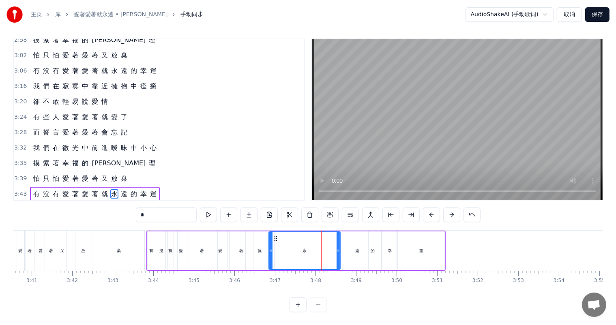
drag, startPoint x: 299, startPoint y: 244, endPoint x: 268, endPoint y: 244, distance: 30.8
click at [269, 248] on icon at bounding box center [270, 251] width 3 height 6
drag, startPoint x: 270, startPoint y: 244, endPoint x: 277, endPoint y: 244, distance: 6.5
click at [276, 248] on icon at bounding box center [276, 251] width 3 height 6
click at [121, 247] on div "棄" at bounding box center [119, 251] width 50 height 40
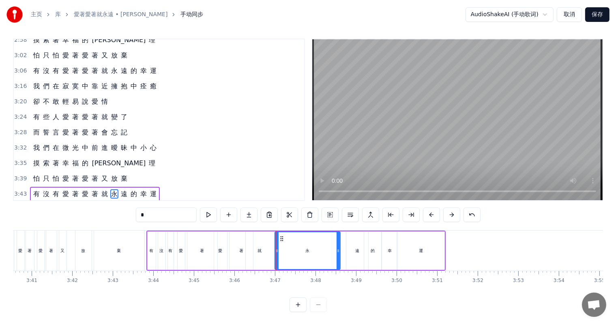
scroll to position [4, 0]
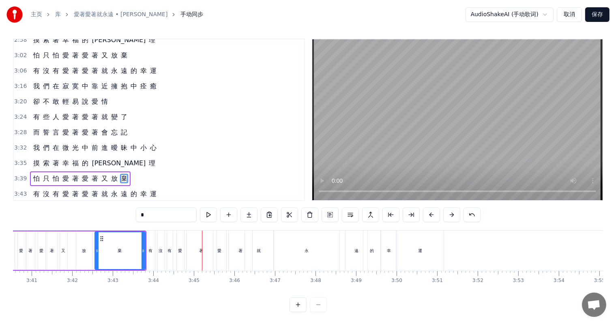
click at [203, 253] on div "著" at bounding box center [201, 251] width 4 height 6
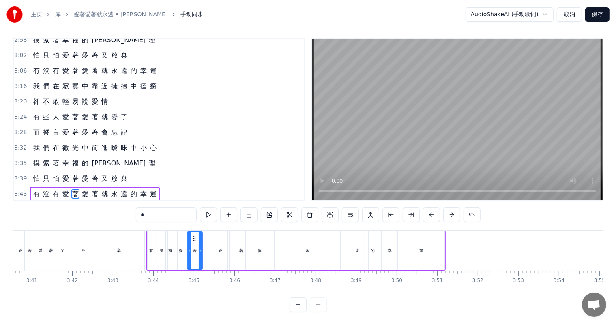
drag, startPoint x: 214, startPoint y: 246, endPoint x: 199, endPoint y: 246, distance: 15.0
click at [199, 248] on icon at bounding box center [200, 251] width 3 height 6
click at [220, 248] on div "愛" at bounding box center [221, 251] width 4 height 6
drag, startPoint x: 219, startPoint y: 231, endPoint x: 208, endPoint y: 231, distance: 10.9
click at [208, 236] on icon at bounding box center [210, 239] width 6 height 6
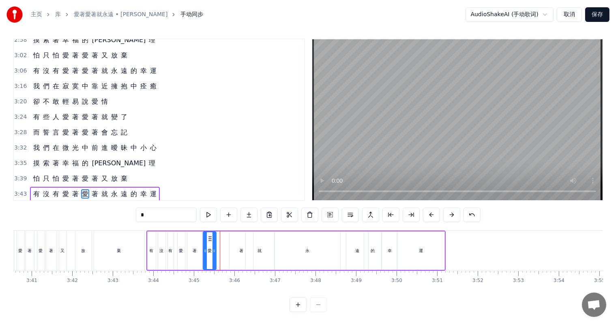
click at [238, 242] on div "著" at bounding box center [241, 251] width 24 height 39
drag, startPoint x: 251, startPoint y: 242, endPoint x: 242, endPoint y: 242, distance: 8.1
click at [242, 248] on icon at bounding box center [242, 251] width 3 height 6
drag, startPoint x: 234, startPoint y: 230, endPoint x: 220, endPoint y: 230, distance: 14.2
click at [220, 236] on icon at bounding box center [222, 239] width 6 height 6
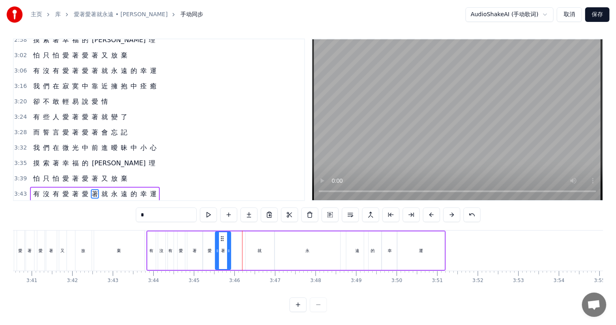
click at [150, 248] on div "有" at bounding box center [152, 251] width 4 height 6
click at [301, 246] on div "永" at bounding box center [307, 251] width 65 height 39
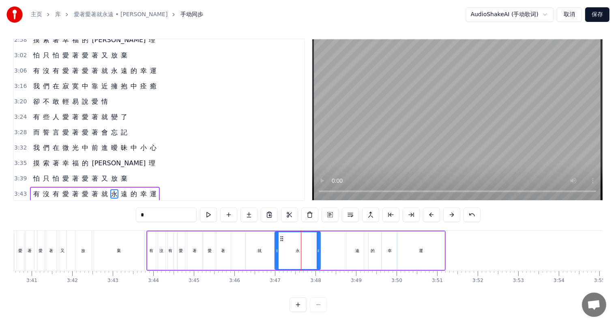
drag, startPoint x: 337, startPoint y: 242, endPoint x: 317, endPoint y: 243, distance: 19.9
click at [317, 248] on icon at bounding box center [318, 251] width 3 height 6
click at [278, 236] on icon at bounding box center [279, 239] width 6 height 6
click at [150, 248] on div "有" at bounding box center [152, 251] width 4 height 6
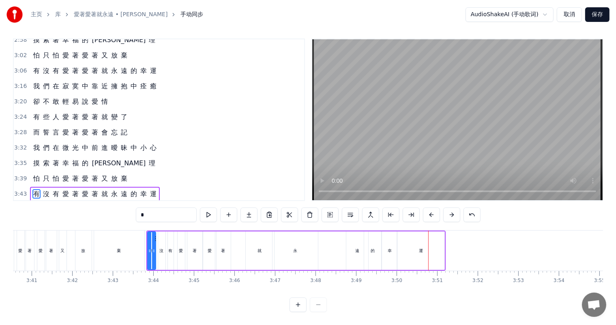
click at [357, 248] on div "遠" at bounding box center [357, 251] width 4 height 6
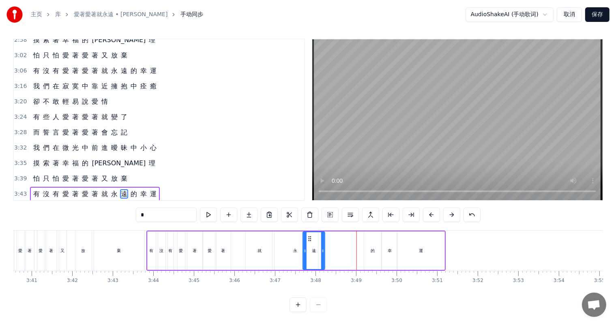
drag, startPoint x: 352, startPoint y: 229, endPoint x: 311, endPoint y: 230, distance: 41.0
click at [307, 236] on icon at bounding box center [310, 239] width 6 height 6
click at [371, 248] on div "的" at bounding box center [373, 251] width 4 height 6
type input "*"
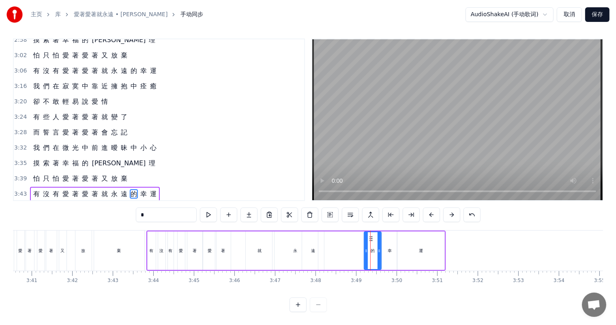
drag, startPoint x: 370, startPoint y: 227, endPoint x: 332, endPoint y: 229, distance: 37.7
click at [332, 231] on div "有 沒 有 愛 著 愛 著 就 永 遠 的 幸 運" at bounding box center [296, 251] width 300 height 40
click at [316, 253] on div "遠" at bounding box center [313, 251] width 22 height 39
click at [347, 248] on div "有 沒 有 愛 著 愛 著 就 永 遠 的 幸 運" at bounding box center [296, 251] width 300 height 40
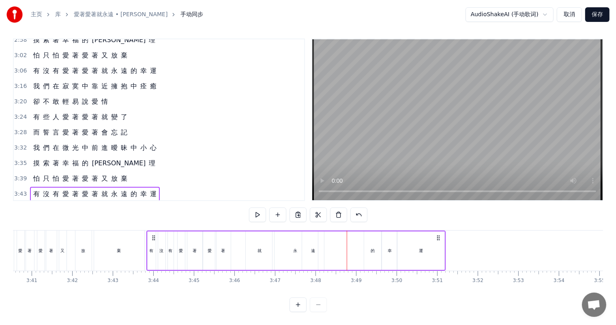
click at [375, 248] on div "的" at bounding box center [372, 251] width 17 height 39
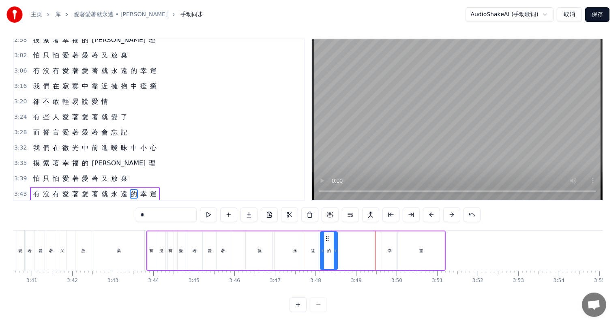
drag, startPoint x: 368, startPoint y: 229, endPoint x: 325, endPoint y: 232, distance: 43.5
click at [325, 236] on icon at bounding box center [327, 239] width 6 height 6
click at [388, 248] on div "幸" at bounding box center [390, 251] width 4 height 6
type input "*"
drag, startPoint x: 387, startPoint y: 229, endPoint x: 357, endPoint y: 233, distance: 30.2
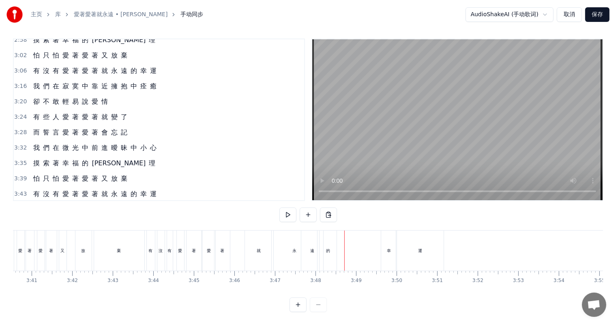
click at [389, 248] on div "幸" at bounding box center [389, 251] width 4 height 6
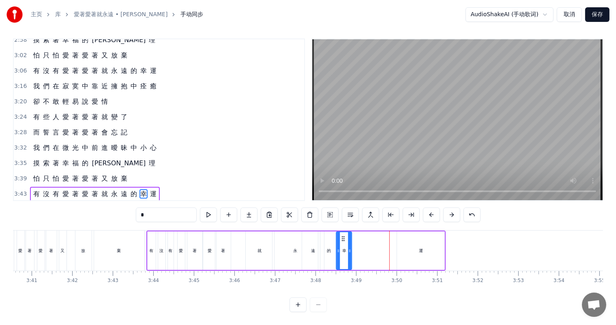
drag, startPoint x: 388, startPoint y: 230, endPoint x: 337, endPoint y: 231, distance: 50.3
click at [340, 236] on icon at bounding box center [343, 239] width 6 height 6
click at [296, 248] on div "永" at bounding box center [295, 251] width 4 height 6
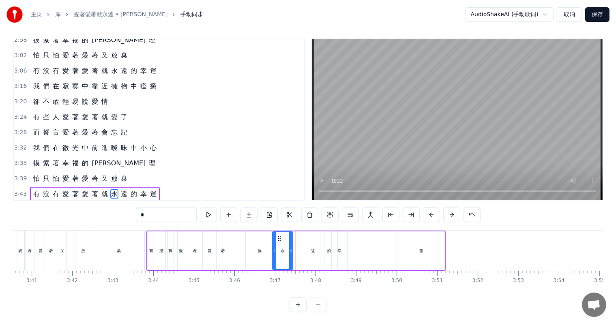
drag, startPoint x: 313, startPoint y: 243, endPoint x: 289, endPoint y: 243, distance: 23.9
click at [289, 248] on icon at bounding box center [290, 251] width 3 height 6
click at [276, 238] on circle at bounding box center [275, 238] width 0 height 0
click at [309, 240] on div "遠" at bounding box center [313, 251] width 22 height 39
drag, startPoint x: 307, startPoint y: 229, endPoint x: 290, endPoint y: 230, distance: 17.0
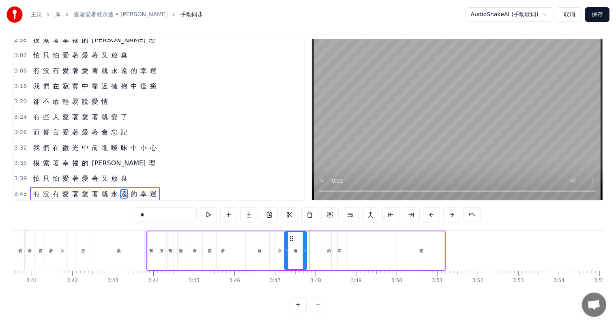
click at [290, 236] on icon at bounding box center [291, 239] width 6 height 6
drag, startPoint x: 329, startPoint y: 242, endPoint x: 325, endPoint y: 234, distance: 9.3
click at [328, 248] on div "的" at bounding box center [329, 251] width 4 height 6
type input "*"
drag, startPoint x: 328, startPoint y: 229, endPoint x: 307, endPoint y: 229, distance: 21.1
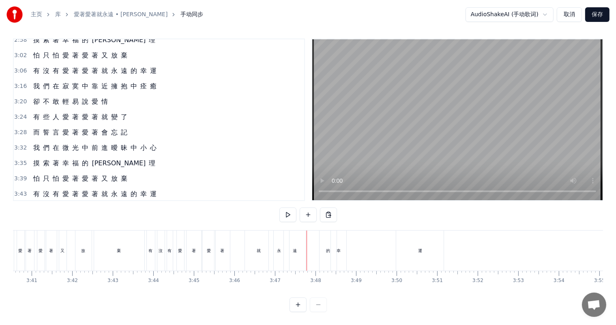
click at [328, 248] on div "的" at bounding box center [328, 251] width 4 height 6
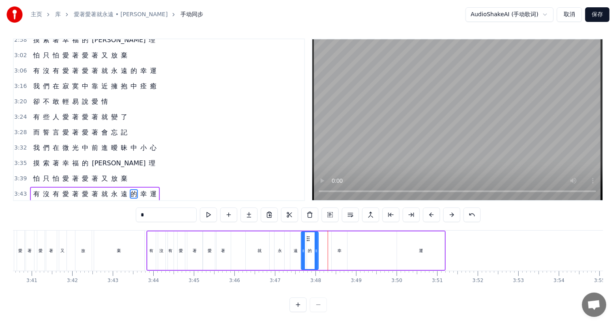
drag, startPoint x: 327, startPoint y: 230, endPoint x: 307, endPoint y: 232, distance: 19.5
click at [307, 236] on icon at bounding box center [308, 239] width 6 height 6
drag, startPoint x: 340, startPoint y: 242, endPoint x: 335, endPoint y: 235, distance: 8.8
click at [339, 248] on div "幸" at bounding box center [339, 251] width 4 height 6
drag, startPoint x: 338, startPoint y: 230, endPoint x: 326, endPoint y: 232, distance: 12.7
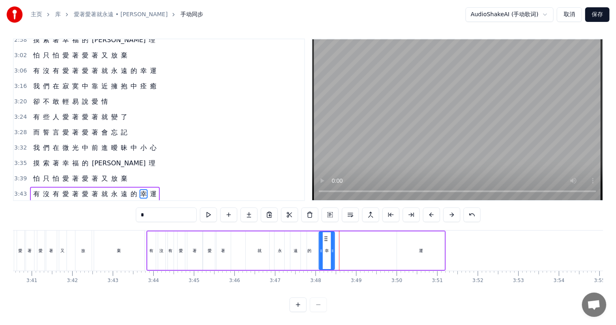
click at [326, 236] on icon at bounding box center [326, 239] width 6 height 6
drag, startPoint x: 418, startPoint y: 243, endPoint x: 393, endPoint y: 244, distance: 25.6
click at [417, 243] on div "運" at bounding box center [420, 251] width 47 height 39
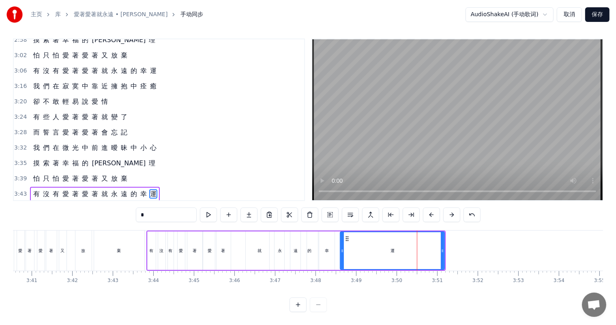
drag, startPoint x: 399, startPoint y: 242, endPoint x: 342, endPoint y: 242, distance: 56.8
click at [342, 248] on icon at bounding box center [342, 251] width 3 height 6
click at [153, 249] on div "有" at bounding box center [152, 251] width 8 height 39
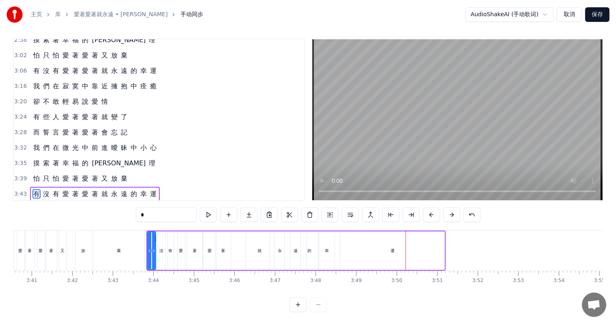
click at [431, 151] on video at bounding box center [457, 119] width 290 height 161
click at [163, 248] on div "沒" at bounding box center [162, 251] width 4 height 6
click at [217, 248] on div "著" at bounding box center [222, 251] width 15 height 39
click at [224, 248] on icon at bounding box center [225, 251] width 3 height 6
click at [208, 248] on div "愛" at bounding box center [210, 251] width 4 height 6
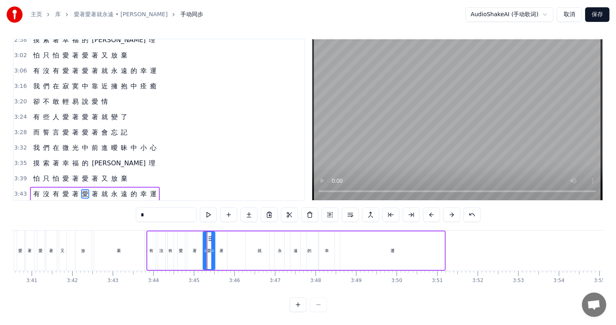
click at [211, 248] on icon at bounding box center [212, 251] width 3 height 6
click at [196, 244] on div "著" at bounding box center [194, 251] width 15 height 39
click at [197, 248] on icon at bounding box center [196, 251] width 3 height 6
click at [208, 248] on div "愛" at bounding box center [209, 251] width 4 height 6
drag, startPoint x: 208, startPoint y: 230, endPoint x: 204, endPoint y: 230, distance: 4.1
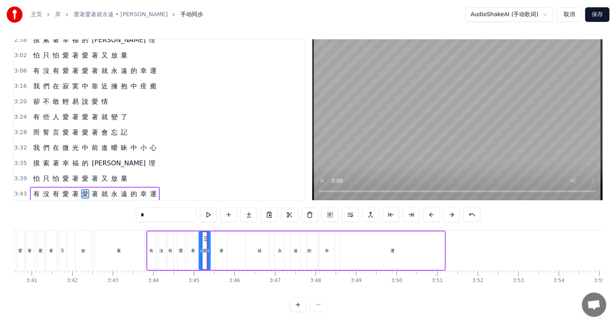
click at [204, 236] on icon at bounding box center [206, 239] width 6 height 6
click at [222, 239] on div "著" at bounding box center [221, 251] width 12 height 39
drag, startPoint x: 221, startPoint y: 230, endPoint x: 213, endPoint y: 230, distance: 8.5
click at [213, 236] on icon at bounding box center [213, 239] width 6 height 6
click at [152, 248] on div "有" at bounding box center [152, 251] width 4 height 6
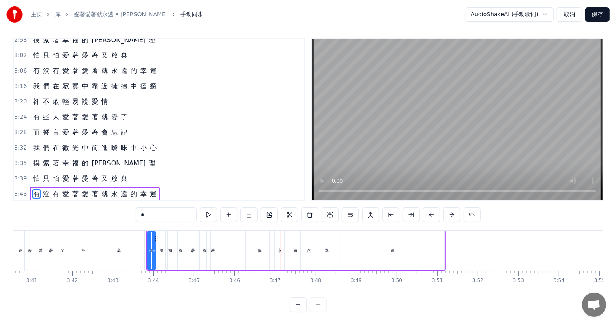
click at [262, 246] on div "就" at bounding box center [260, 251] width 28 height 39
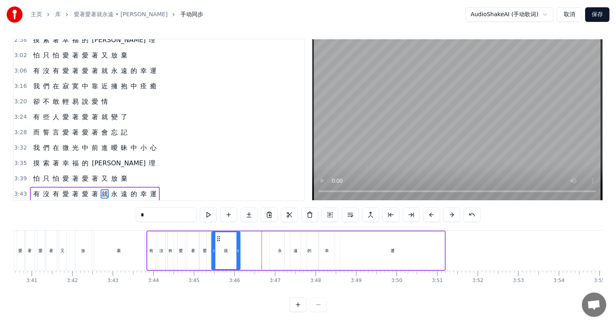
drag, startPoint x: 250, startPoint y: 231, endPoint x: 216, endPoint y: 232, distance: 34.1
click at [216, 236] on icon at bounding box center [218, 239] width 6 height 6
drag, startPoint x: 237, startPoint y: 243, endPoint x: 225, endPoint y: 242, distance: 11.5
click at [225, 248] on icon at bounding box center [225, 251] width 3 height 6
click at [221, 238] on circle at bounding box center [221, 238] width 0 height 0
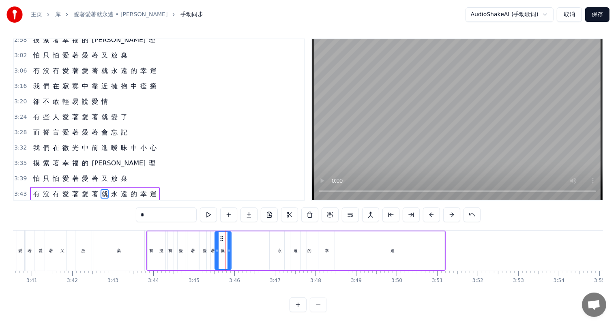
click at [279, 248] on div "永" at bounding box center [280, 251] width 4 height 6
drag, startPoint x: 288, startPoint y: 241, endPoint x: 281, endPoint y: 241, distance: 7.3
click at [281, 248] on icon at bounding box center [280, 251] width 3 height 6
drag, startPoint x: 274, startPoint y: 231, endPoint x: 234, endPoint y: 233, distance: 40.6
click at [234, 236] on icon at bounding box center [235, 239] width 6 height 6
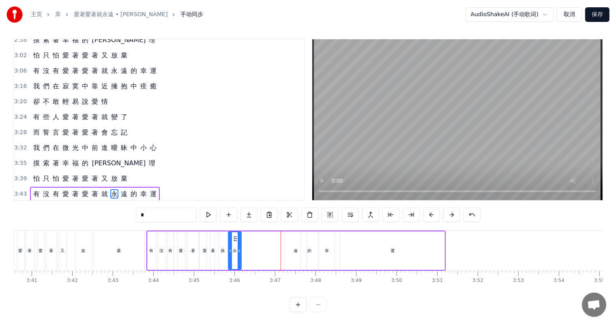
click at [292, 241] on div "遠" at bounding box center [296, 251] width 22 height 39
drag, startPoint x: 304, startPoint y: 244, endPoint x: 296, endPoint y: 240, distance: 8.2
click at [298, 248] on icon at bounding box center [299, 251] width 3 height 6
drag, startPoint x: 289, startPoint y: 229, endPoint x: 242, endPoint y: 232, distance: 46.7
click at [242, 236] on icon at bounding box center [245, 239] width 6 height 6
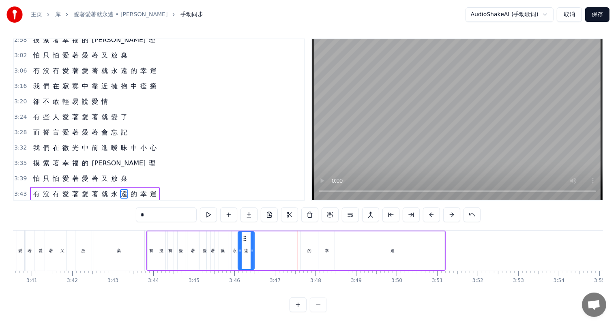
click at [153, 246] on div "有" at bounding box center [152, 251] width 8 height 39
click at [328, 248] on div "幸" at bounding box center [327, 251] width 4 height 6
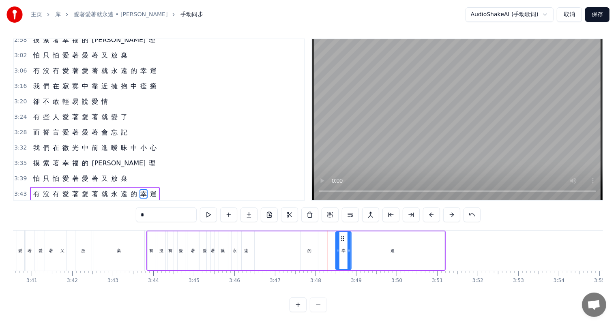
drag, startPoint x: 329, startPoint y: 229, endPoint x: 342, endPoint y: 230, distance: 13.0
click at [342, 236] on icon at bounding box center [342, 239] width 6 height 6
click at [152, 248] on div "有" at bounding box center [152, 251] width 4 height 6
click at [310, 247] on div "的" at bounding box center [309, 251] width 17 height 39
drag, startPoint x: 316, startPoint y: 245, endPoint x: 334, endPoint y: 245, distance: 17.8
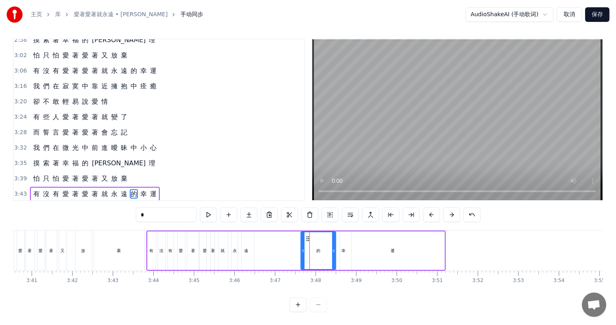
click at [334, 248] on icon at bounding box center [333, 251] width 3 height 6
drag, startPoint x: 152, startPoint y: 245, endPoint x: 312, endPoint y: 194, distance: 167.8
click at [152, 248] on div "有" at bounding box center [152, 251] width 4 height 6
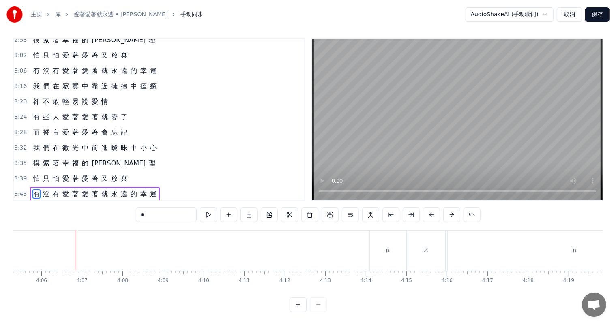
scroll to position [0, 9949]
click at [388, 248] on div "行" at bounding box center [385, 251] width 36 height 40
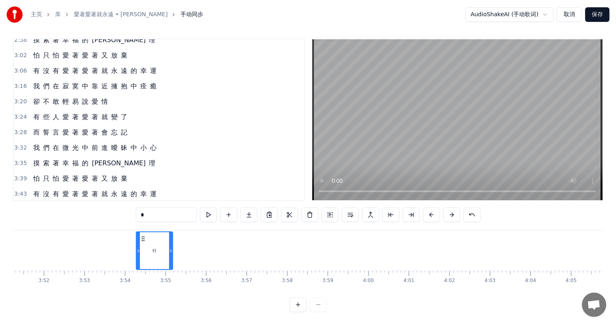
scroll to position [0, 9374]
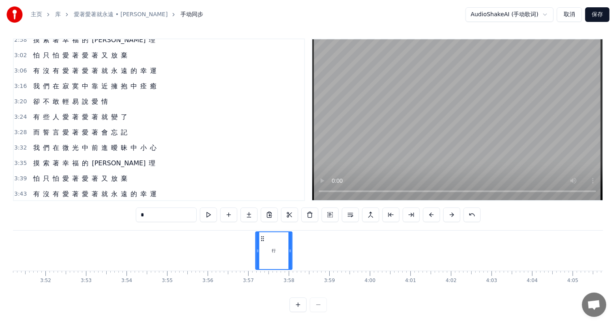
drag, startPoint x: 373, startPoint y: 228, endPoint x: 261, endPoint y: 242, distance: 112.8
click at [261, 242] on div "行" at bounding box center [274, 250] width 36 height 37
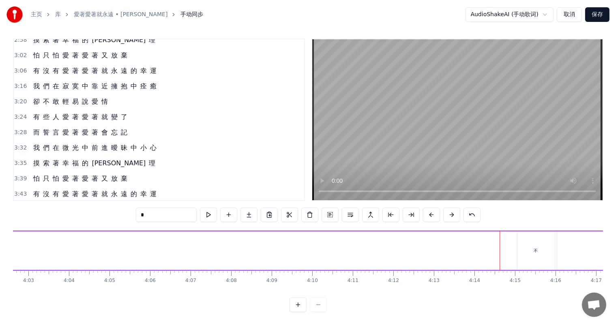
scroll to position [0, 9954]
drag, startPoint x: 418, startPoint y: 244, endPoint x: 414, endPoint y: 240, distance: 6.3
click at [418, 248] on div "不" at bounding box center [420, 251] width 4 height 6
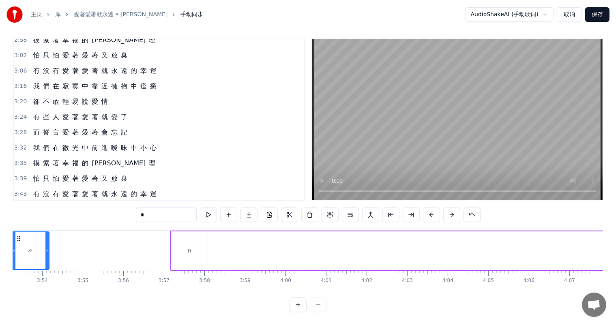
scroll to position [0, 9416]
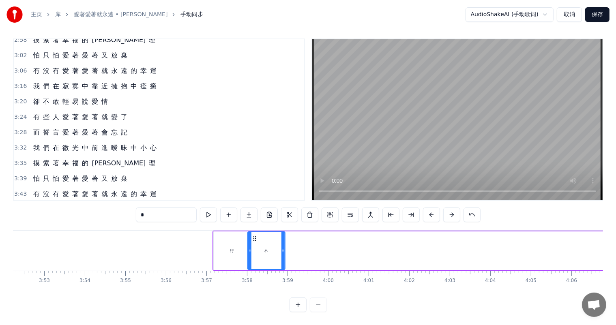
drag, startPoint x: 406, startPoint y: 229, endPoint x: 253, endPoint y: 240, distance: 153.2
click at [253, 240] on div "不" at bounding box center [266, 250] width 36 height 37
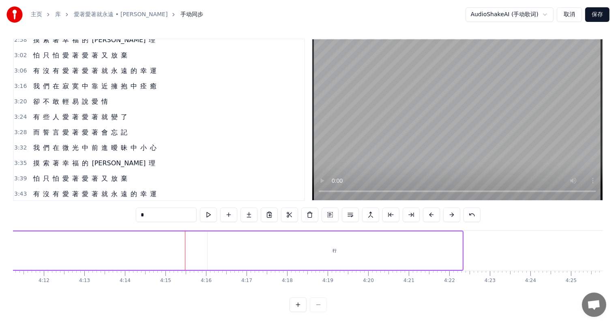
scroll to position [0, 10193]
click at [332, 243] on div "行" at bounding box center [328, 251] width 255 height 39
type input "*"
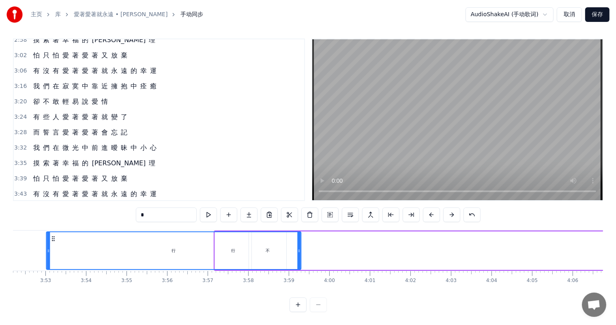
scroll to position [0, 9392]
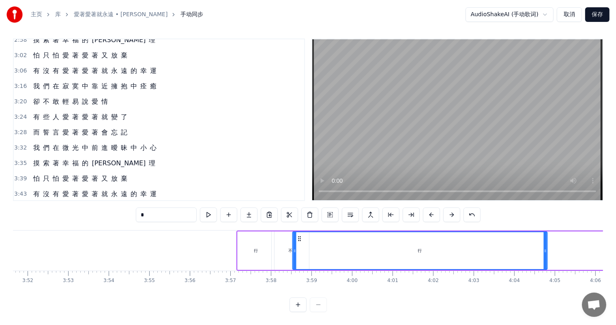
drag, startPoint x: 207, startPoint y: 230, endPoint x: 298, endPoint y: 234, distance: 91.7
click at [298, 236] on icon at bounding box center [299, 239] width 6 height 6
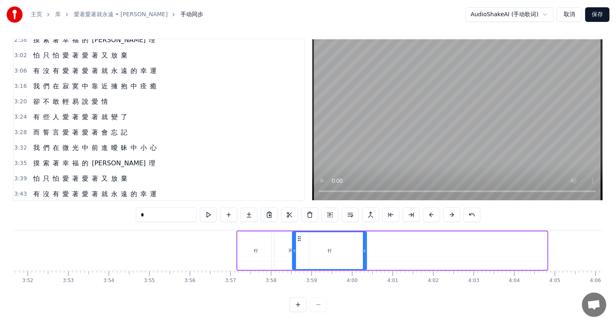
drag, startPoint x: 546, startPoint y: 242, endPoint x: 369, endPoint y: 244, distance: 177.2
click at [367, 244] on div "行" at bounding box center [329, 251] width 75 height 39
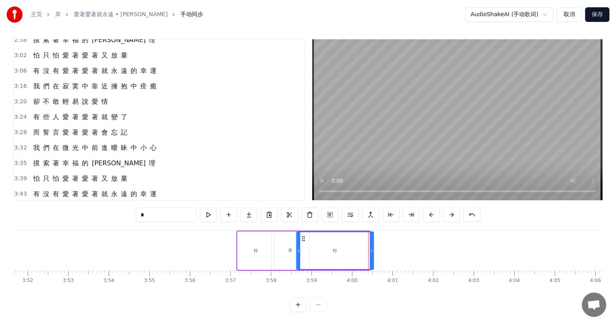
drag, startPoint x: 300, startPoint y: 232, endPoint x: 304, endPoint y: 232, distance: 4.1
click at [304, 236] on icon at bounding box center [303, 239] width 6 height 6
click at [253, 244] on div "行" at bounding box center [256, 251] width 36 height 39
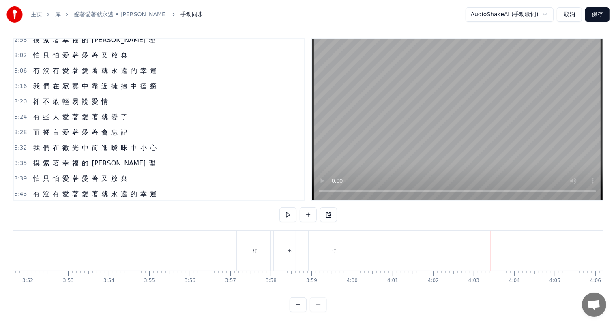
click at [289, 248] on div "不" at bounding box center [289, 251] width 4 height 6
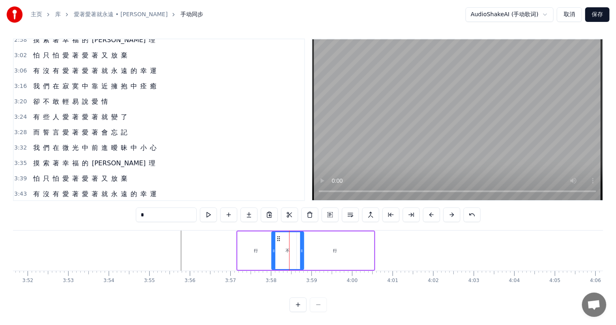
drag, startPoint x: 305, startPoint y: 245, endPoint x: 296, endPoint y: 237, distance: 12.4
click at [300, 248] on icon at bounding box center [301, 251] width 3 height 6
drag, startPoint x: 277, startPoint y: 230, endPoint x: 271, endPoint y: 230, distance: 6.1
click at [271, 236] on icon at bounding box center [272, 239] width 6 height 6
click at [328, 242] on div "行" at bounding box center [335, 251] width 77 height 39
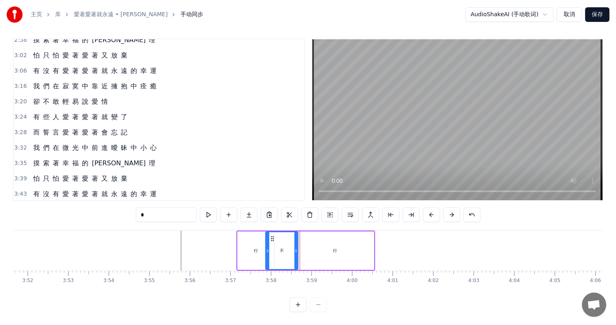
type input "*"
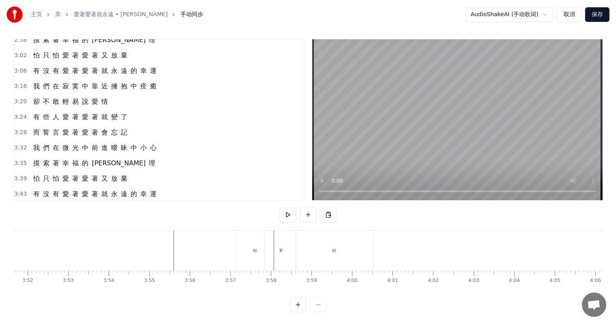
click at [252, 247] on div "行" at bounding box center [255, 251] width 36 height 40
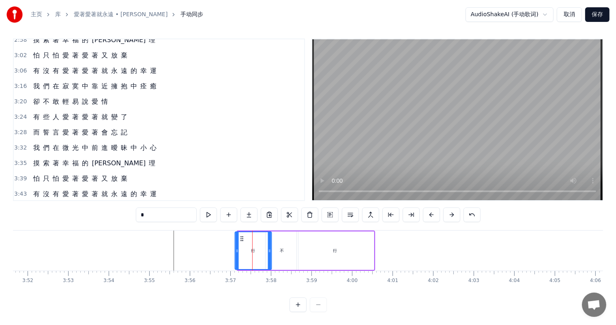
click at [242, 237] on circle at bounding box center [242, 237] width 0 height 0
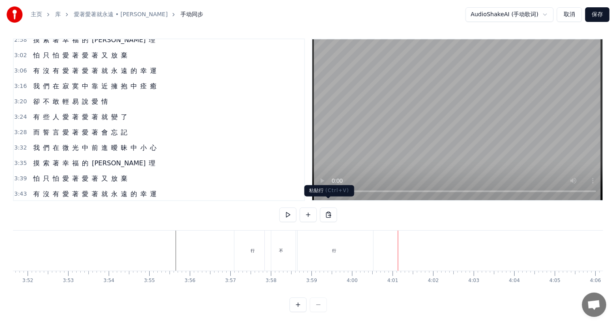
click at [332, 248] on div "行" at bounding box center [334, 251] width 4 height 6
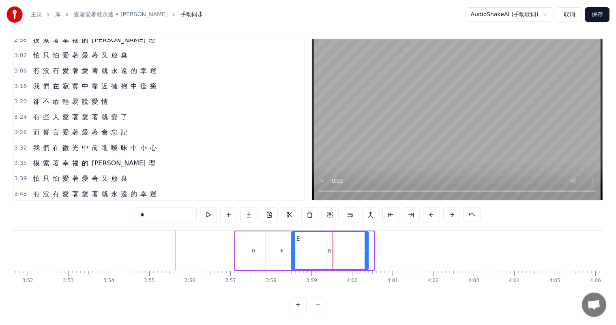
drag, startPoint x: 302, startPoint y: 231, endPoint x: 296, endPoint y: 232, distance: 5.8
click at [296, 236] on icon at bounding box center [298, 239] width 6 height 6
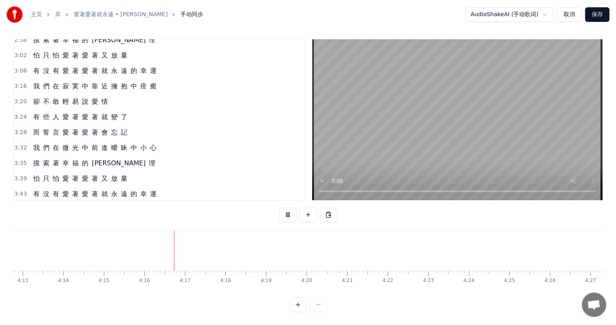
scroll to position [0, 10310]
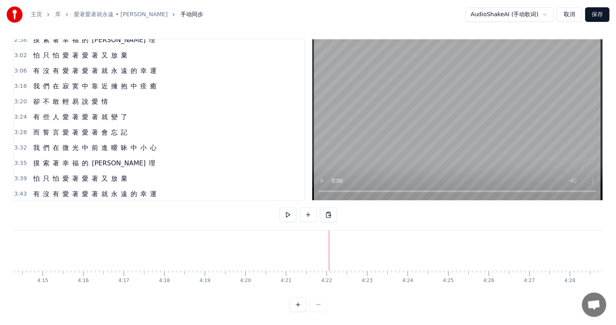
click at [595, 7] on button "保存" at bounding box center [597, 14] width 24 height 15
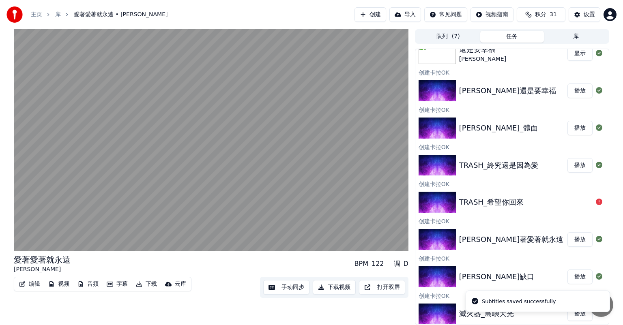
scroll to position [96, 0]
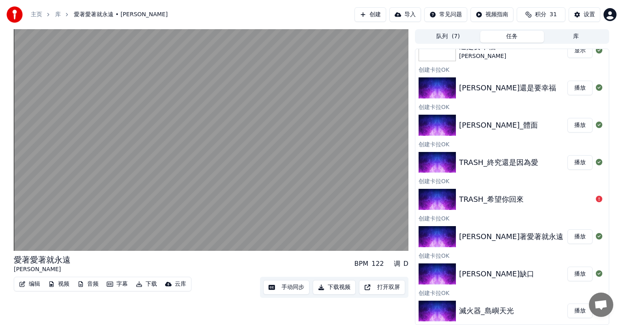
click at [333, 287] on button "下载视频" at bounding box center [334, 287] width 43 height 15
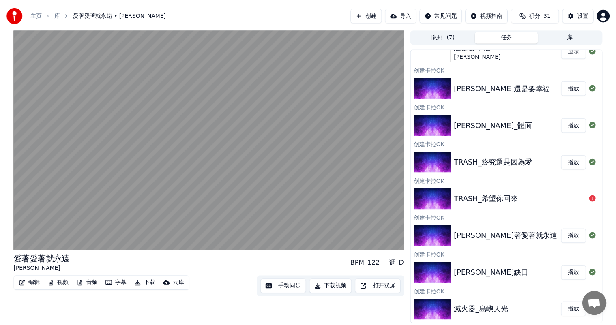
scroll to position [133, 0]
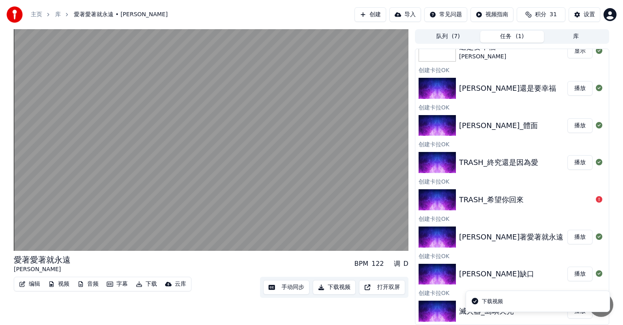
click at [572, 274] on button "播放" at bounding box center [579, 274] width 25 height 15
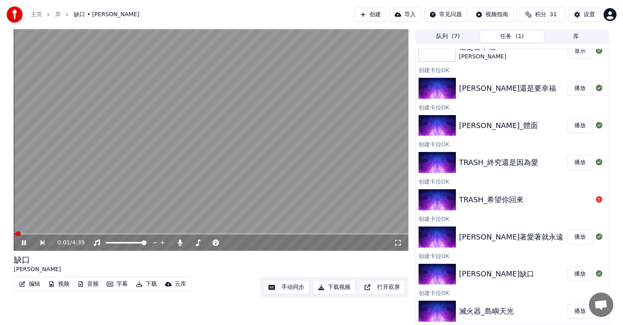
click at [279, 283] on button "手动同步" at bounding box center [286, 287] width 46 height 15
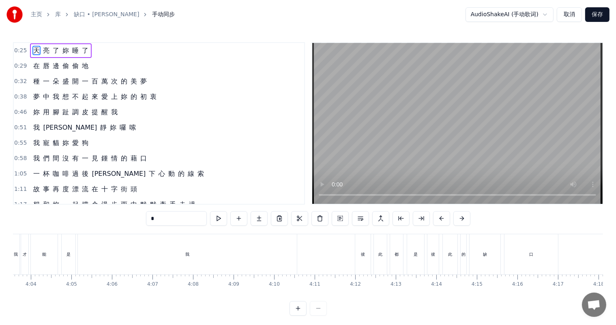
scroll to position [0, 9697]
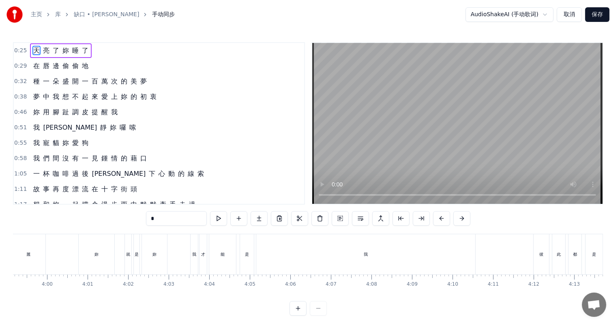
click at [195, 262] on div "我" at bounding box center [194, 254] width 7 height 40
type input "*"
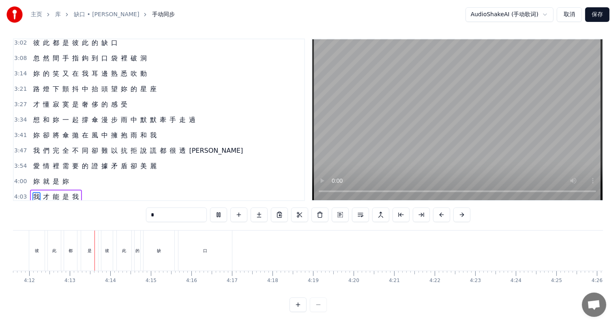
scroll to position [0, 10214]
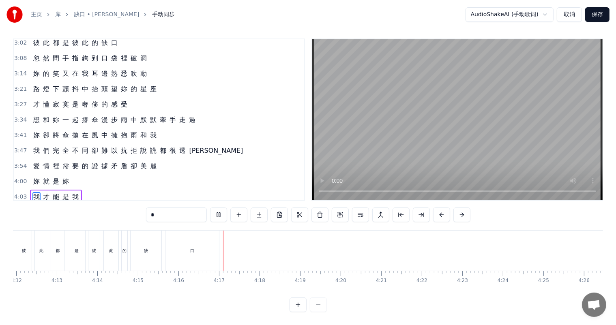
click at [600, 15] on button "保存" at bounding box center [597, 14] width 24 height 15
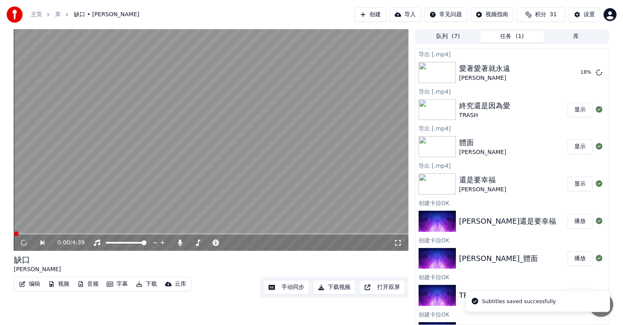
click at [329, 290] on button "下载视频" at bounding box center [334, 287] width 43 height 15
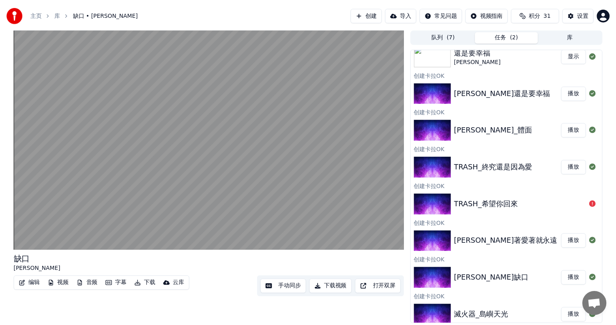
scroll to position [170, 0]
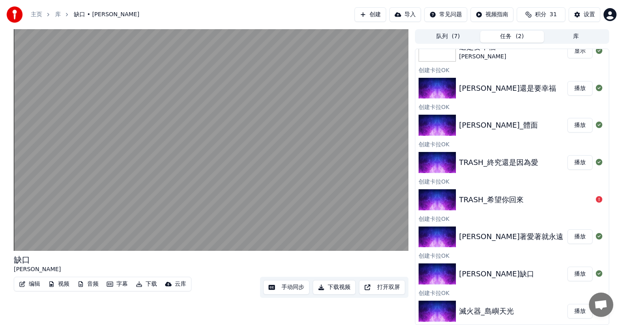
click at [569, 313] on button "播放" at bounding box center [579, 311] width 25 height 15
click at [291, 289] on button "手动同步" at bounding box center [286, 287] width 46 height 15
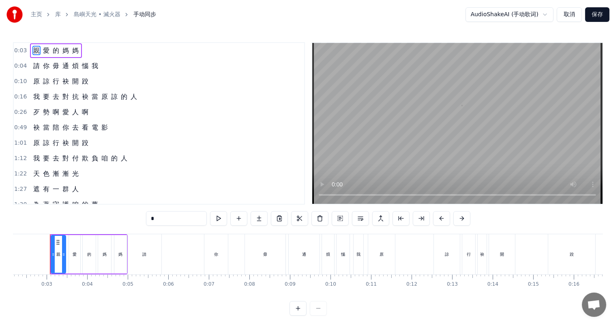
scroll to position [0, 84]
click at [19, 47] on span "0:03" at bounding box center [20, 51] width 13 height 8
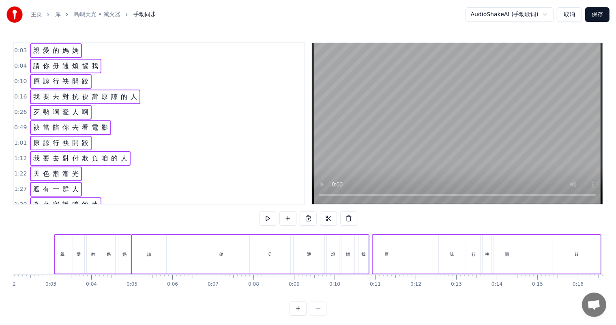
click at [60, 261] on div "親" at bounding box center [62, 254] width 15 height 39
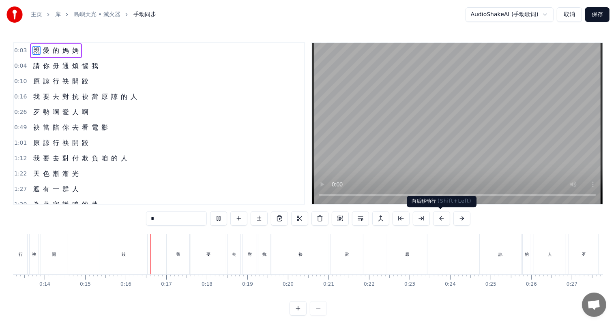
scroll to position [0, 603]
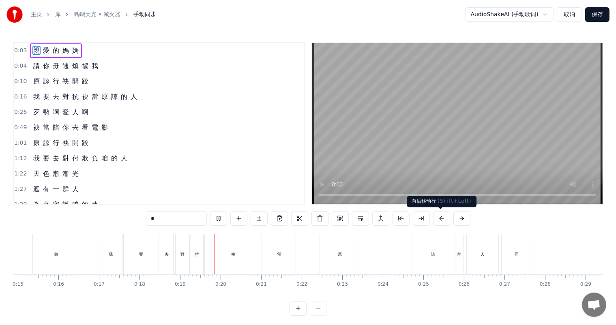
click at [439, 217] on button at bounding box center [441, 218] width 17 height 15
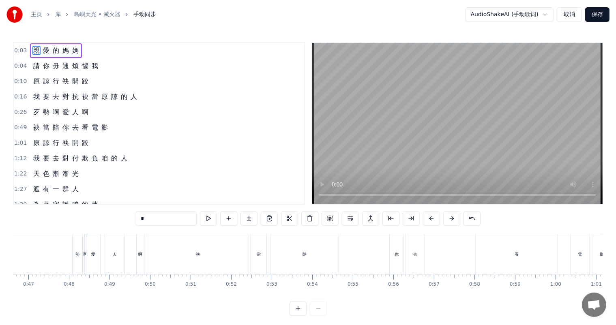
scroll to position [0, 1844]
click at [123, 259] on div "勢" at bounding box center [124, 254] width 10 height 40
type input "*"
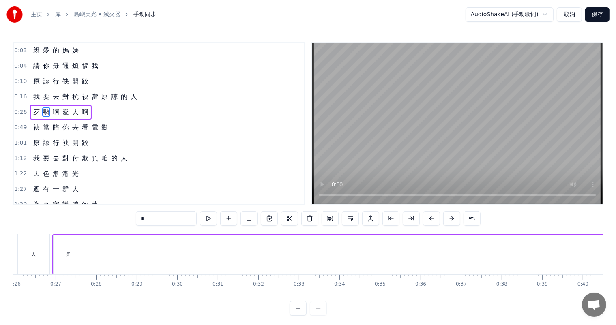
scroll to position [0, 1032]
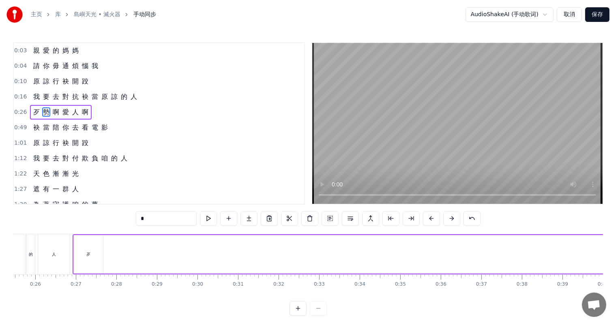
click at [572, 13] on button "取消" at bounding box center [569, 14] width 25 height 15
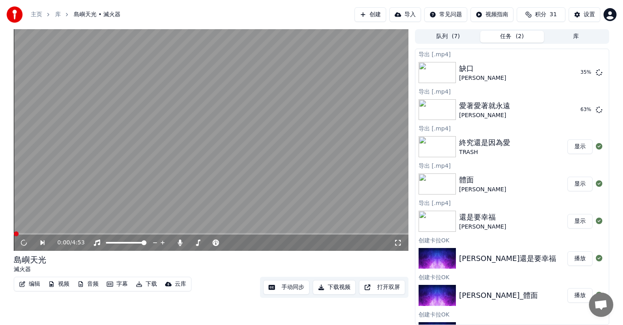
click at [33, 284] on button "编辑" at bounding box center [30, 284] width 28 height 11
click at [26, 287] on button "编辑" at bounding box center [30, 284] width 28 height 11
click at [30, 286] on button "编辑" at bounding box center [30, 284] width 28 height 11
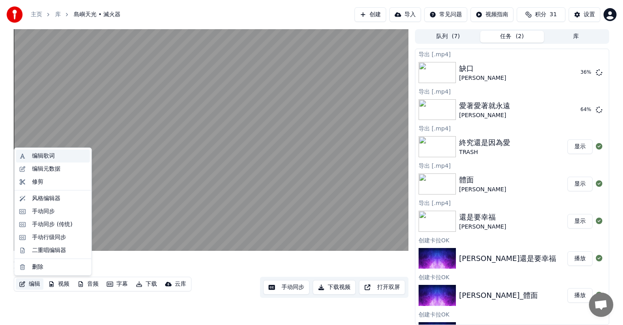
click at [60, 161] on div "编辑歌词" at bounding box center [53, 156] width 74 height 13
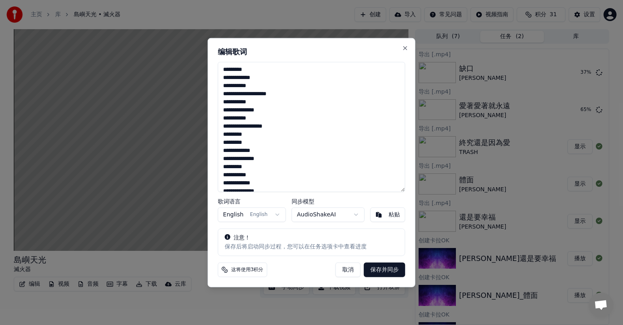
drag, startPoint x: 367, startPoint y: 50, endPoint x: 401, endPoint y: 47, distance: 34.6
click at [401, 47] on div "**********" at bounding box center [312, 162] width 208 height 249
click at [404, 48] on button "Close" at bounding box center [405, 48] width 6 height 6
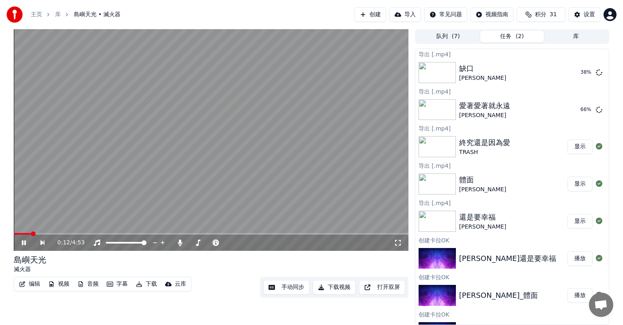
click at [277, 290] on button "手动同步" at bounding box center [286, 287] width 46 height 15
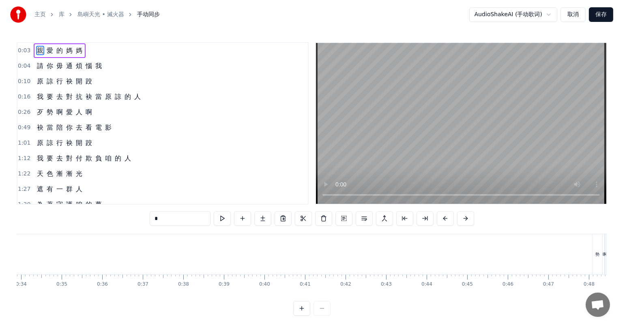
scroll to position [0, 1334]
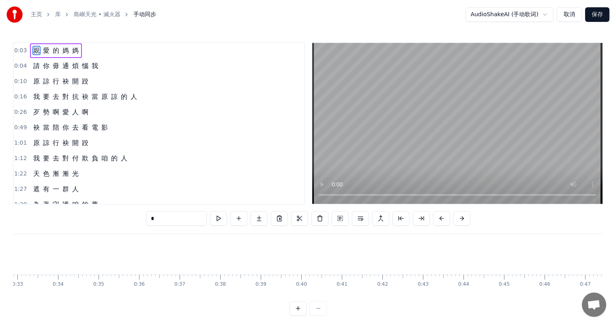
click at [568, 18] on button "取消" at bounding box center [569, 14] width 25 height 15
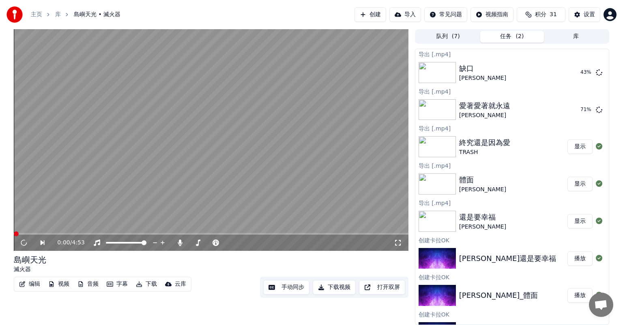
click at [32, 284] on button "编辑" at bounding box center [30, 284] width 28 height 11
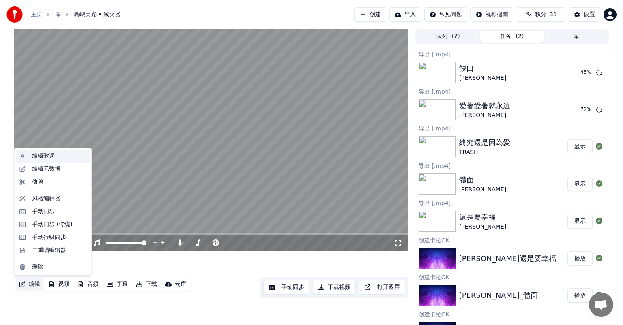
click at [45, 158] on div "编辑歌词" at bounding box center [43, 156] width 23 height 8
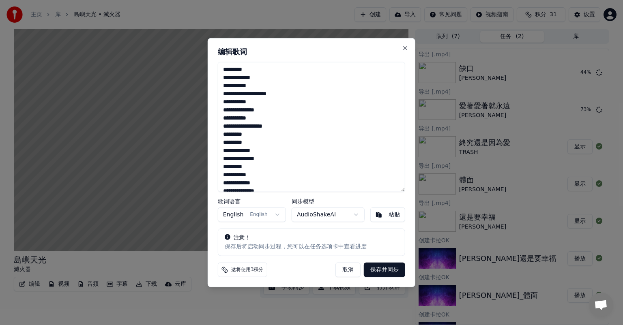
drag, startPoint x: 223, startPoint y: 70, endPoint x: 230, endPoint y: 101, distance: 32.0
click at [230, 101] on textarea "**********" at bounding box center [311, 127] width 187 height 130
click at [222, 68] on textarea "**********" at bounding box center [311, 127] width 187 height 130
type textarea "**********"
click at [388, 267] on button "保存并同步" at bounding box center [384, 269] width 41 height 15
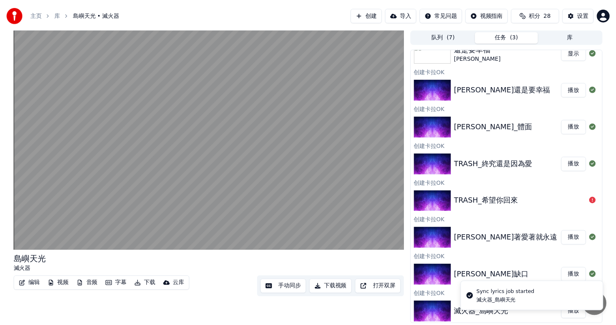
scroll to position [208, 0]
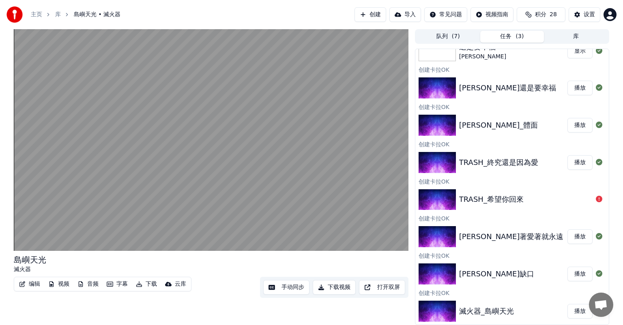
click at [277, 289] on button "手动同步" at bounding box center [286, 287] width 46 height 15
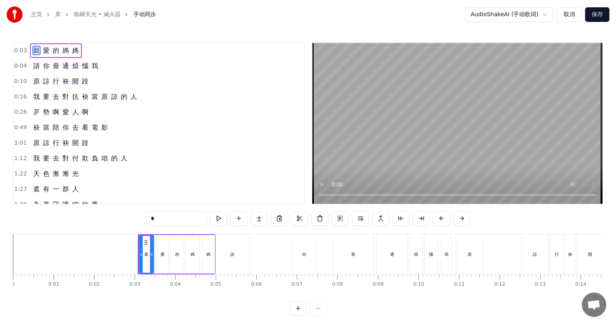
click at [573, 16] on button "取消" at bounding box center [569, 14] width 25 height 15
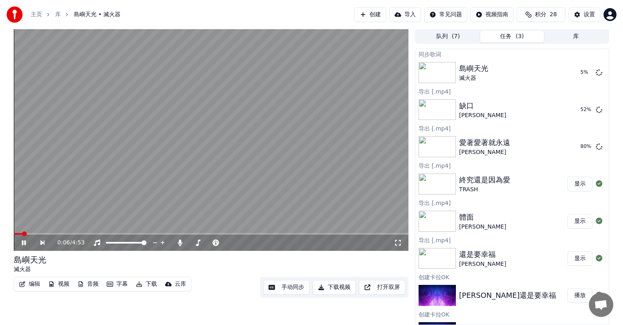
click at [24, 242] on icon at bounding box center [29, 243] width 19 height 6
click at [23, 242] on icon at bounding box center [23, 243] width 5 height 6
click at [23, 244] on icon at bounding box center [24, 242] width 4 height 5
click at [569, 75] on button "播放" at bounding box center [579, 72] width 25 height 15
click at [292, 288] on button "手动同步" at bounding box center [286, 287] width 46 height 15
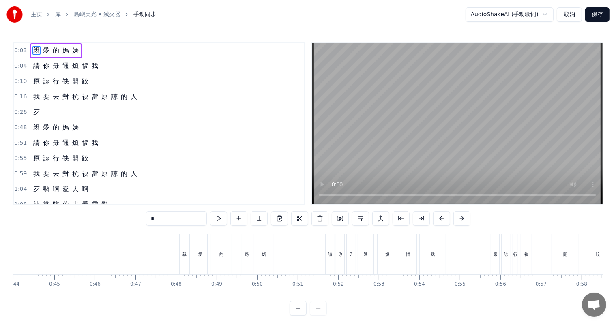
scroll to position [0, 1803]
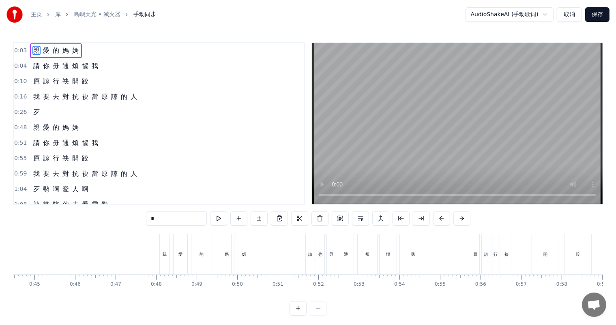
click at [164, 255] on div "親" at bounding box center [165, 254] width 4 height 6
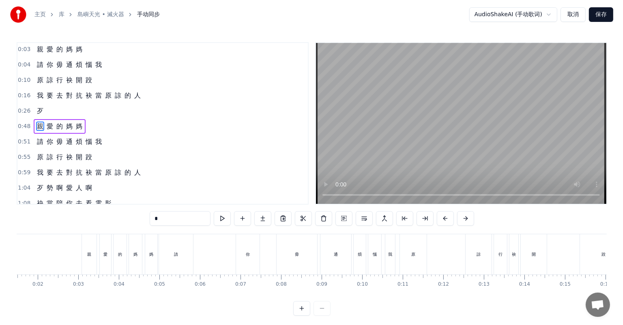
scroll to position [0, 0]
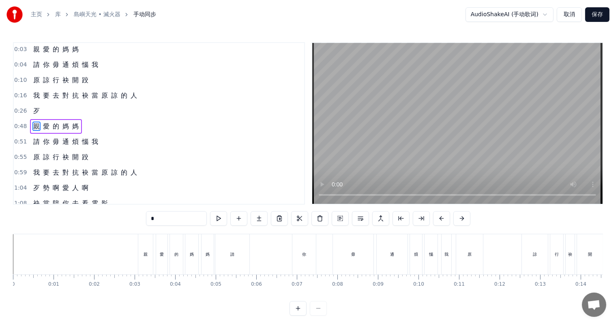
click at [54, 54] on div "親 愛 的 媽 媽" at bounding box center [56, 49] width 52 height 15
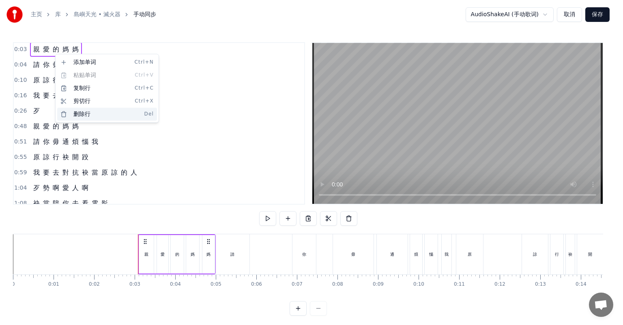
click at [83, 115] on div "删除行 Del" at bounding box center [107, 114] width 100 height 13
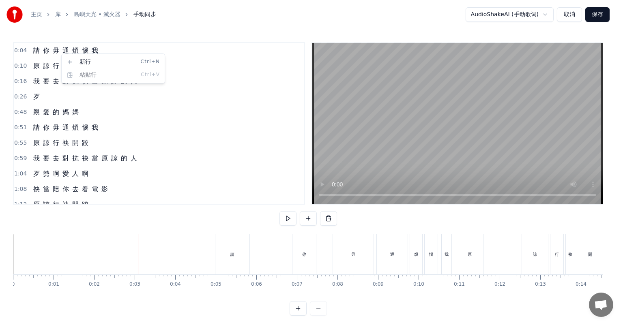
click at [47, 55] on html "主页 [PERSON_NAME] 島嶼天光 • 滅火器 手动同步 AudioShakeAI (手动歌词) 取消 保存 0:04 請 你 毋 通 煩 惱 我 0…" at bounding box center [311, 164] width 623 height 329
click at [45, 54] on html "主页 [PERSON_NAME] 島嶼天光 • 滅火器 手动同步 AudioShakeAI (手动歌词) 取消 保存 0:04 請 你 毋 通 煩 惱 我 0…" at bounding box center [311, 164] width 623 height 329
click at [86, 52] on html "主页 [PERSON_NAME] 島嶼天光 • 滅火器 手动同步 AudioShakeAI (手动歌词) 取消 保存 0:04 請 你 毋 通 煩 惱 我 0…" at bounding box center [311, 164] width 623 height 329
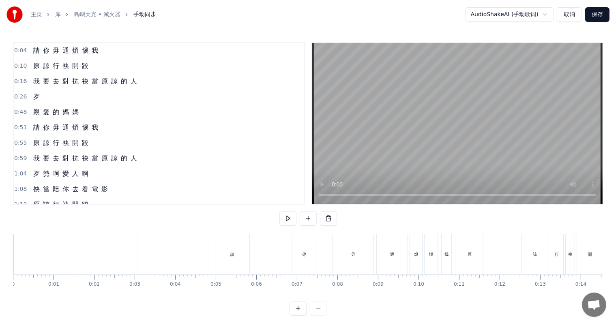
click at [83, 54] on span "惱" at bounding box center [85, 50] width 8 height 9
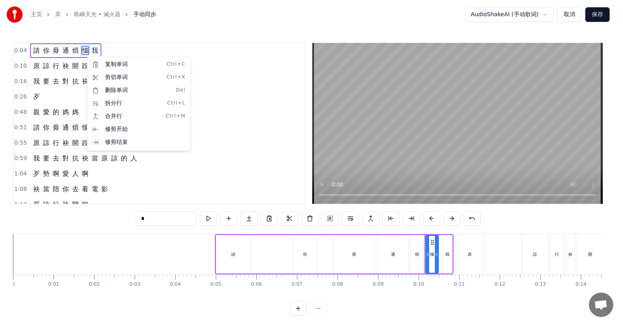
click at [68, 56] on html "主页 库 島嶼天光 • 滅火器 手动同步 AudioShakeAI (手动歌词) 取消 保存 0:04 請 你 毋 通 煩 惱 我 0:10 原 諒 行 袂 …" at bounding box center [311, 164] width 623 height 329
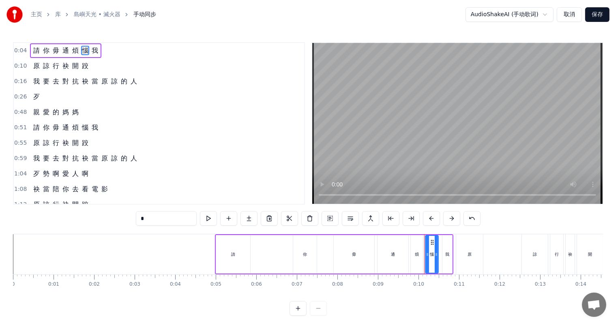
click at [68, 56] on div "請 你 毋 通 煩 惱 我" at bounding box center [65, 50] width 71 height 15
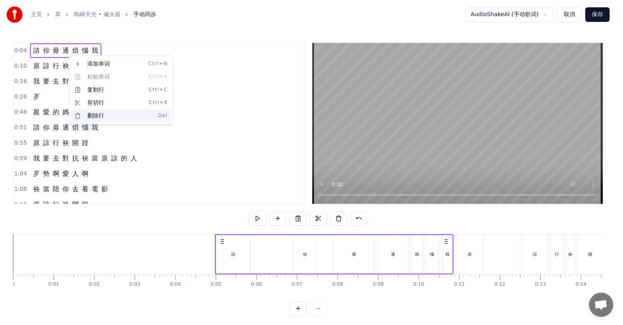
click at [98, 115] on div "删除行 Del" at bounding box center [121, 115] width 100 height 13
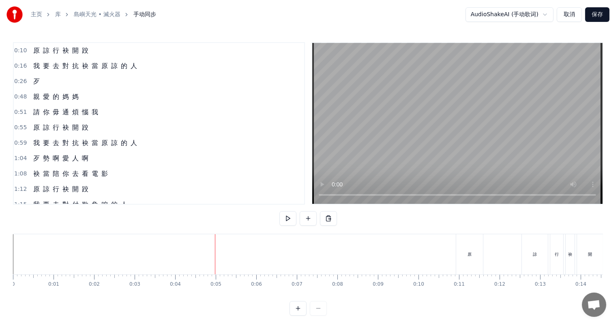
click at [58, 56] on div "原 諒 行 袂 開 跤" at bounding box center [61, 50] width 62 height 15
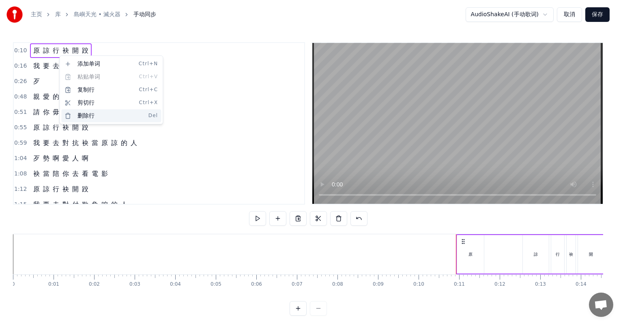
click at [90, 113] on div "删除行 Del" at bounding box center [111, 115] width 100 height 13
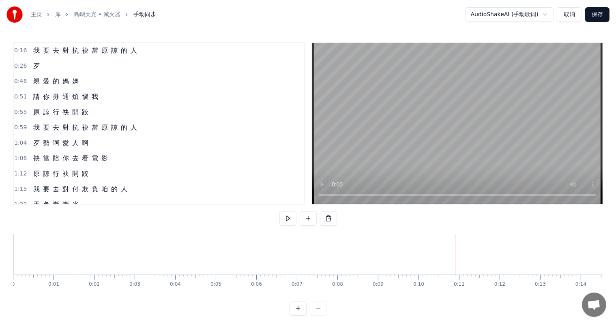
click at [54, 55] on div "我 要 去 對 抗 袂 當 原 諒 的 人" at bounding box center [85, 50] width 110 height 15
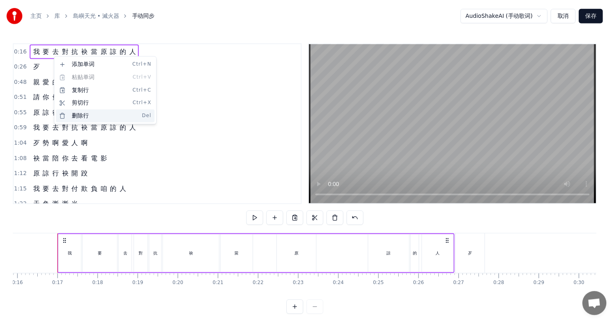
scroll to position [0, 648]
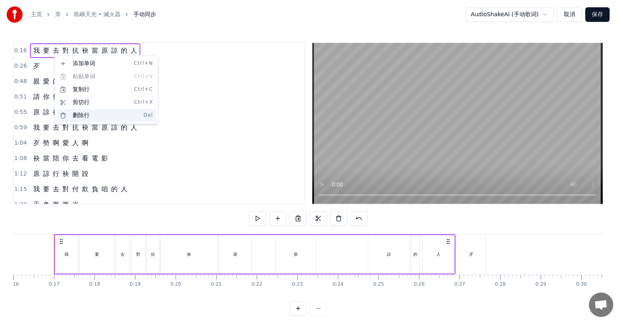
drag, startPoint x: 82, startPoint y: 117, endPoint x: 62, endPoint y: 70, distance: 51.6
click at [82, 117] on div "删除行 Del" at bounding box center [106, 115] width 100 height 13
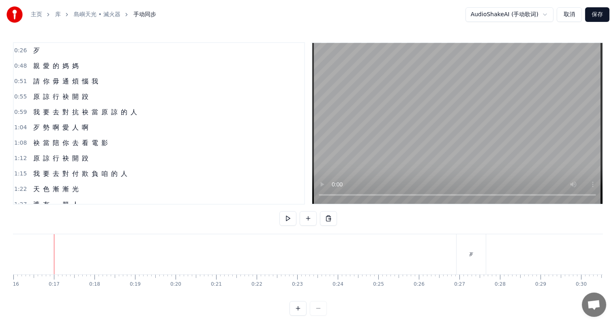
click at [38, 55] on span "歹" at bounding box center [36, 51] width 8 height 10
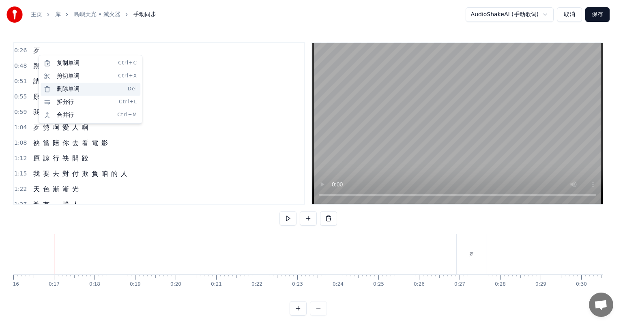
click at [76, 89] on div "删除单词 Del" at bounding box center [91, 89] width 100 height 13
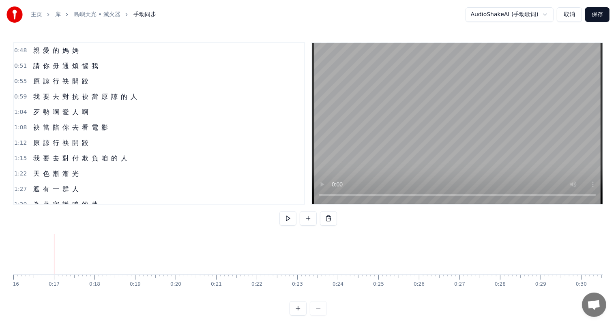
click at [34, 48] on span "親" at bounding box center [36, 50] width 8 height 9
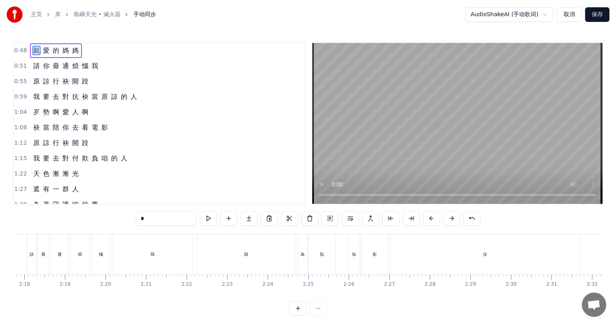
scroll to position [0, 5859]
click at [82, 262] on div "知" at bounding box center [78, 254] width 11 height 40
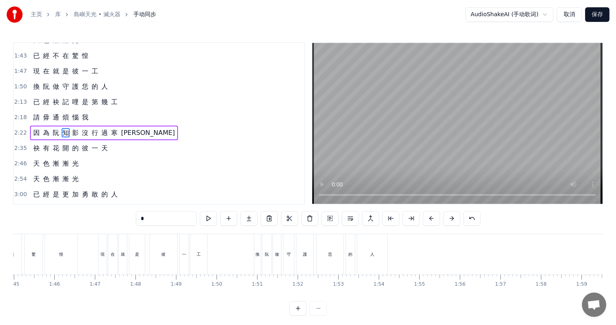
scroll to position [0, 4243]
click at [337, 261] on div "恁" at bounding box center [343, 254] width 27 height 40
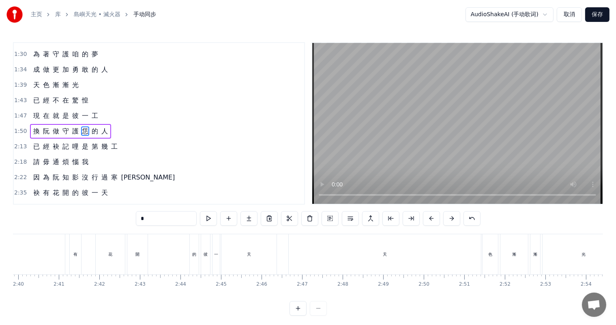
scroll to position [0, 6482]
click at [32, 96] on span "已" at bounding box center [36, 100] width 8 height 9
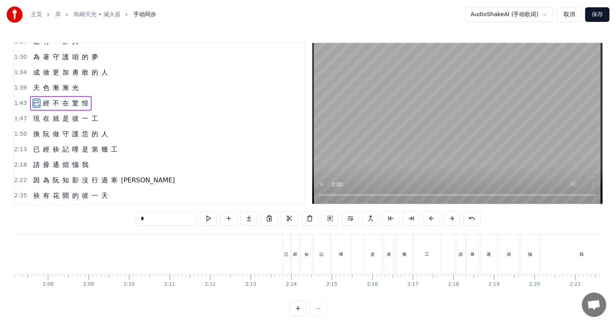
scroll to position [0, 5229]
click at [331, 264] on div "幾" at bounding box center [330, 254] width 16 height 40
type input "*"
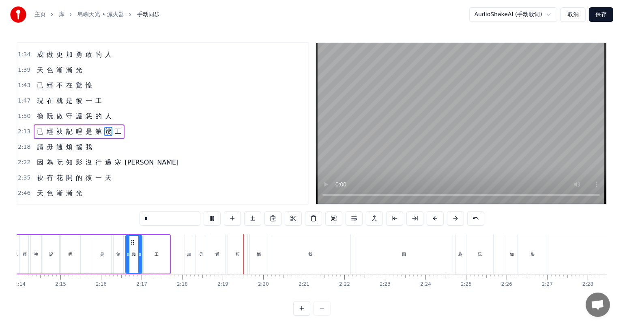
scroll to position [0, 5450]
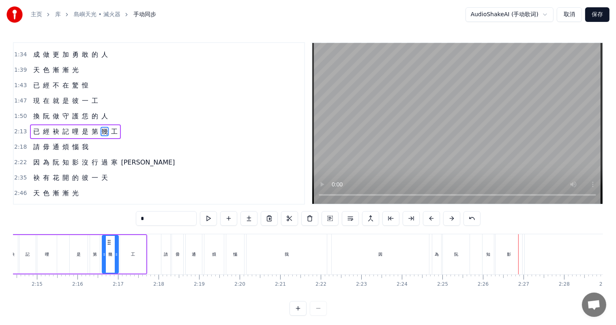
click at [569, 14] on button "取消" at bounding box center [569, 14] width 25 height 15
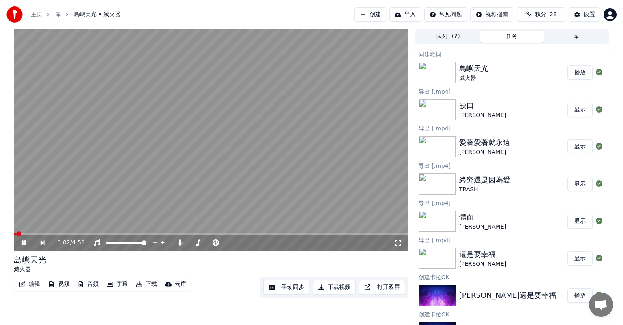
click at [26, 241] on icon at bounding box center [24, 242] width 4 height 5
click at [575, 110] on button "显示" at bounding box center [579, 110] width 25 height 15
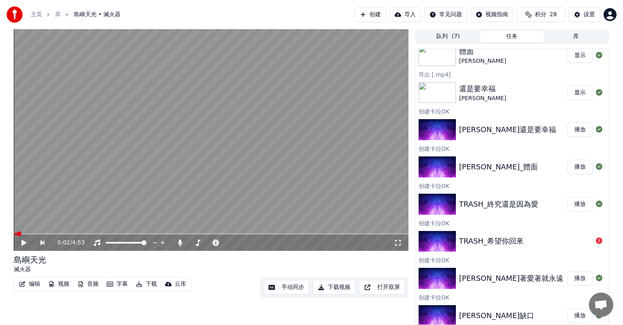
scroll to position [208, 0]
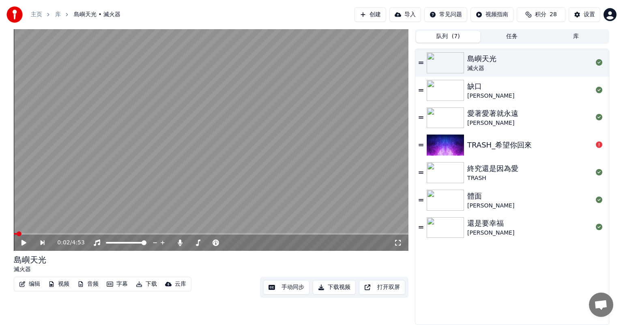
click at [451, 33] on button "队列 ( 7 )" at bounding box center [448, 37] width 64 height 12
click at [370, 17] on button "创建" at bounding box center [370, 14] width 32 height 15
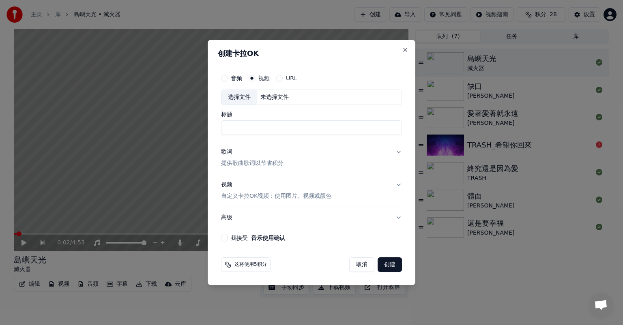
click at [265, 97] on div "未选择文件" at bounding box center [274, 97] width 35 height 8
type input "**********"
drag, startPoint x: 297, startPoint y: 128, endPoint x: 318, endPoint y: 129, distance: 21.1
click at [318, 129] on input "**********" at bounding box center [311, 127] width 181 height 15
click at [259, 152] on div "歌词 提供歌曲歌词以节省积分" at bounding box center [252, 157] width 62 height 19
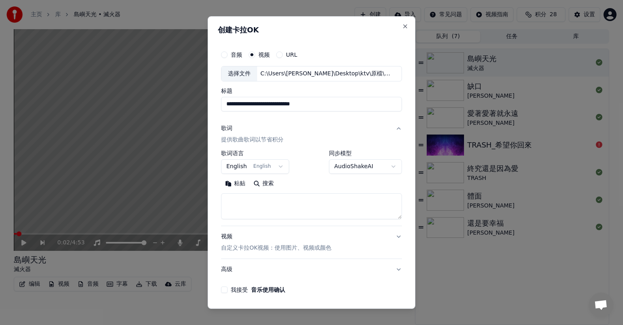
click at [273, 200] on textarea at bounding box center [311, 206] width 181 height 26
paste textarea "**********"
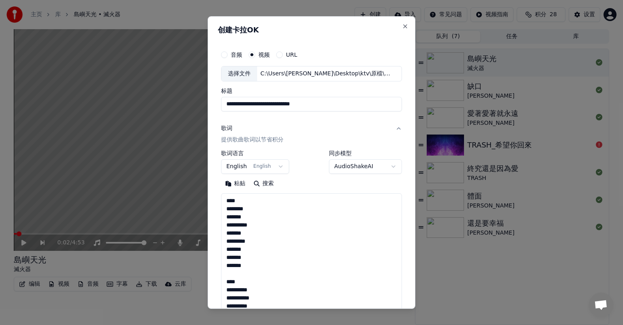
scroll to position [699, 0]
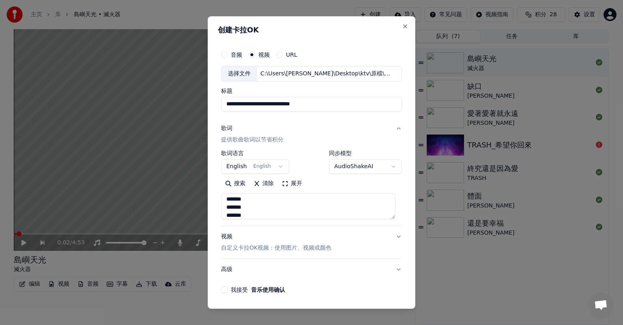
click at [294, 181] on button "展开" at bounding box center [292, 183] width 28 height 13
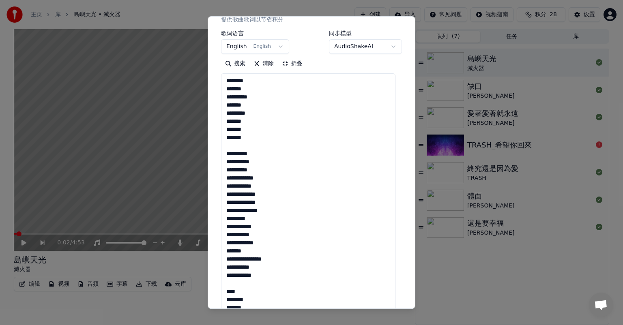
scroll to position [162, 0]
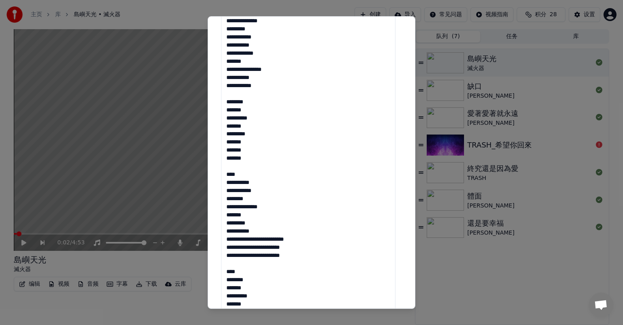
scroll to position [324, 0]
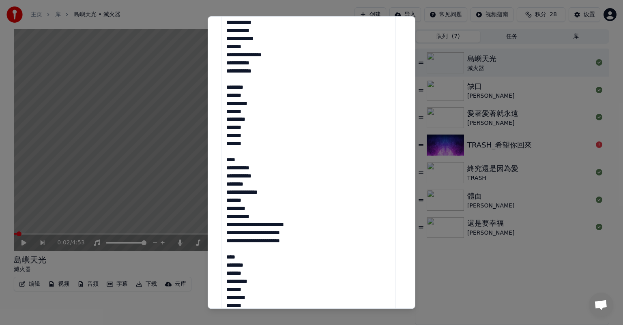
click at [227, 170] on textarea "**********" at bounding box center [308, 233] width 174 height 728
click at [225, 256] on textarea "**********" at bounding box center [308, 233] width 174 height 728
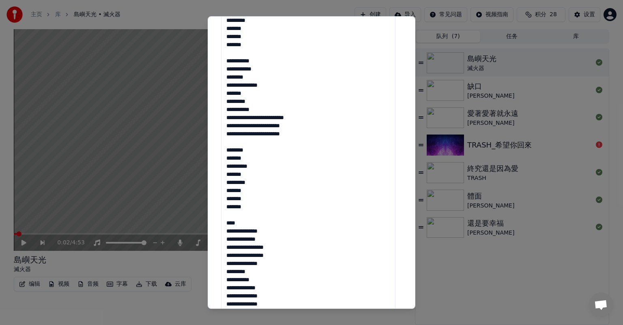
scroll to position [446, 0]
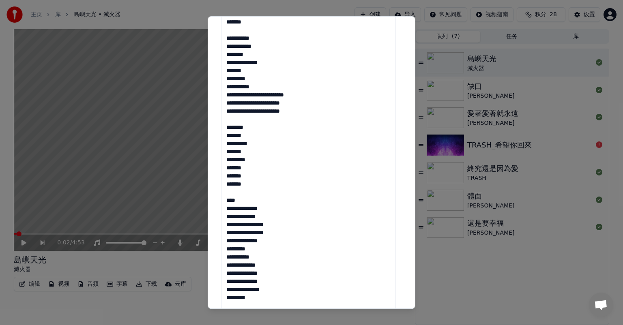
click at [227, 209] on textarea "**********" at bounding box center [308, 111] width 174 height 728
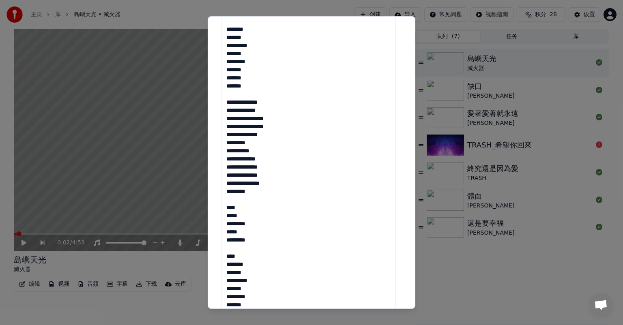
scroll to position [568, 0]
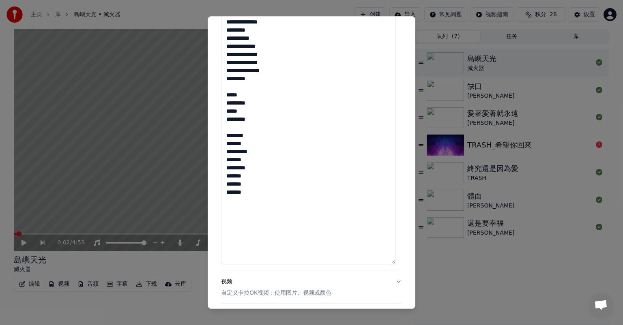
scroll to position [689, 0]
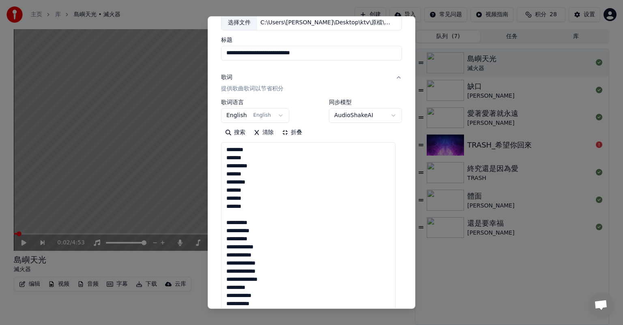
scroll to position [41, 0]
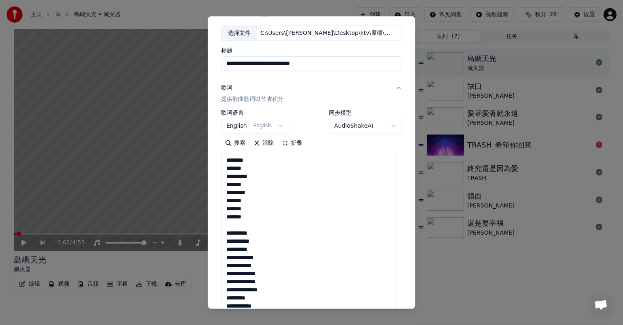
type textarea "**********"
click at [296, 143] on button "折叠" at bounding box center [292, 143] width 28 height 13
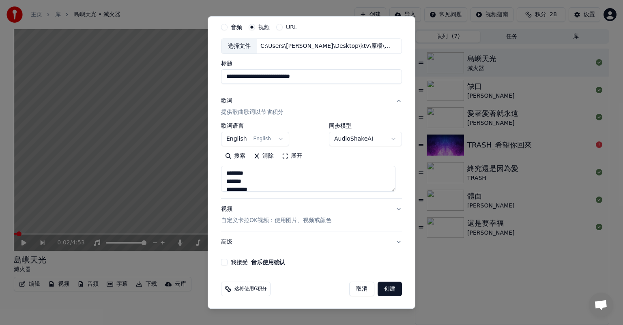
click at [281, 138] on body "**********" at bounding box center [311, 162] width 623 height 325
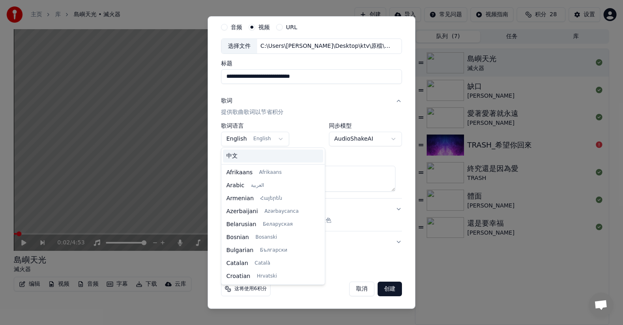
scroll to position [52, 0]
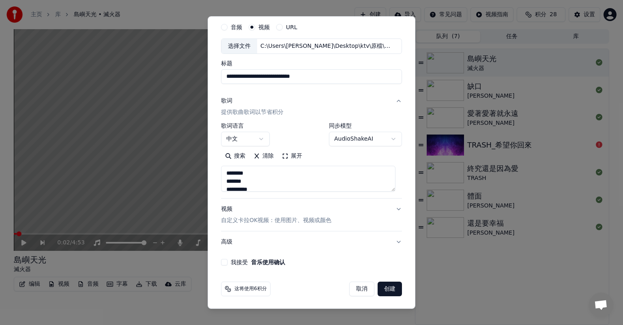
click at [236, 260] on label "我接受 音乐使用确认" at bounding box center [258, 262] width 54 height 6
click at [227, 260] on button "我接受 音乐使用确认" at bounding box center [224, 262] width 6 height 6
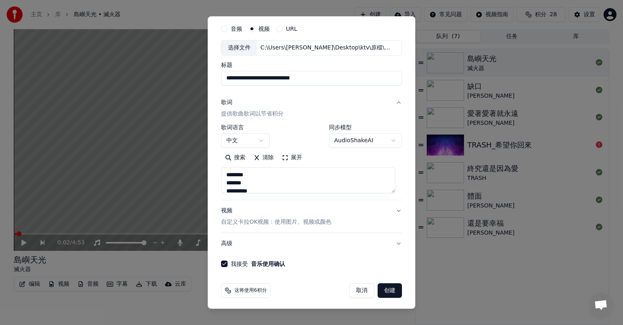
scroll to position [28, 0]
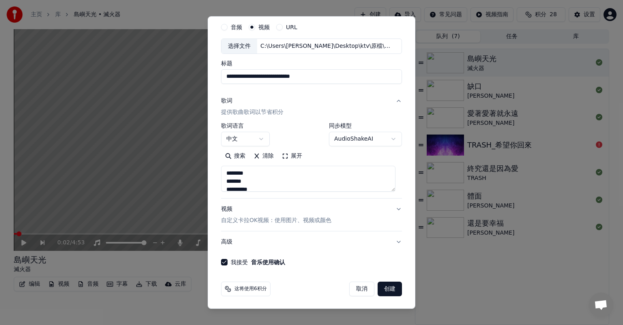
click at [244, 286] on span "这将使用6积分" at bounding box center [250, 289] width 32 height 6
click at [229, 289] on icon at bounding box center [228, 290] width 3 height 3
click at [246, 288] on span "这将使用6积分" at bounding box center [250, 289] width 32 height 6
drag, startPoint x: 253, startPoint y: 288, endPoint x: 282, endPoint y: 261, distance: 39.9
click at [255, 287] on span "这将使用6积分" at bounding box center [250, 289] width 32 height 6
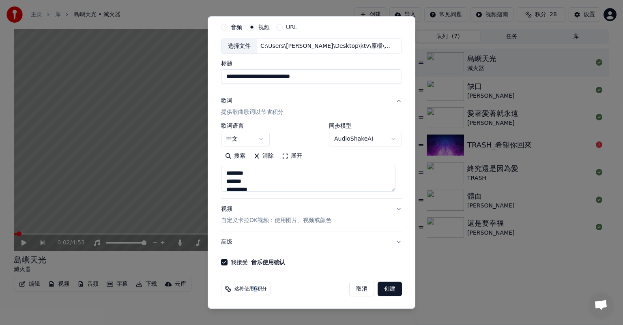
drag, startPoint x: 393, startPoint y: 190, endPoint x: 392, endPoint y: 182, distance: 7.4
click at [392, 182] on textarea "**********" at bounding box center [308, 179] width 174 height 26
click at [384, 289] on button "创建" at bounding box center [389, 289] width 24 height 15
select select "**"
select select
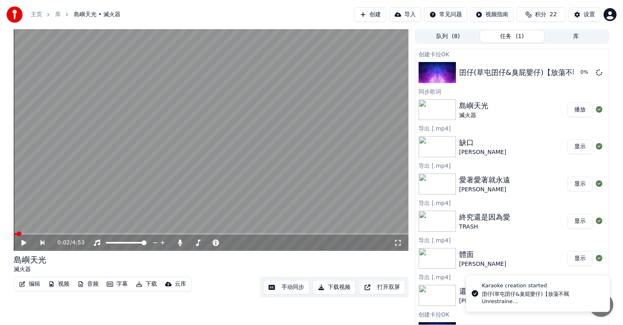
click at [370, 15] on button "创建" at bounding box center [370, 14] width 32 height 15
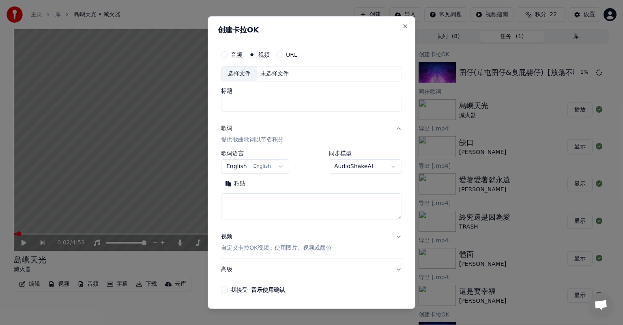
click at [279, 72] on div "未选择文件" at bounding box center [274, 74] width 35 height 8
type input "**********"
click at [274, 167] on body "**********" at bounding box center [311, 162] width 623 height 325
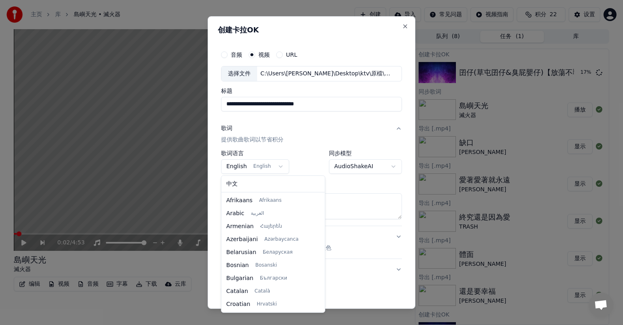
scroll to position [52, 0]
select select "**"
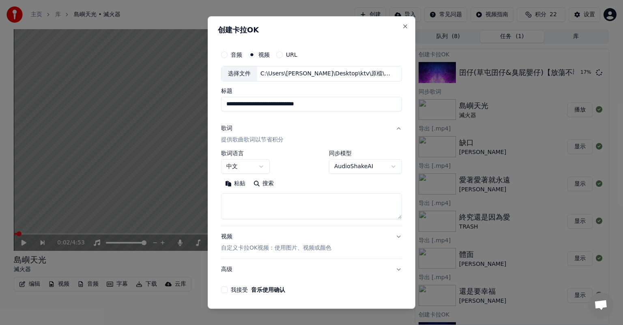
click at [269, 197] on textarea at bounding box center [311, 206] width 181 height 26
paste textarea "**********"
click at [278, 215] on textarea "**********" at bounding box center [308, 206] width 174 height 26
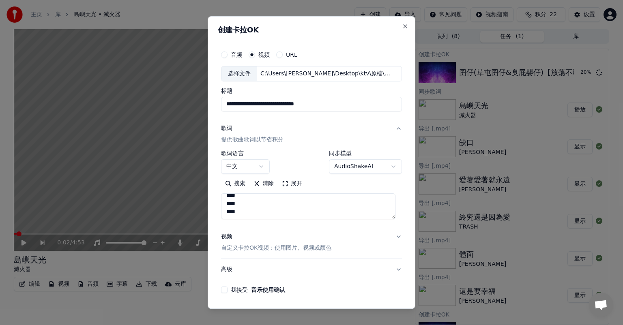
type textarea "**********"
click at [224, 290] on button "我接受 音乐使用确认" at bounding box center [224, 290] width 6 height 6
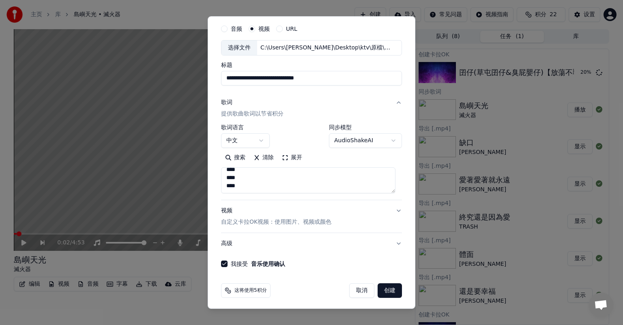
scroll to position [28, 0]
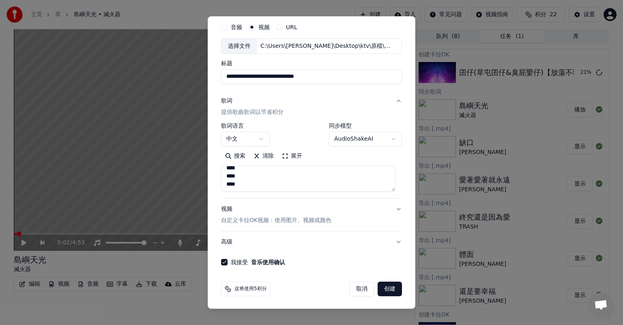
click at [382, 291] on button "创建" at bounding box center [389, 289] width 24 height 15
select select "**"
select select
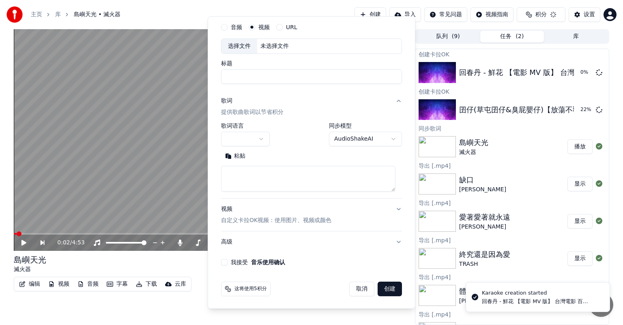
scroll to position [0, 0]
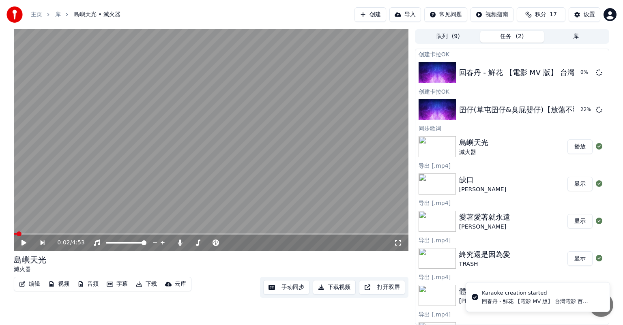
click at [373, 15] on button "创建" at bounding box center [370, 14] width 32 height 15
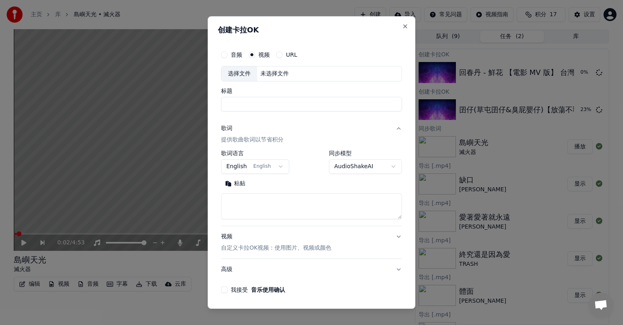
click at [289, 73] on div "未选择文件" at bounding box center [274, 74] width 35 height 8
type input "**********"
click at [266, 208] on textarea at bounding box center [311, 206] width 181 height 26
paste textarea "**********"
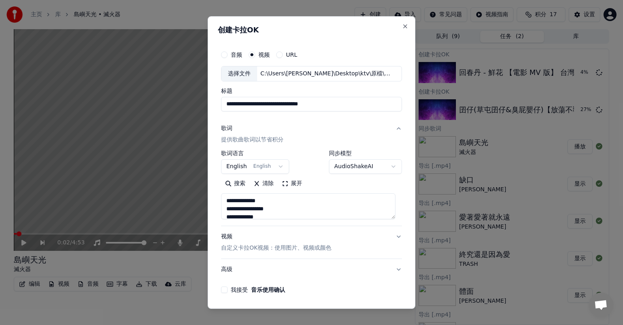
scroll to position [520, 0]
type textarea "**********"
click at [286, 169] on body "主页 库 島嶼天光 • 滅火器 创建 导入 常见问题 视频指南 积分 17 设置 0:02 / 4:53 島嶼天光 滅火器 编辑 视频 音频 字幕 下载 云库…" at bounding box center [311, 162] width 623 height 325
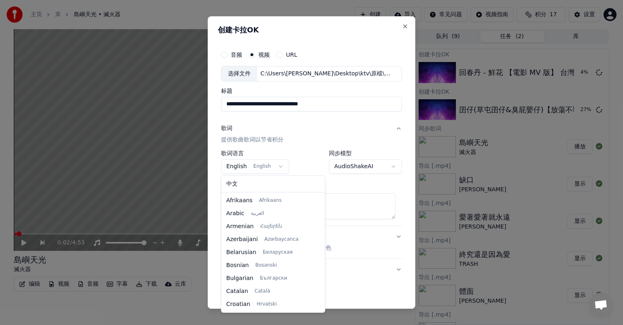
click at [280, 167] on body "主页 库 島嶼天光 • 滅火器 创建 导入 常见问题 视频指南 积分 17 设置 0:02 / 4:53 島嶼天光 滅火器 编辑 视频 音频 字幕 下载 云库…" at bounding box center [311, 162] width 623 height 325
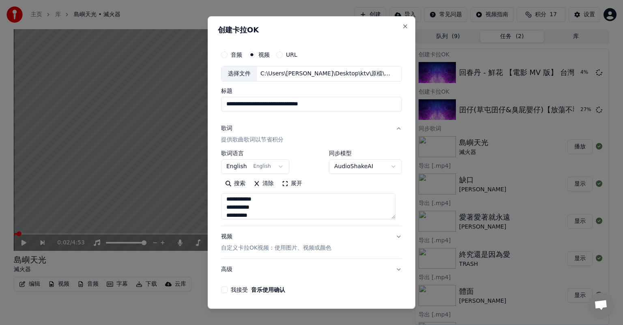
click at [269, 161] on button "English English" at bounding box center [255, 166] width 68 height 15
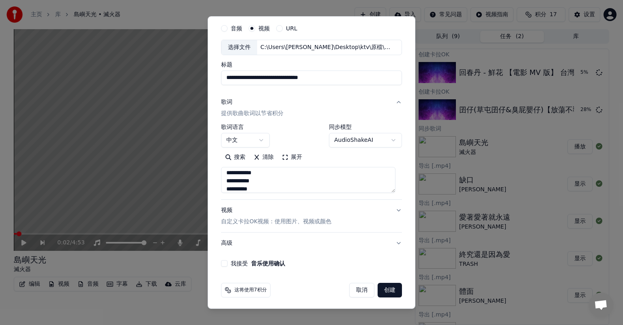
scroll to position [28, 0]
click at [236, 261] on label "我接受 音乐使用确认" at bounding box center [258, 262] width 54 height 6
click at [227, 261] on button "我接受 音乐使用确认" at bounding box center [224, 262] width 6 height 6
click at [387, 285] on button "创建" at bounding box center [389, 289] width 24 height 15
select select "**"
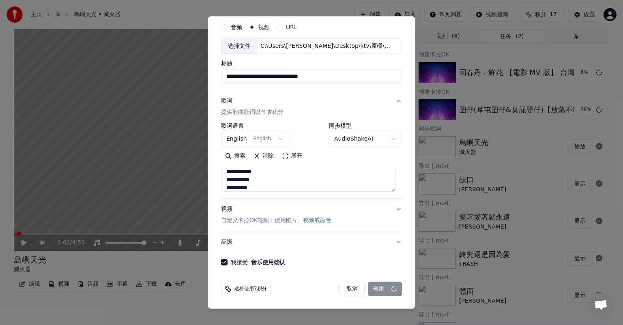
select select
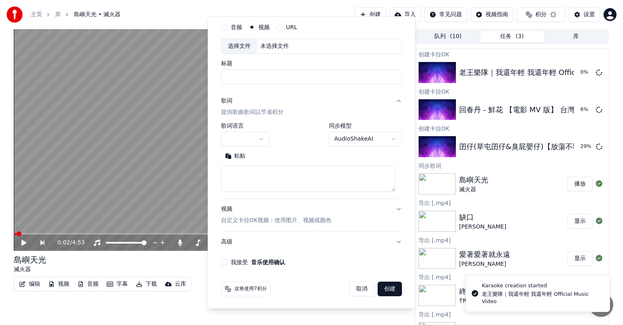
scroll to position [0, 0]
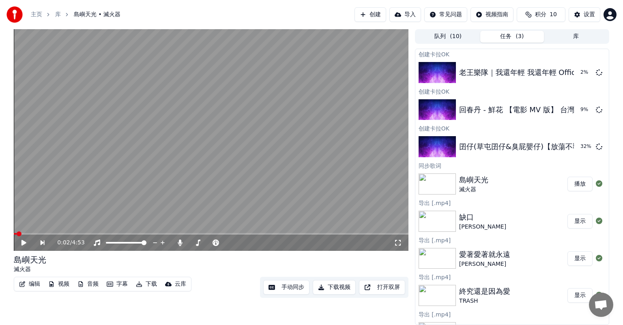
click at [370, 15] on button "创建" at bounding box center [370, 14] width 32 height 15
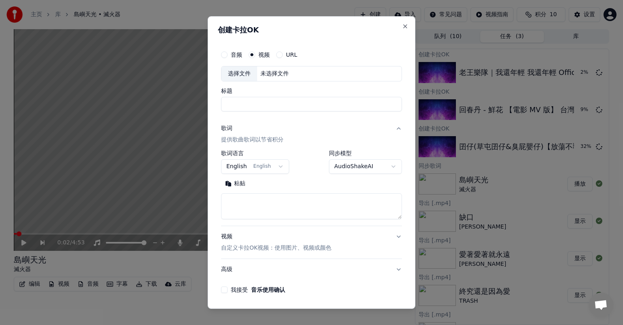
click at [268, 75] on div "未选择文件" at bounding box center [274, 74] width 35 height 8
type input "**********"
click at [248, 206] on textarea at bounding box center [311, 206] width 181 height 26
paste textarea "**********"
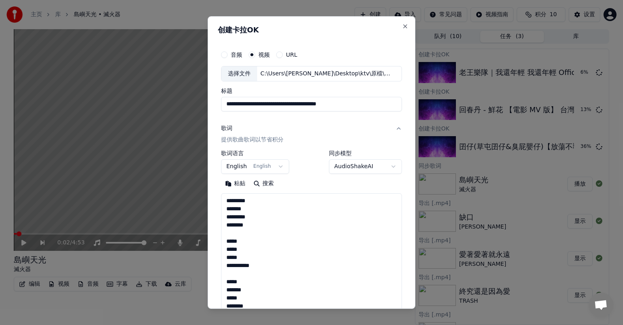
scroll to position [245, 0]
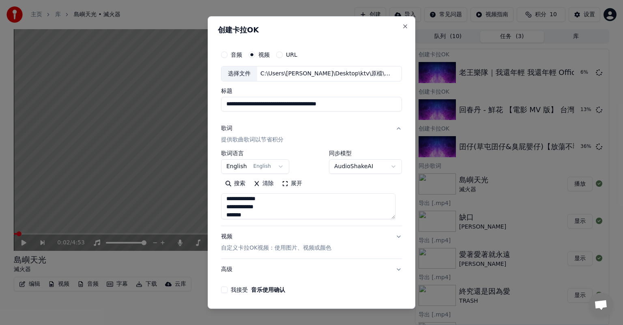
type textarea "**********"
click at [282, 166] on button "English English" at bounding box center [255, 166] width 68 height 15
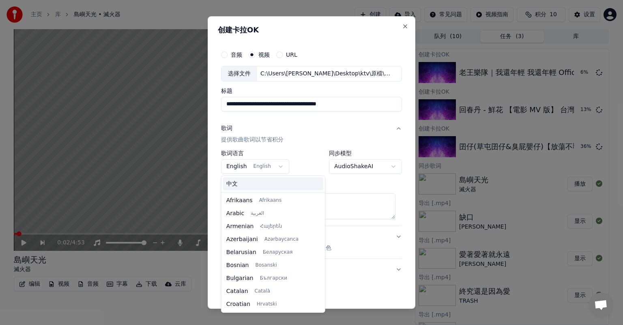
scroll to position [52, 0]
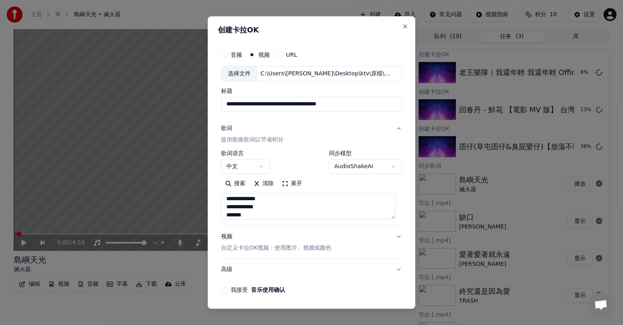
click at [391, 163] on body "主页 库 島嶼天光 • 滅火器 创建 导入 常见问题 视频指南 积分 10 设置 0:02 / 4:53 島嶼天光 滅火器 编辑 视频 音频 字幕 下载 云库…" at bounding box center [311, 162] width 623 height 325
click at [378, 147] on body "主页 库 島嶼天光 • 滅火器 创建 导入 常见问题 视频指南 积分 10 设置 0:02 / 4:53 島嶼天光 滅火器 编辑 视频 音频 字幕 下载 云库…" at bounding box center [311, 162] width 623 height 325
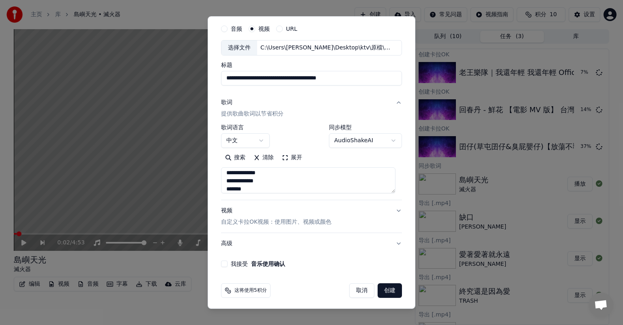
scroll to position [28, 0]
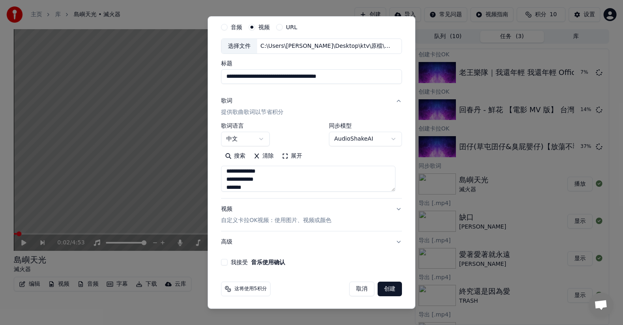
drag, startPoint x: 232, startPoint y: 261, endPoint x: 294, endPoint y: 262, distance: 62.9
click at [232, 261] on label "我接受 音乐使用确认" at bounding box center [258, 262] width 54 height 6
click at [227, 261] on button "我接受 音乐使用确认" at bounding box center [224, 262] width 6 height 6
click at [383, 288] on button "创建" at bounding box center [389, 289] width 24 height 15
select select "**"
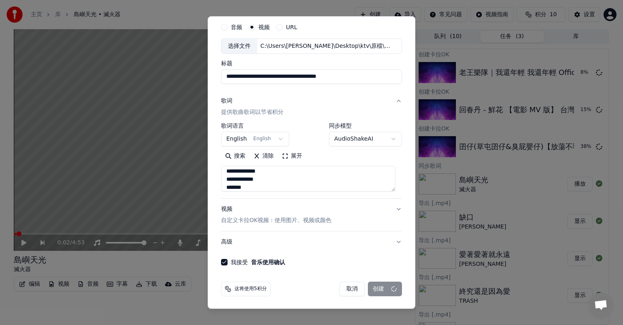
select select
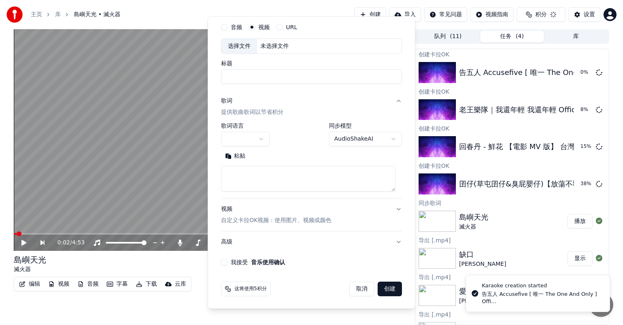
scroll to position [0, 0]
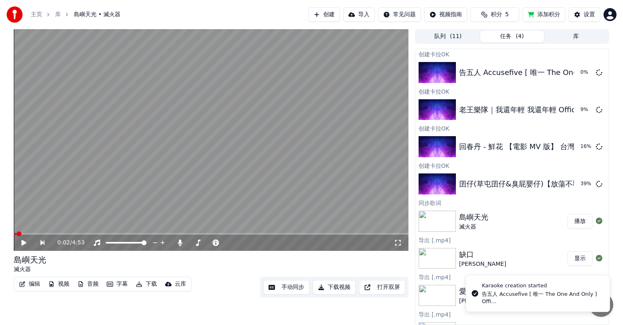
click at [324, 15] on button "创建" at bounding box center [324, 14] width 32 height 15
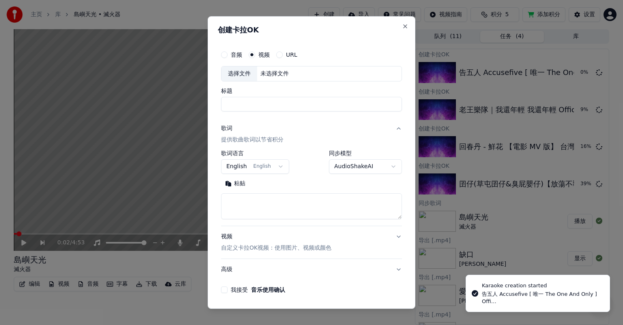
click at [270, 71] on div "未选择文件" at bounding box center [274, 74] width 35 height 8
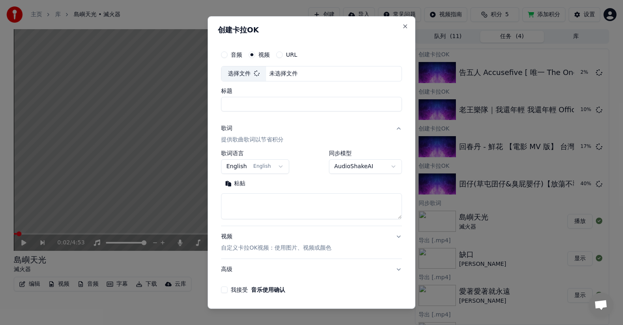
type input "**********"
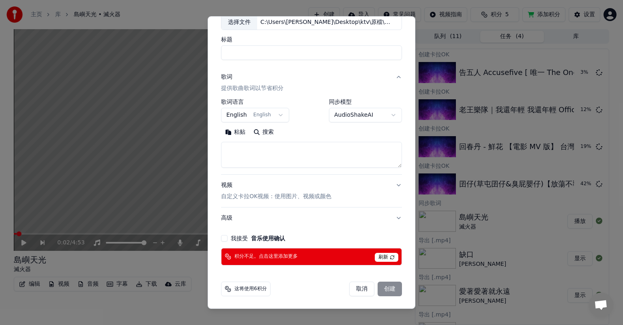
scroll to position [28, 0]
select select
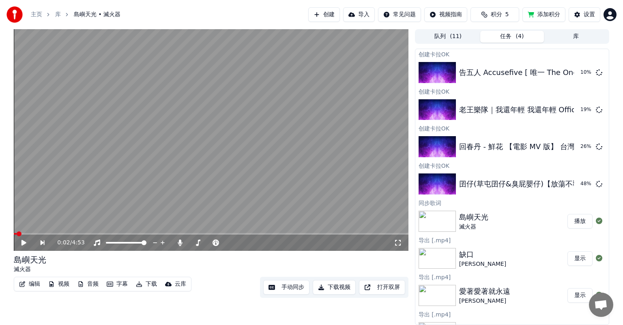
click at [543, 13] on button "添加积分" at bounding box center [543, 14] width 43 height 15
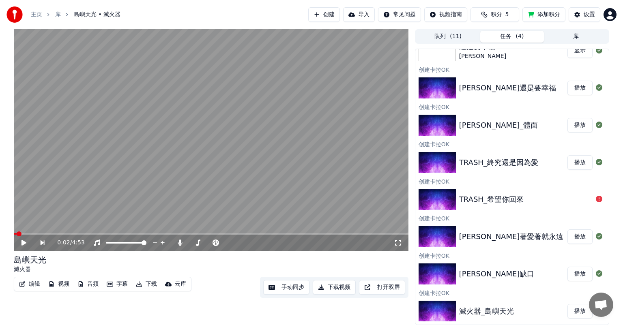
scroll to position [0, 0]
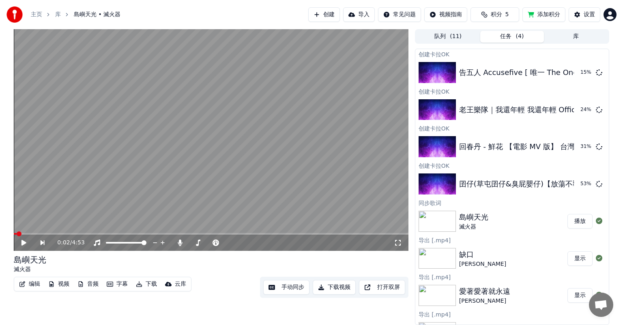
click at [597, 308] on span "打開聊天" at bounding box center [600, 305] width 13 height 11
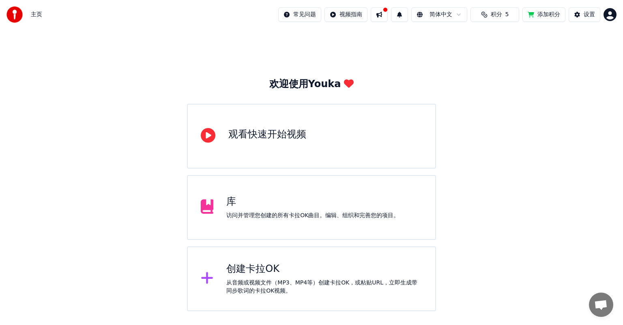
click at [285, 204] on div "库" at bounding box center [312, 201] width 173 height 13
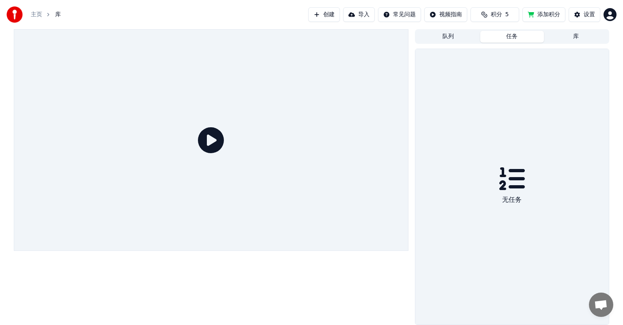
click at [517, 39] on button "任务" at bounding box center [512, 37] width 64 height 12
click at [452, 36] on button "队列" at bounding box center [448, 37] width 64 height 12
drag, startPoint x: 501, startPoint y: 37, endPoint x: 527, endPoint y: 37, distance: 25.5
click at [504, 37] on button "任务" at bounding box center [512, 37] width 64 height 12
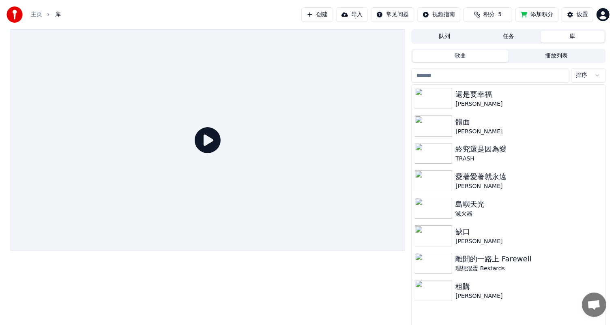
click at [565, 36] on button "库" at bounding box center [572, 37] width 64 height 12
click at [552, 55] on button "播放列表" at bounding box center [556, 56] width 96 height 12
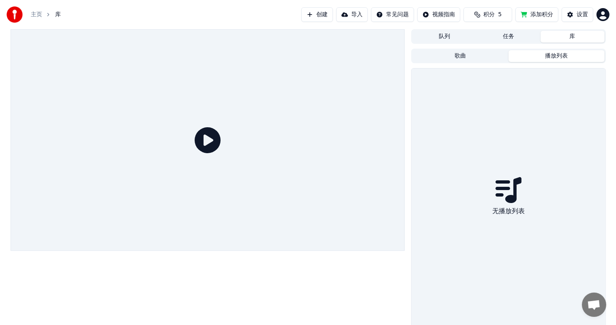
click at [478, 56] on button "歌曲" at bounding box center [460, 56] width 96 height 12
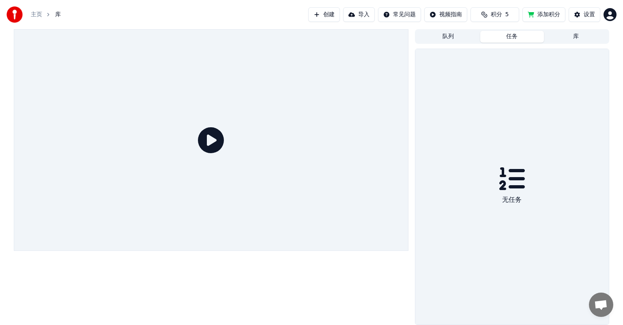
click at [513, 38] on button "任务" at bounding box center [512, 37] width 64 height 12
drag, startPoint x: 501, startPoint y: 152, endPoint x: 506, endPoint y: 165, distance: 14.5
click at [503, 156] on div "无任务" at bounding box center [511, 187] width 193 height 276
drag, startPoint x: 533, startPoint y: 238, endPoint x: 543, endPoint y: 269, distance: 33.1
click at [538, 251] on div "无任务" at bounding box center [511, 187] width 193 height 276
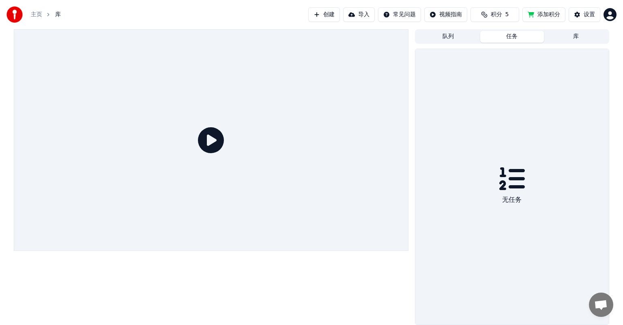
drag, startPoint x: 543, startPoint y: 269, endPoint x: 571, endPoint y: 294, distance: 37.9
click at [551, 279] on div "无任务" at bounding box center [511, 187] width 193 height 276
click at [596, 306] on span "打開聊天" at bounding box center [600, 305] width 13 height 11
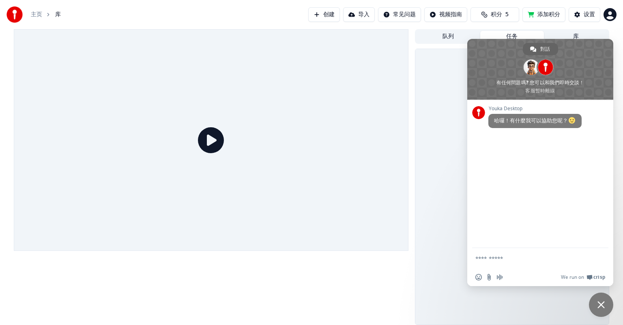
drag, startPoint x: 508, startPoint y: 47, endPoint x: 476, endPoint y: 59, distance: 34.7
click at [476, 59] on span at bounding box center [540, 69] width 146 height 61
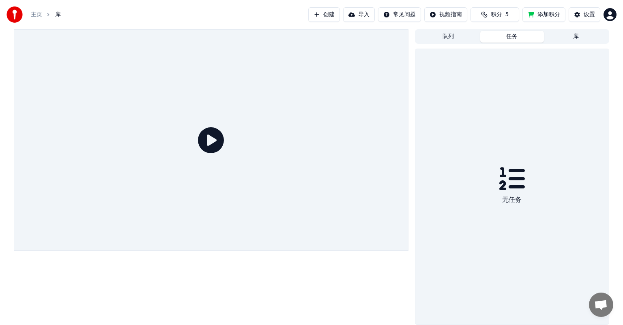
drag, startPoint x: 508, startPoint y: 17, endPoint x: 457, endPoint y: 63, distance: 68.6
click at [457, 63] on div "主页 库 创建 导入 常见问题 视频指南 积分 5 添加积分 设置 队列 任务 库 无任务" at bounding box center [311, 162] width 623 height 325
click at [451, 36] on button "队列" at bounding box center [448, 37] width 64 height 12
click at [515, 38] on button "任务" at bounding box center [512, 37] width 64 height 12
click at [599, 310] on span "打開聊天" at bounding box center [600, 305] width 13 height 11
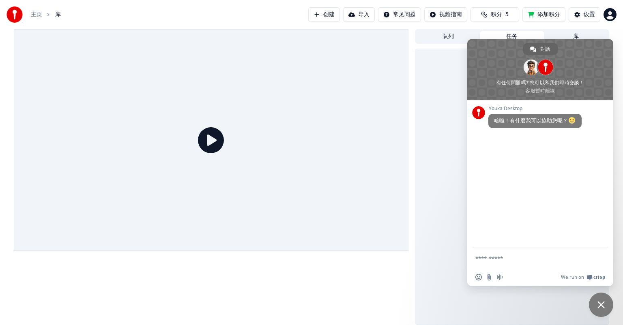
click at [520, 261] on textarea "輸入您的訊息 ..." at bounding box center [532, 258] width 114 height 20
type textarea "*"
type textarea "**********"
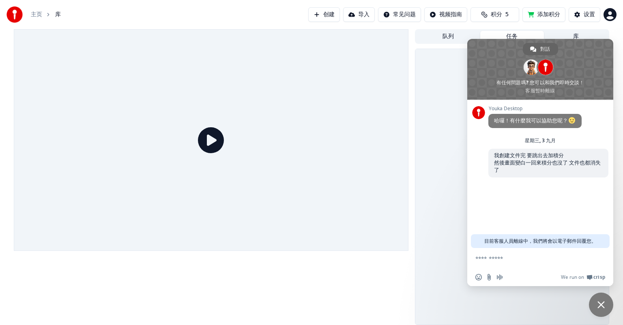
drag, startPoint x: 487, startPoint y: 243, endPoint x: 571, endPoint y: 245, distance: 84.8
click at [571, 245] on span "目前客服人員離線中，我們將會以電子郵件回覆您。" at bounding box center [540, 241] width 112 height 14
click at [456, 133] on div "无任务" at bounding box center [511, 187] width 193 height 276
click at [452, 36] on button "队列" at bounding box center [448, 37] width 64 height 12
click at [605, 304] on span "關閉聊天" at bounding box center [601, 305] width 24 height 24
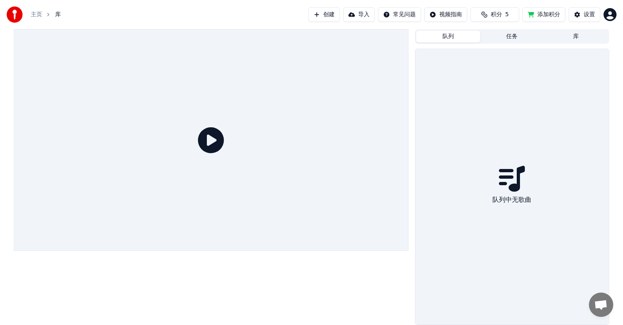
click at [515, 34] on button "任务" at bounding box center [512, 37] width 64 height 12
click at [448, 35] on button "队列" at bounding box center [448, 37] width 64 height 12
click at [325, 16] on button "创建" at bounding box center [324, 14] width 32 height 15
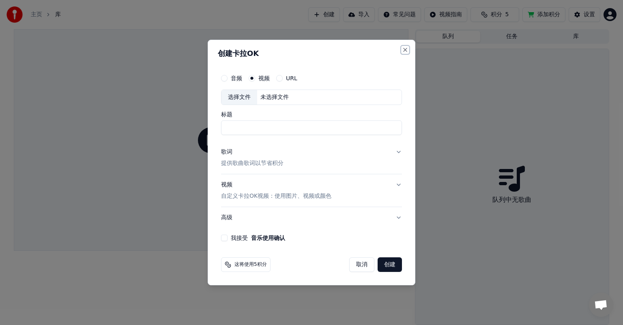
drag, startPoint x: 405, startPoint y: 50, endPoint x: 315, endPoint y: 75, distance: 92.6
click at [324, 62] on div "创建[PERSON_NAME]OK 音频 视频 URL 选择文件 未选择文件 标题 歌词 提供歌曲歌词以节省积分 视频 自定义[PERSON_NAME]OK视…" at bounding box center [312, 163] width 208 height 246
click at [276, 78] on button "URL" at bounding box center [279, 78] width 6 height 6
click at [251, 77] on button "视频" at bounding box center [252, 78] width 6 height 6
click at [225, 78] on button "音频" at bounding box center [224, 78] width 6 height 6
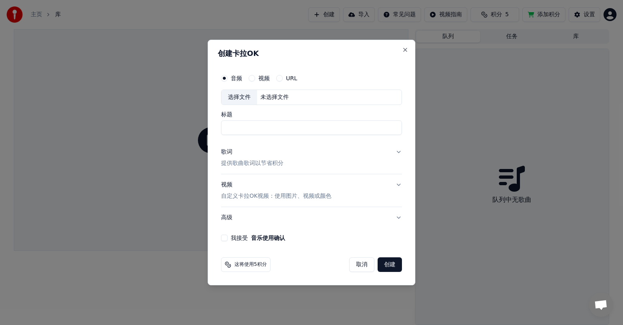
click at [255, 79] on div "视频" at bounding box center [259, 78] width 21 height 6
click at [274, 157] on div "歌词 提供歌曲歌词以节省积分" at bounding box center [252, 157] width 62 height 19
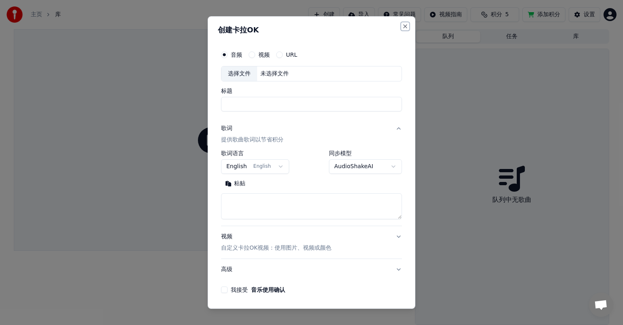
click at [402, 28] on button "Close" at bounding box center [405, 26] width 6 height 6
select select
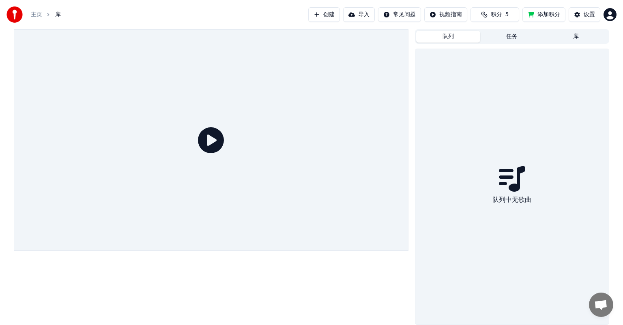
click at [217, 150] on icon at bounding box center [211, 140] width 26 height 26
click at [220, 142] on icon at bounding box center [211, 140] width 26 height 26
click at [509, 112] on div "队列中无歌曲" at bounding box center [511, 187] width 193 height 276
click at [589, 13] on div "设置" at bounding box center [588, 15] width 11 height 8
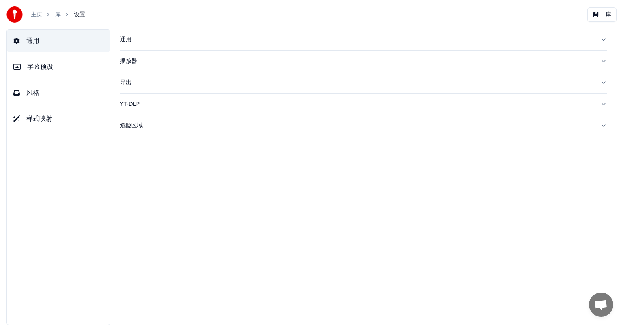
drag, startPoint x: 368, startPoint y: 199, endPoint x: 450, endPoint y: 144, distance: 99.1
click at [368, 199] on div "通用 播放器 导出 YT-DLP 危险区域" at bounding box center [363, 177] width 519 height 296
